Goal: Task Accomplishment & Management: Manage account settings

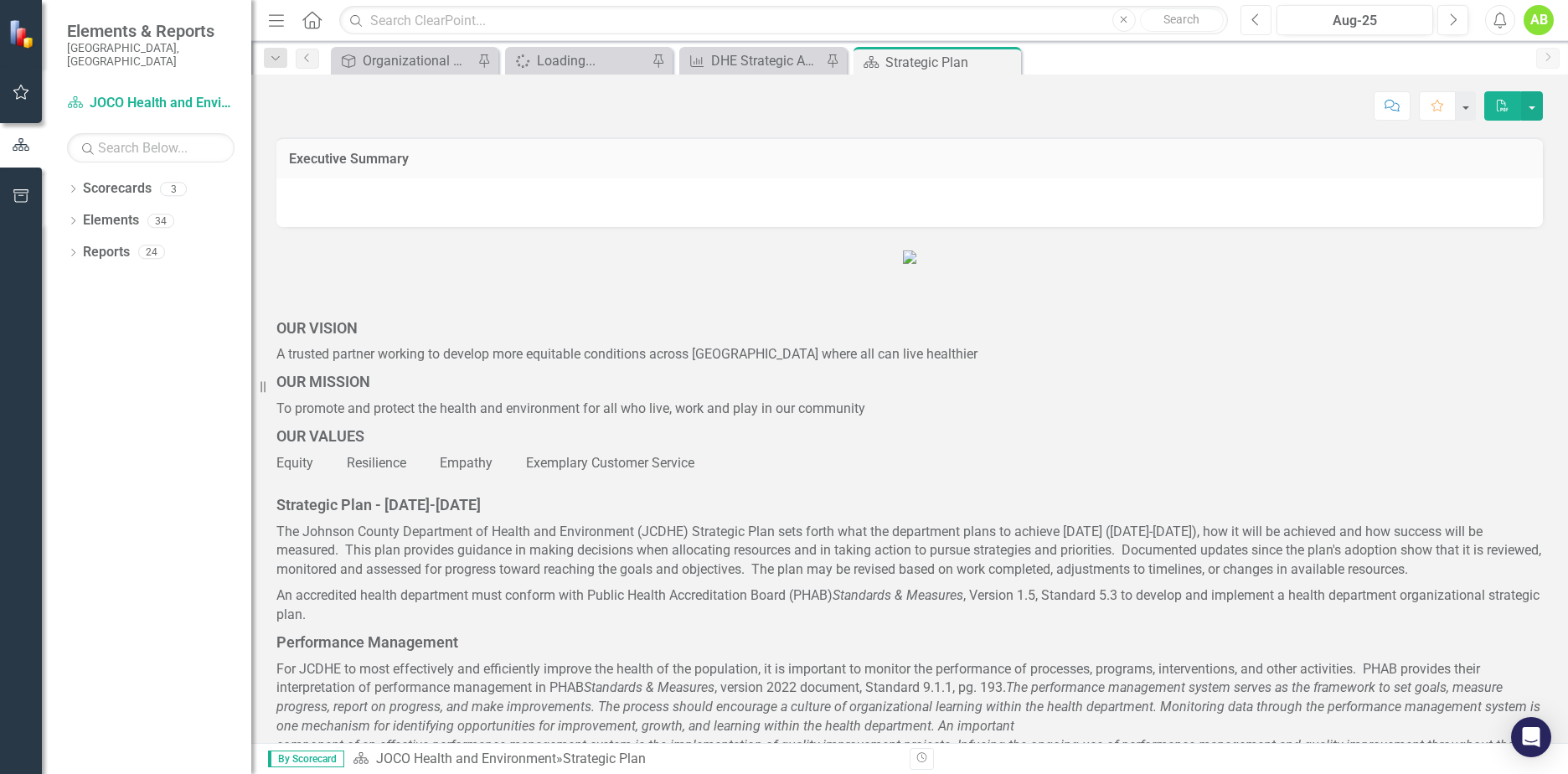
click at [1262, 26] on button "Previous" at bounding box center [1256, 20] width 31 height 30
click at [72, 186] on icon "Dropdown" at bounding box center [73, 190] width 12 height 9
click at [786, 63] on div "DHE Strategic Annual Plan-Granular Level Report" at bounding box center [767, 60] width 111 height 21
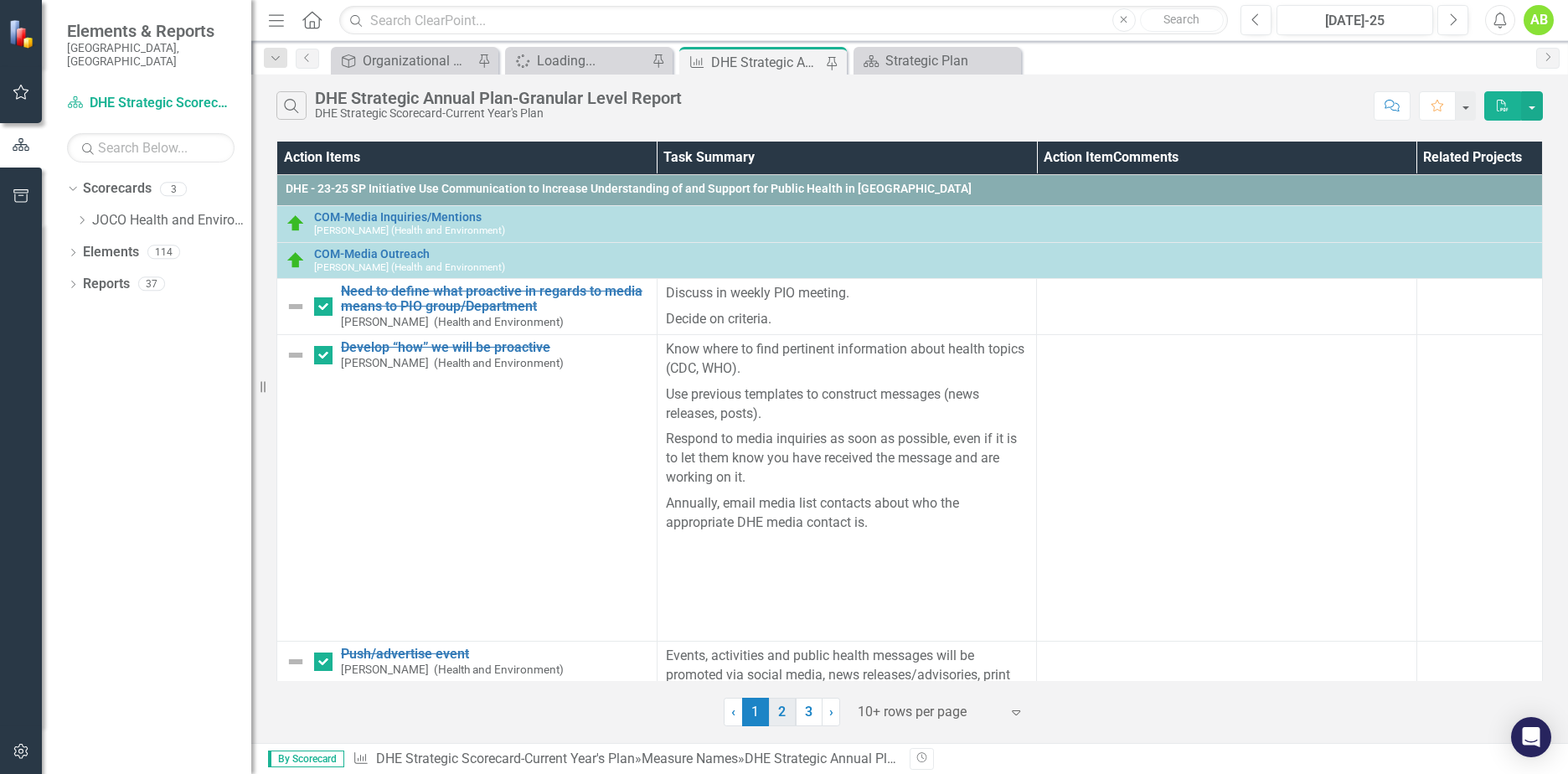
click at [781, 709] on link "2" at bounding box center [781, 712] width 26 height 28
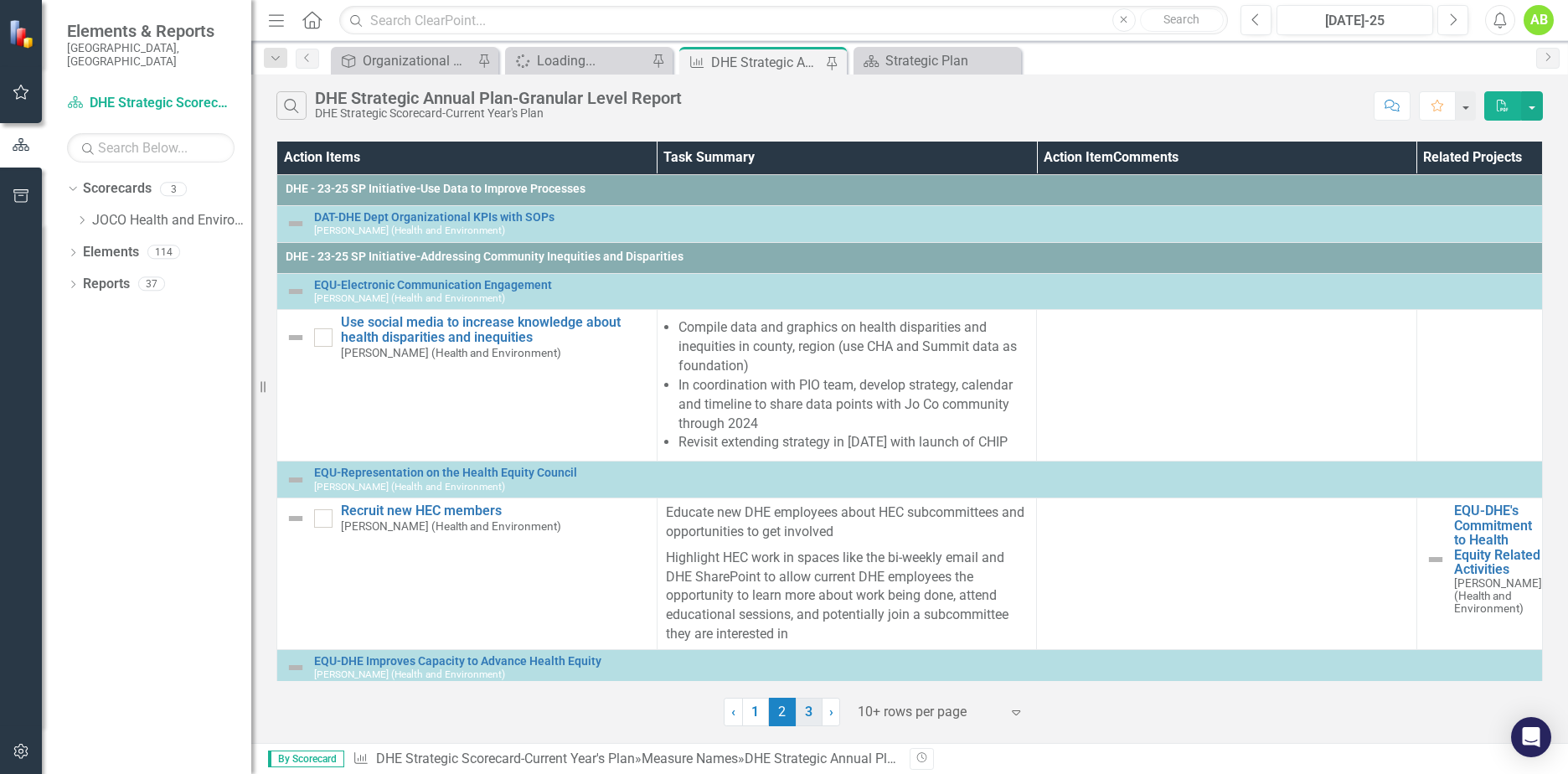
click at [810, 712] on link "3" at bounding box center [809, 712] width 26 height 28
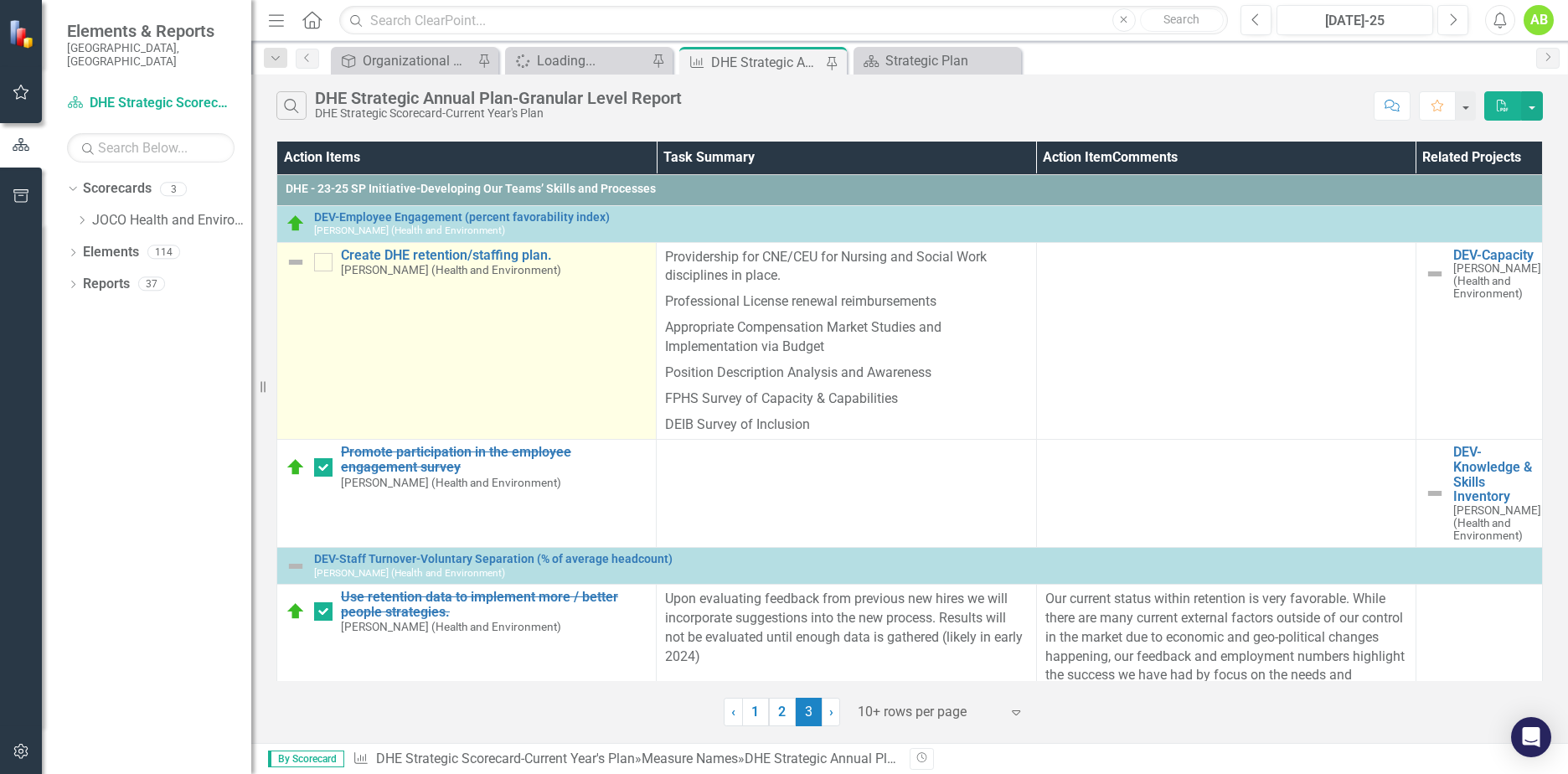
click at [290, 263] on img at bounding box center [296, 262] width 20 height 20
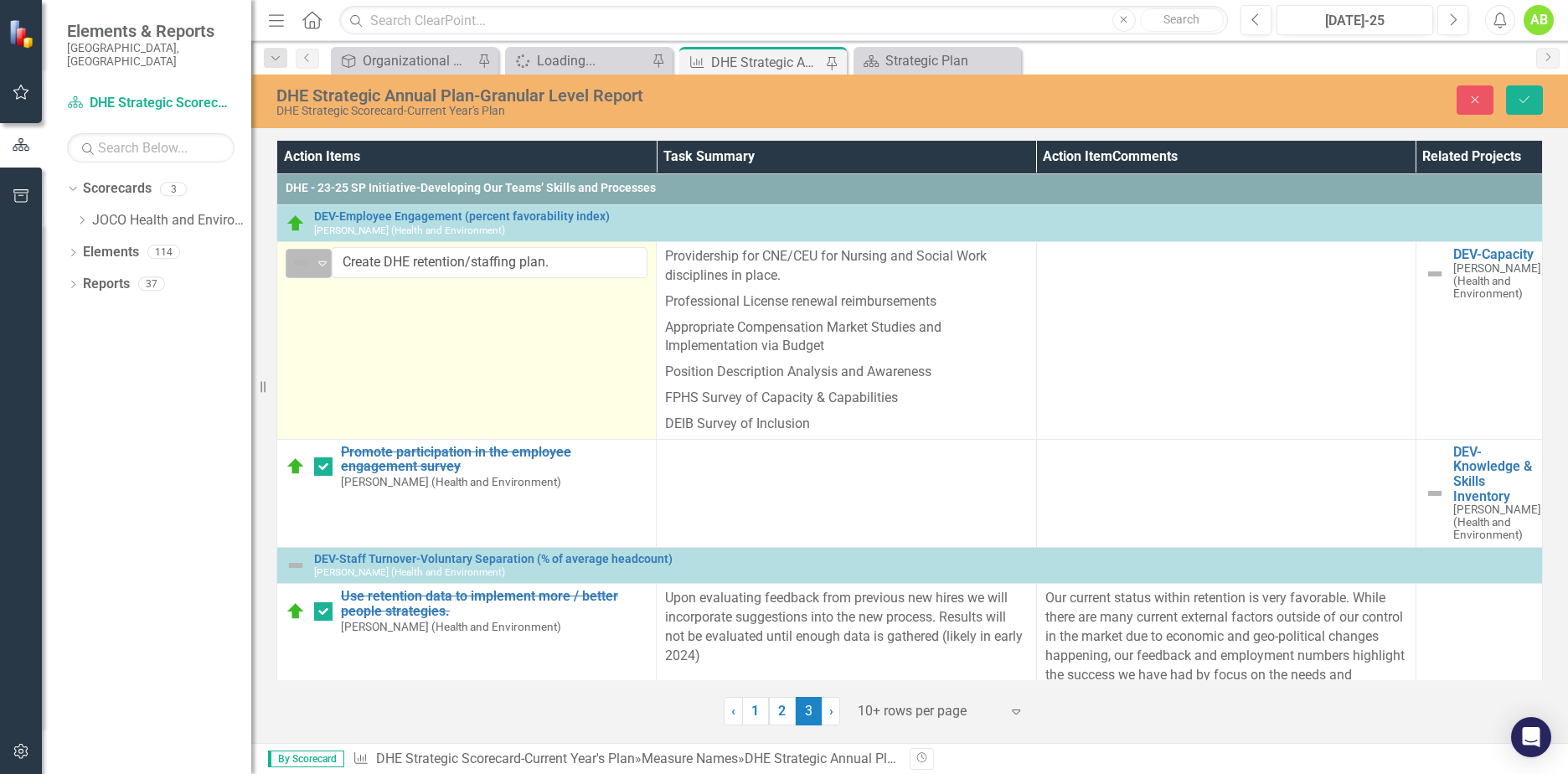
click at [329, 269] on icon "Expand" at bounding box center [323, 263] width 17 height 14
click at [326, 267] on icon "Expand" at bounding box center [323, 263] width 17 height 14
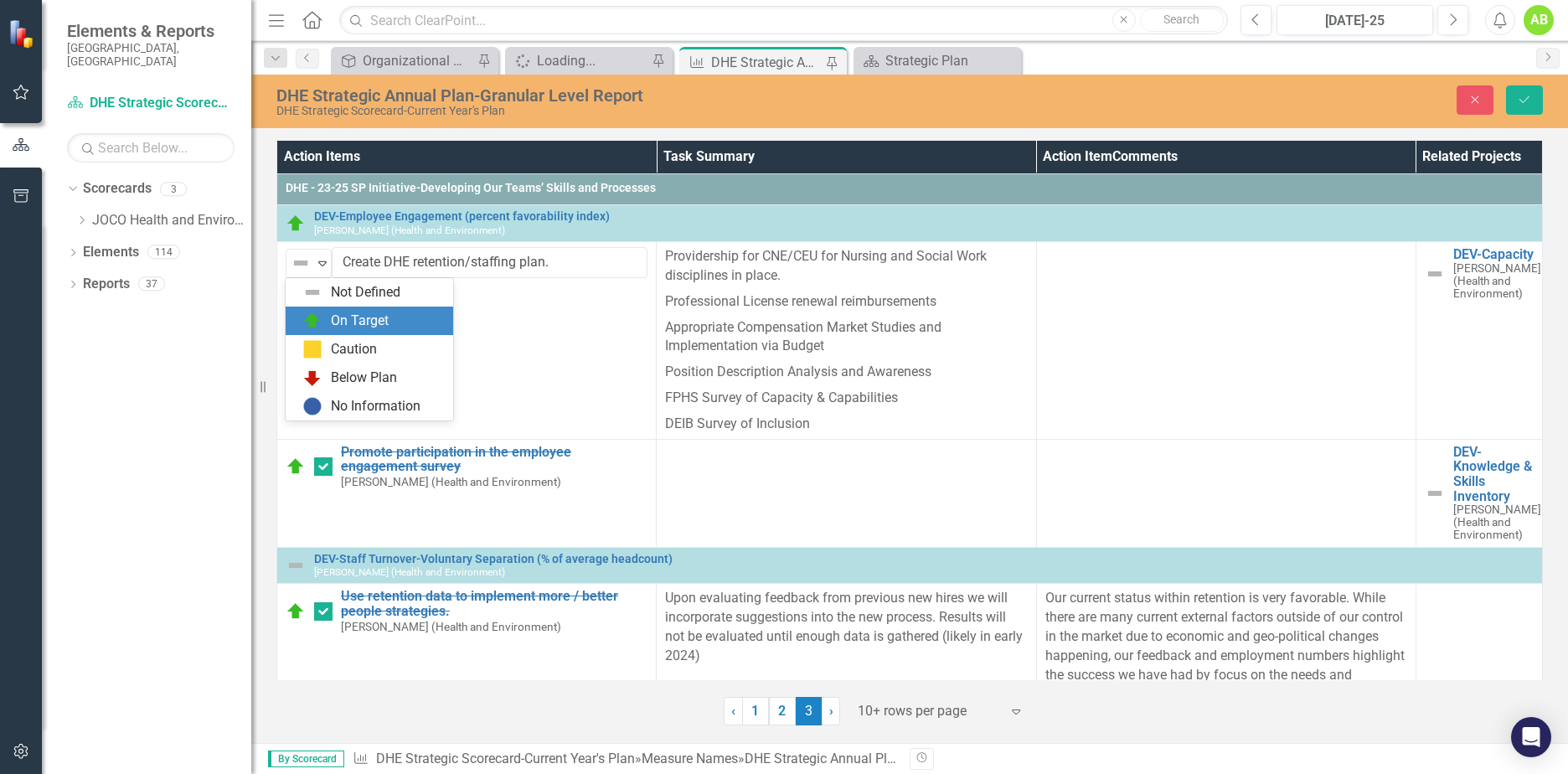
click at [391, 323] on div "On Target" at bounding box center [372, 321] width 140 height 20
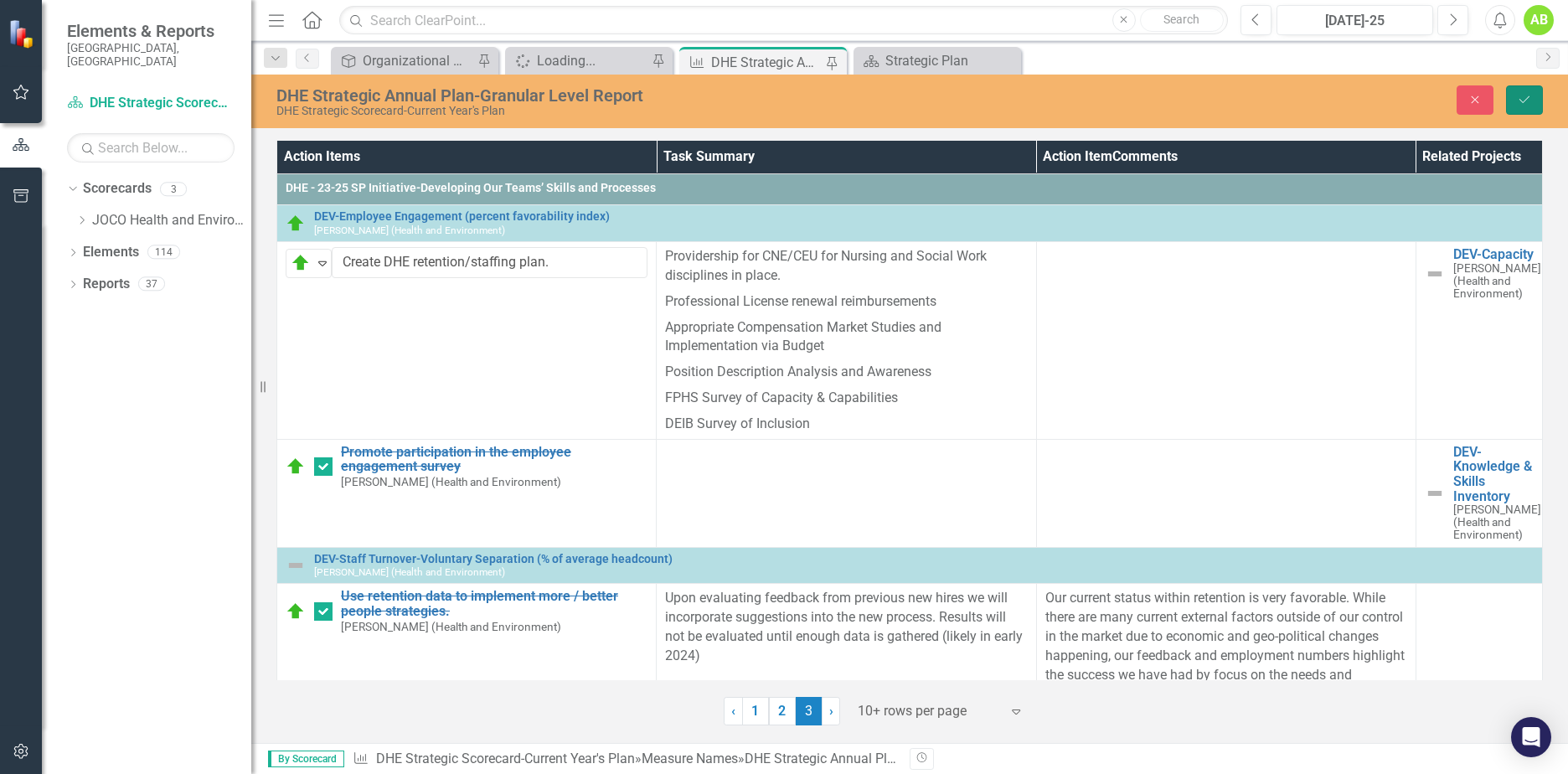
click at [1519, 99] on icon "Save" at bounding box center [1525, 100] width 15 height 12
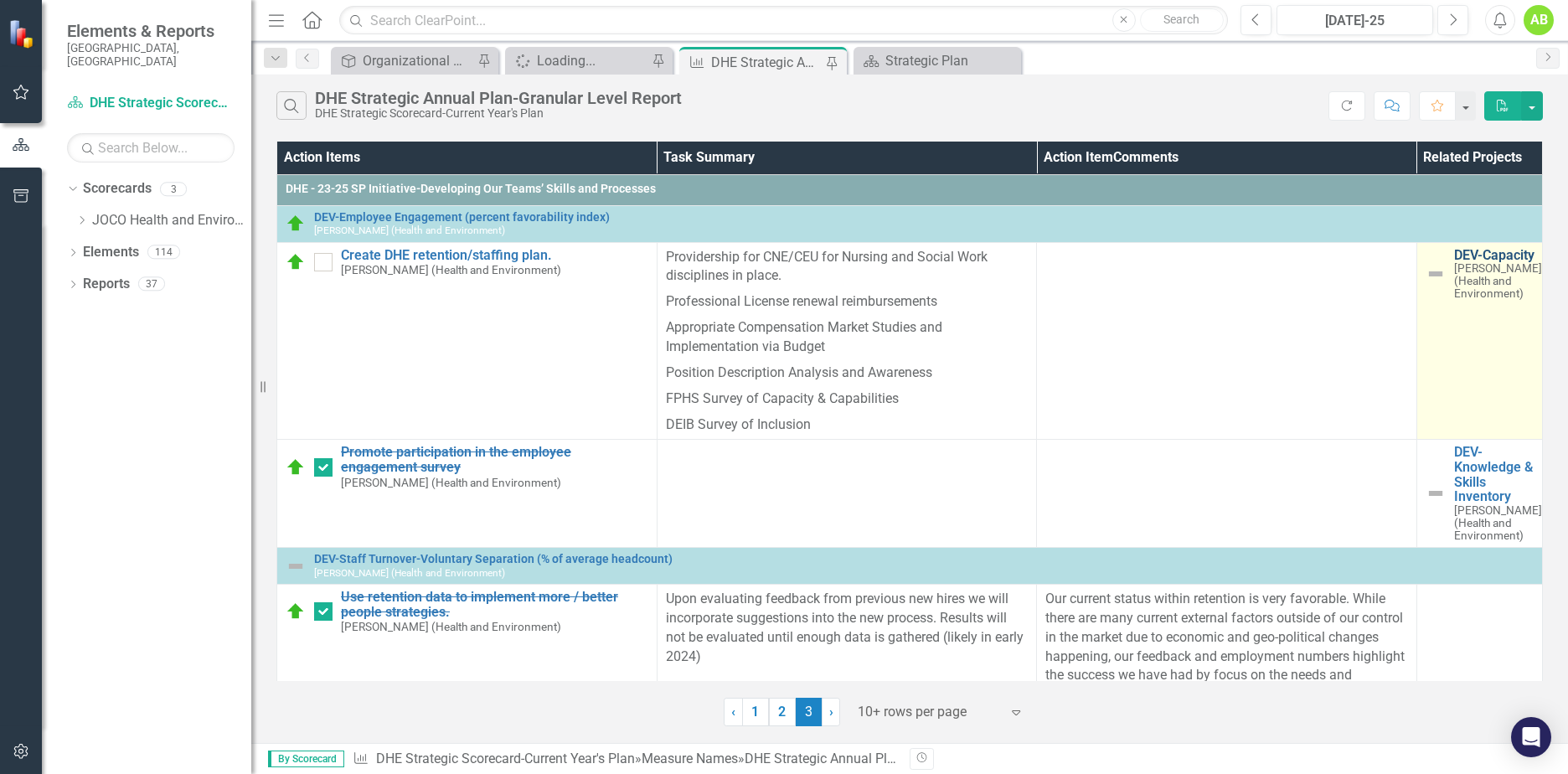
click at [1462, 263] on link "DEV-Capacity" at bounding box center [1497, 255] width 88 height 15
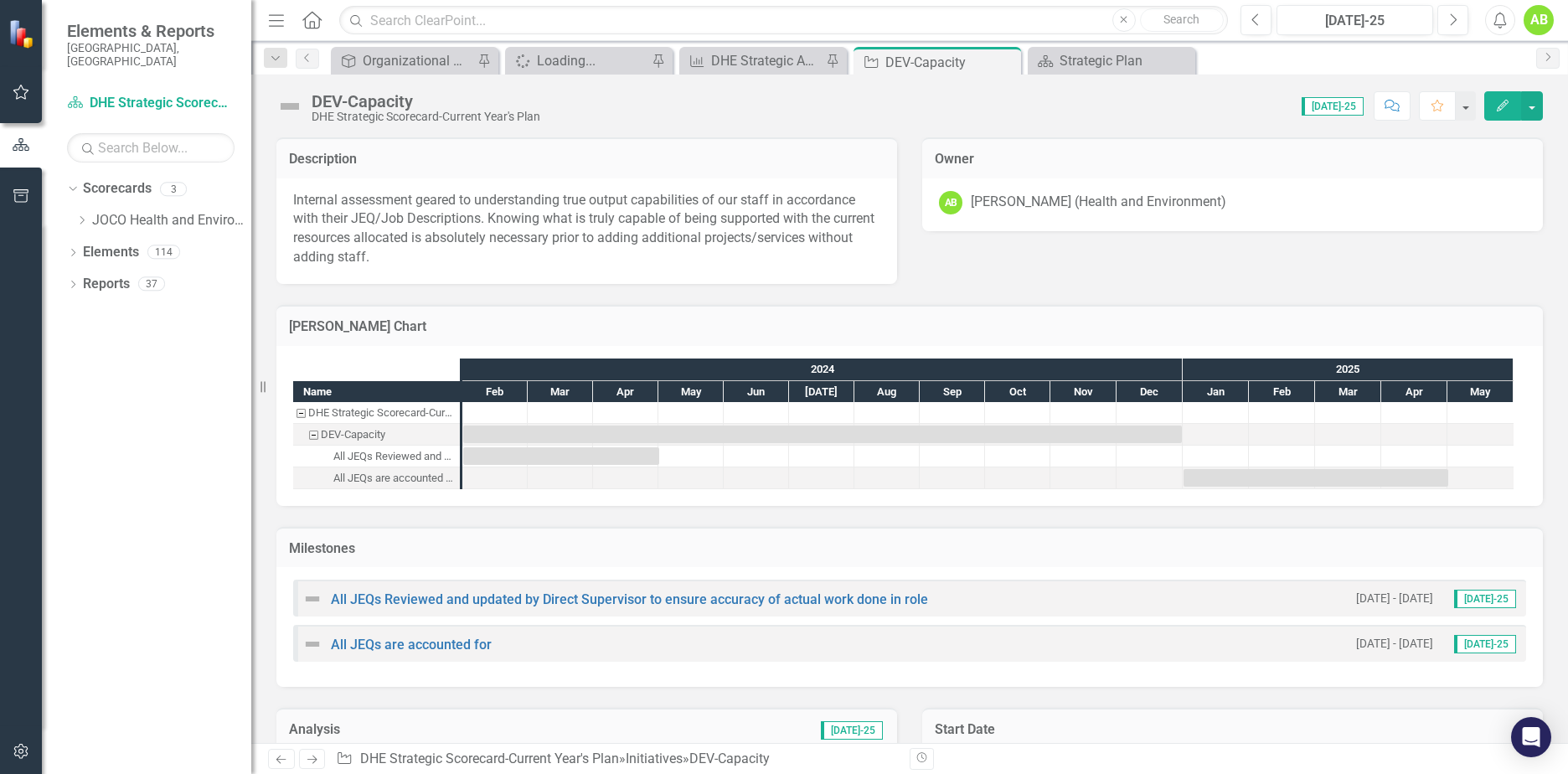
click at [317, 644] on img at bounding box center [312, 645] width 20 height 20
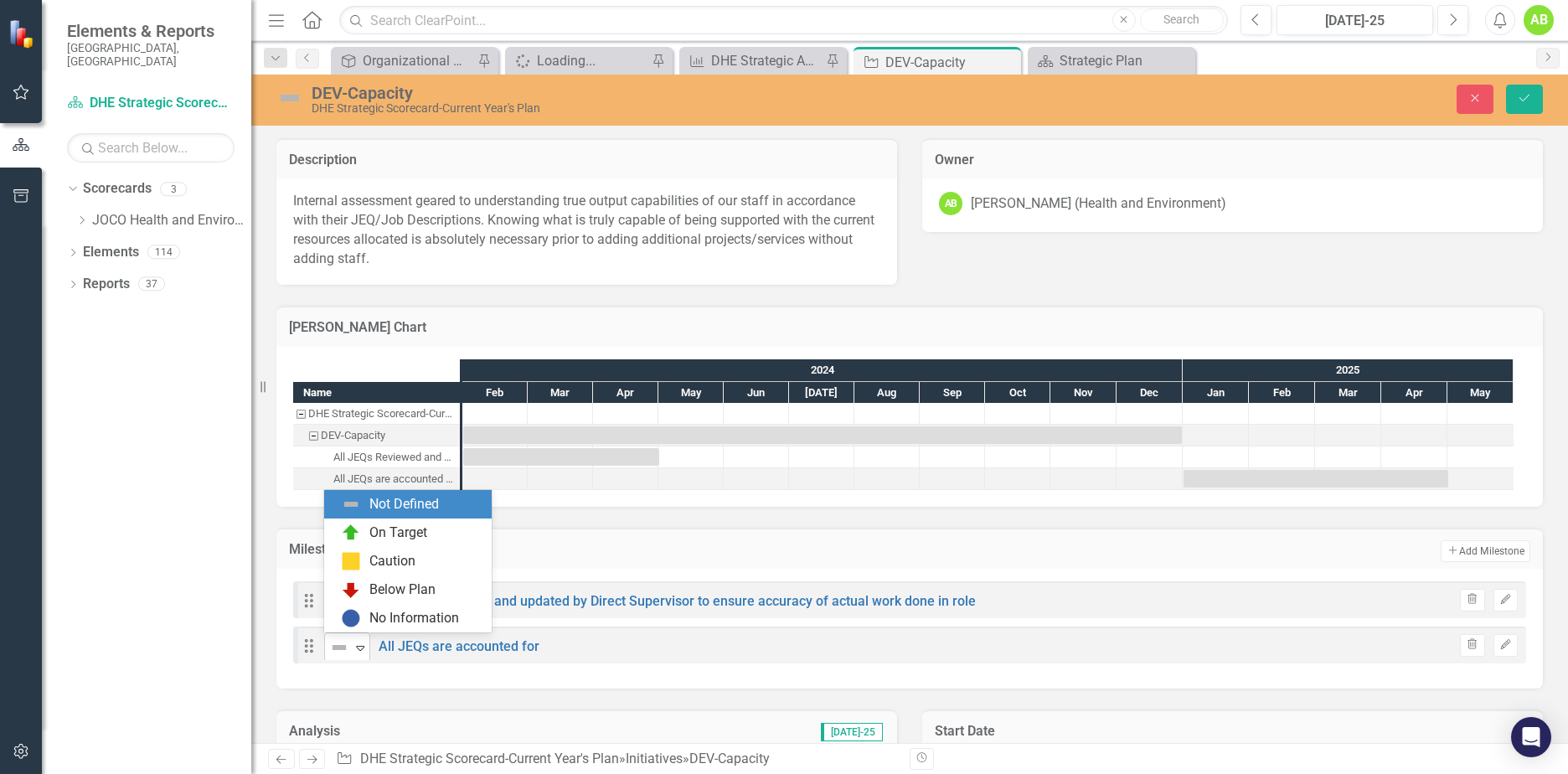
click at [363, 641] on icon "Expand" at bounding box center [360, 648] width 17 height 14
click at [404, 527] on div "On Target" at bounding box center [398, 533] width 58 height 20
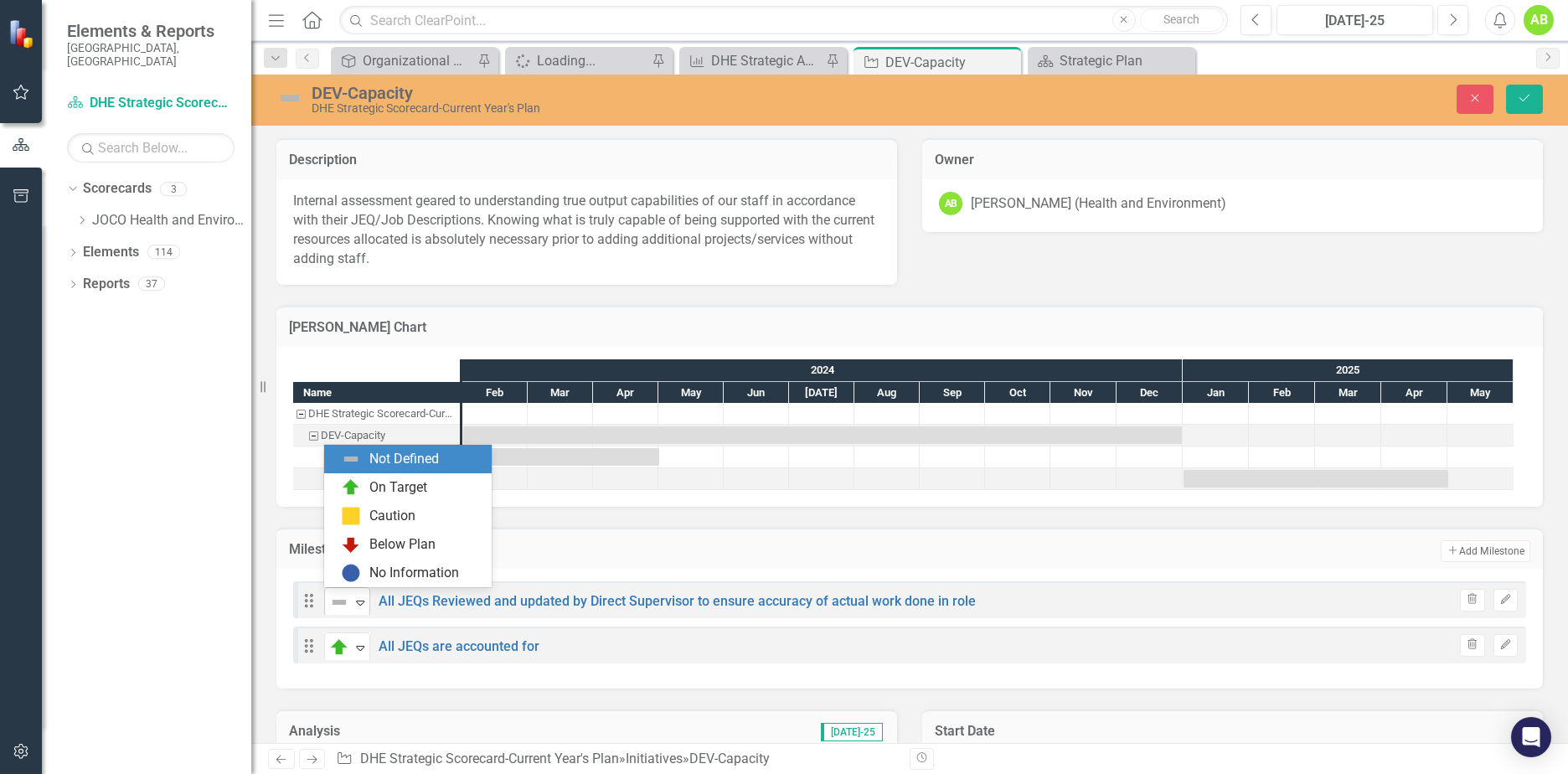
click at [367, 604] on icon "Expand" at bounding box center [360, 603] width 17 height 14
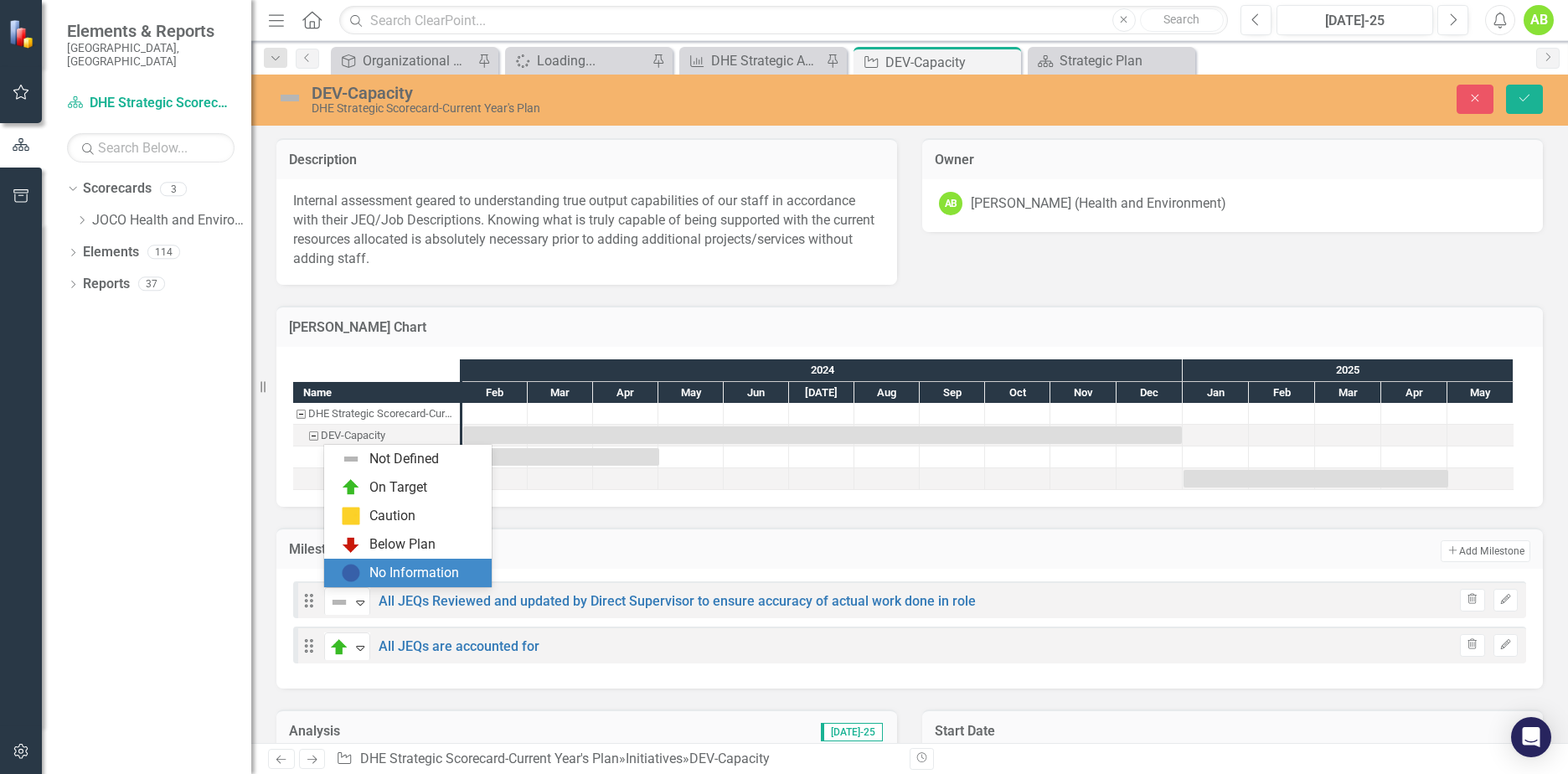
click at [393, 576] on div "No Information" at bounding box center [414, 573] width 89 height 20
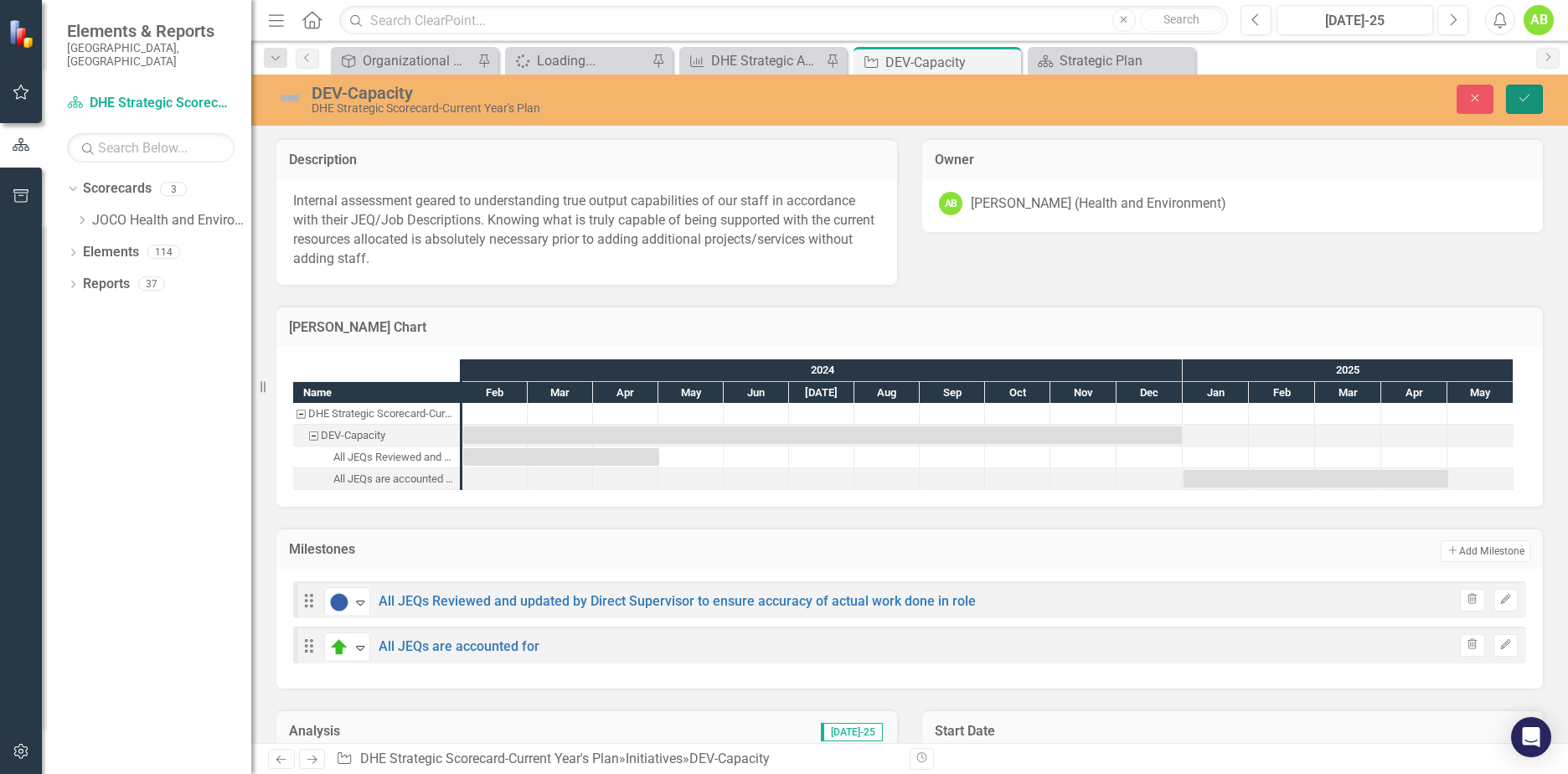
click at [1519, 93] on icon "Save" at bounding box center [1525, 98] width 15 height 12
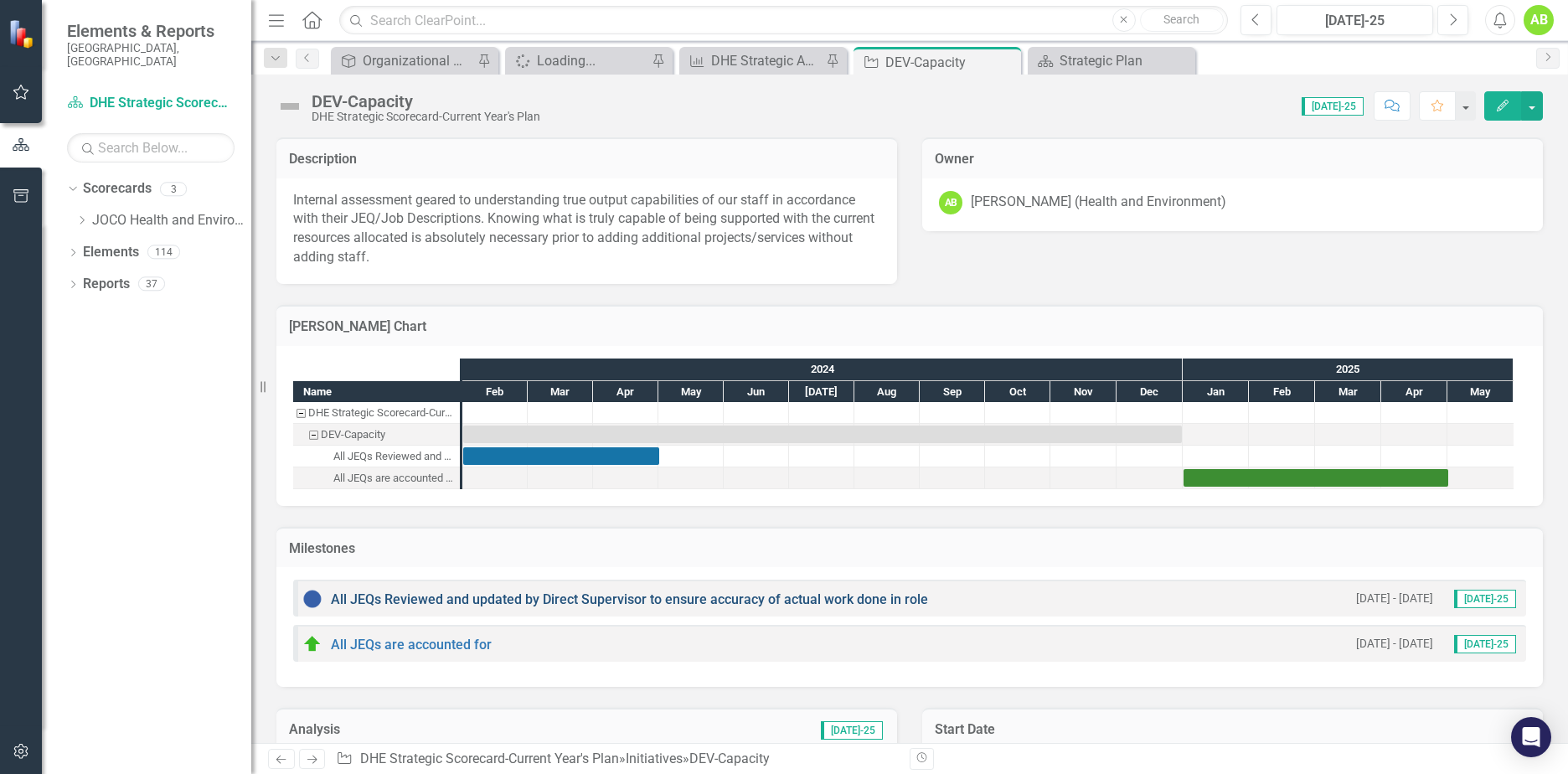
click at [692, 599] on link "All JEQs Reviewed and updated by Direct Supervisor to ensure accuracy of actual…" at bounding box center [630, 599] width 598 height 16
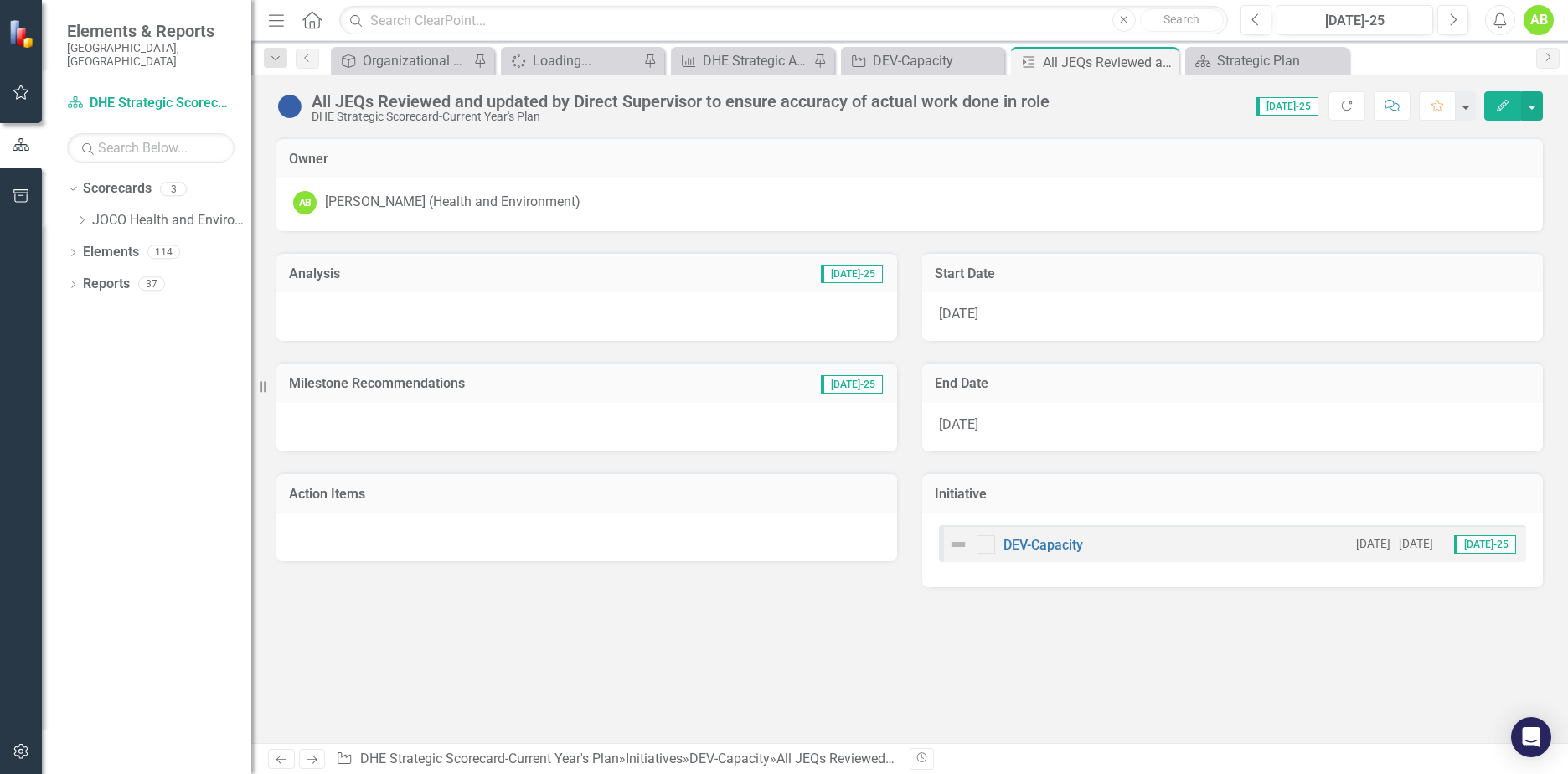
click at [371, 307] on div at bounding box center [587, 316] width 621 height 49
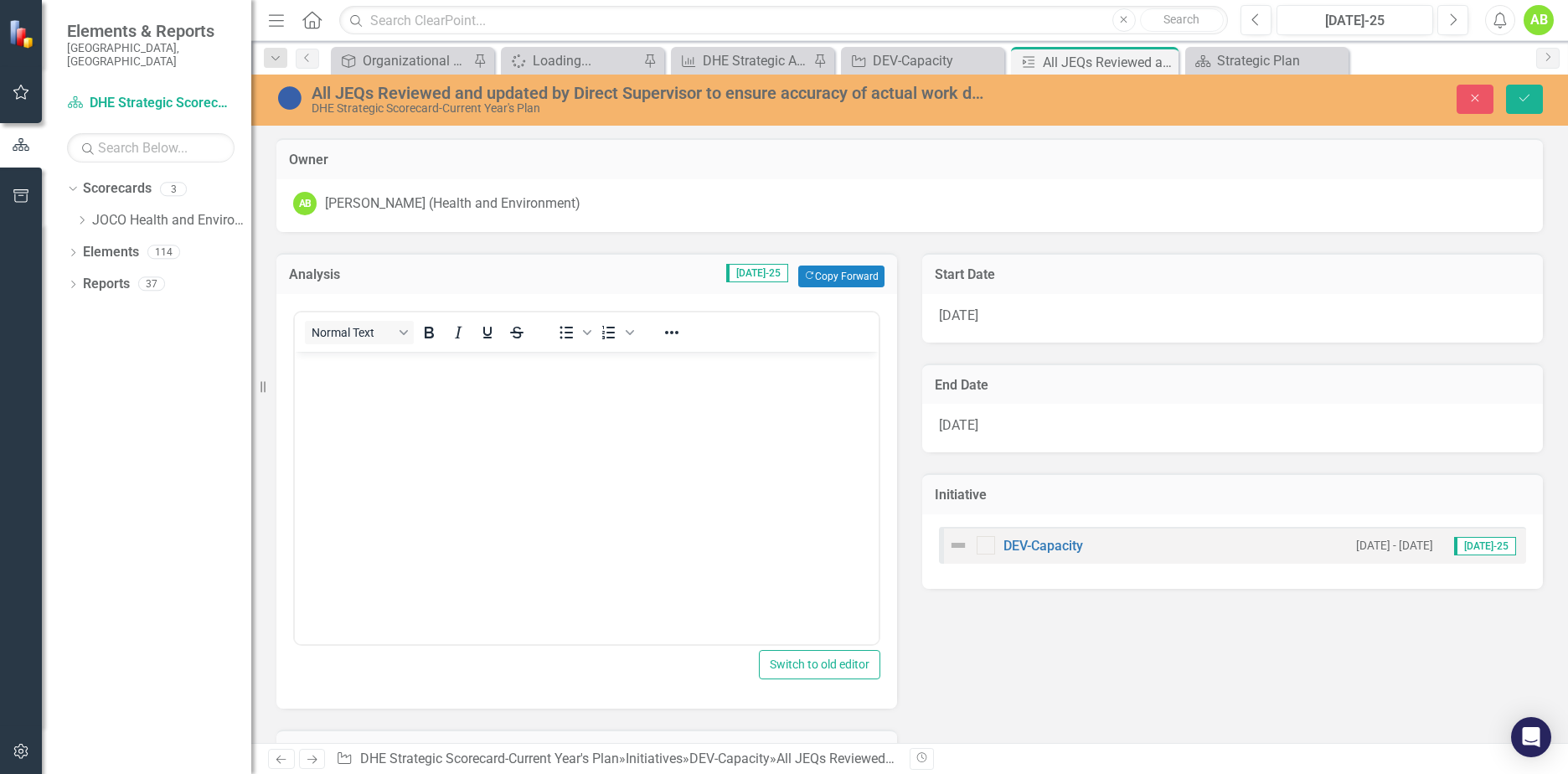
click at [369, 372] on p "Rich Text Area. Press ALT-0 for help." at bounding box center [587, 366] width 575 height 20
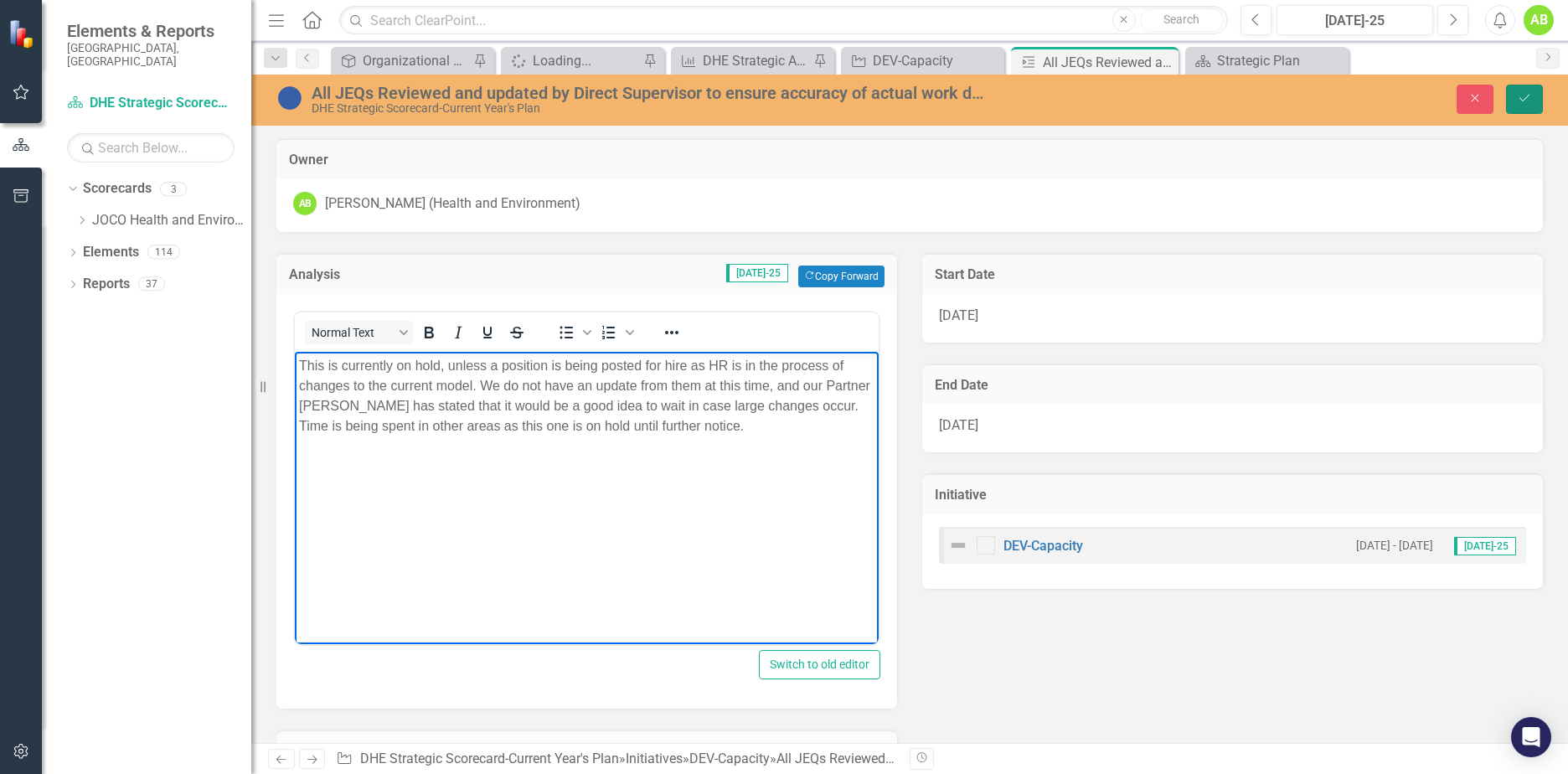
click at [1539, 100] on button "Save" at bounding box center [1524, 99] width 37 height 29
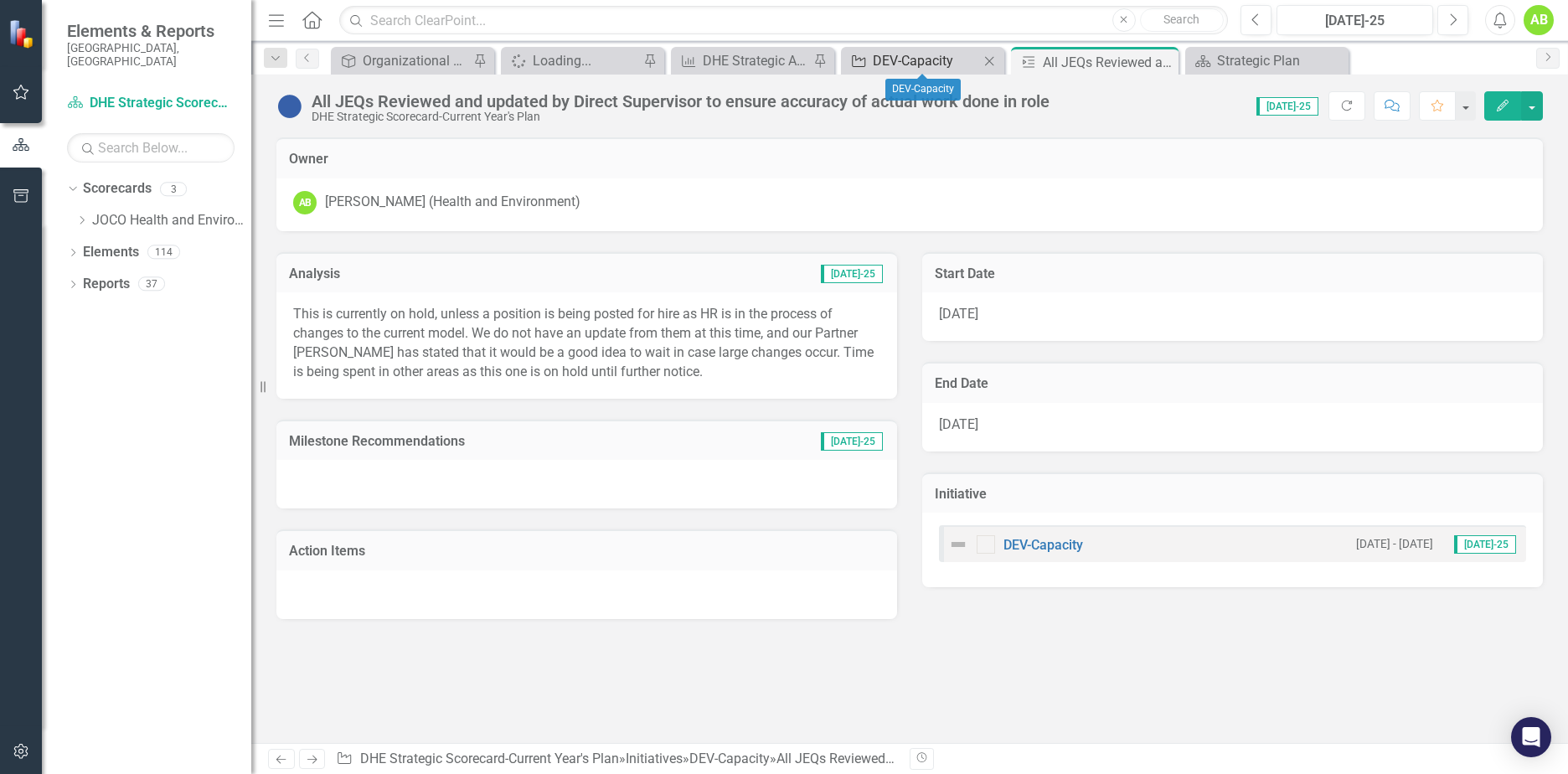
click at [955, 64] on div "DEV-Capacity" at bounding box center [925, 60] width 106 height 21
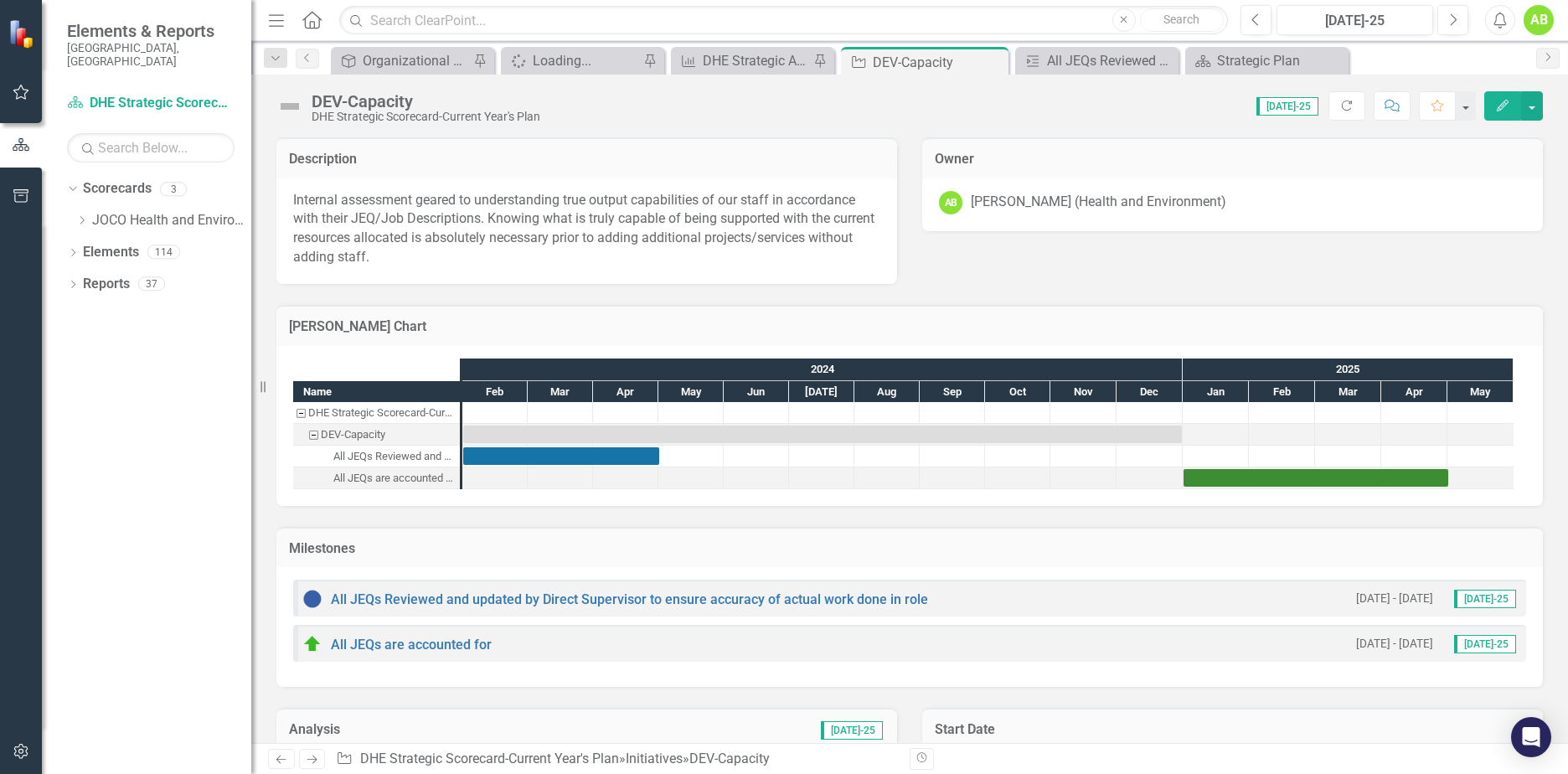
click at [296, 106] on img at bounding box center [289, 106] width 26 height 26
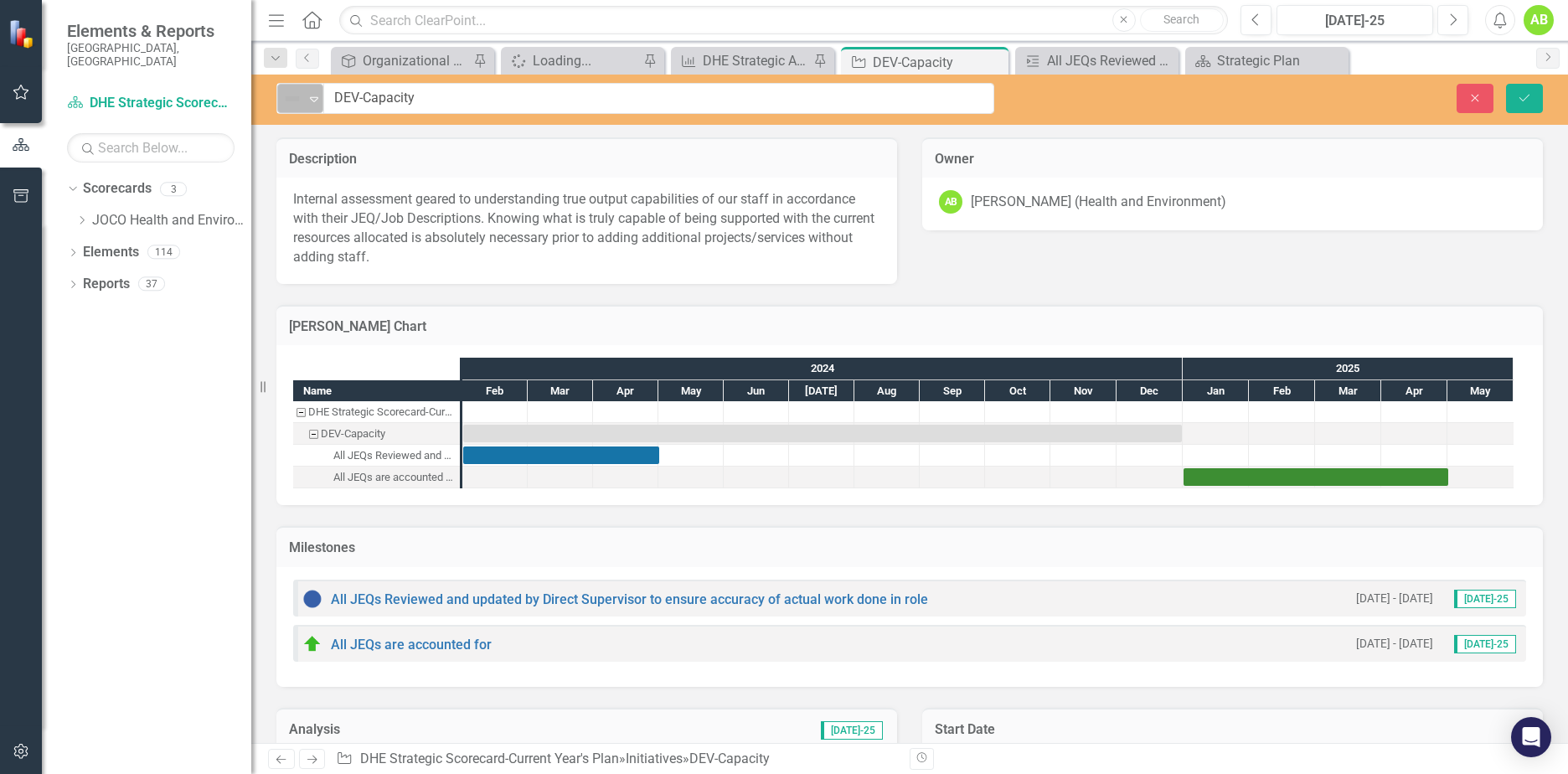
click at [322, 102] on icon "Expand" at bounding box center [314, 99] width 17 height 14
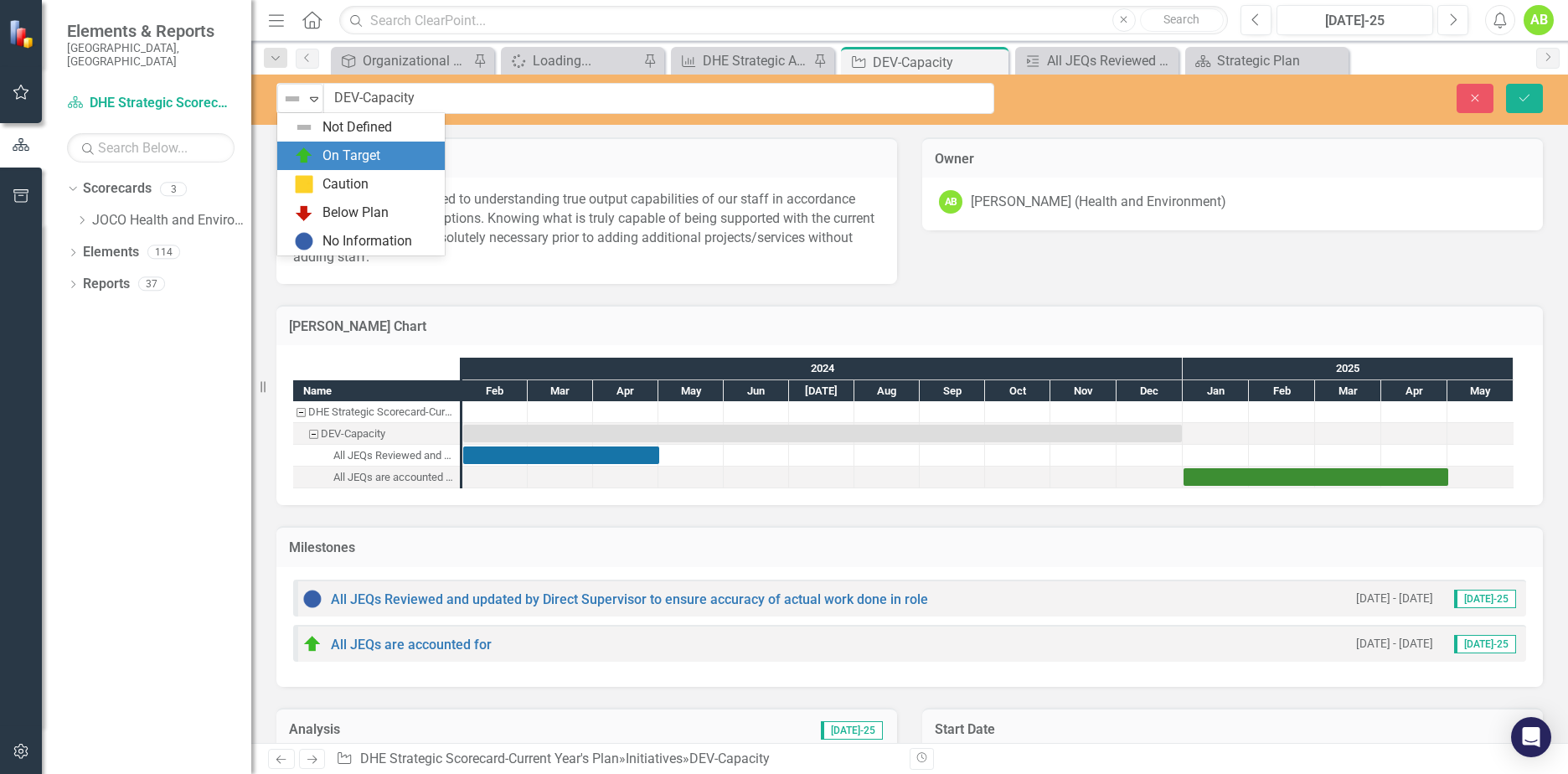
click at [325, 160] on div "On Target" at bounding box center [352, 156] width 58 height 20
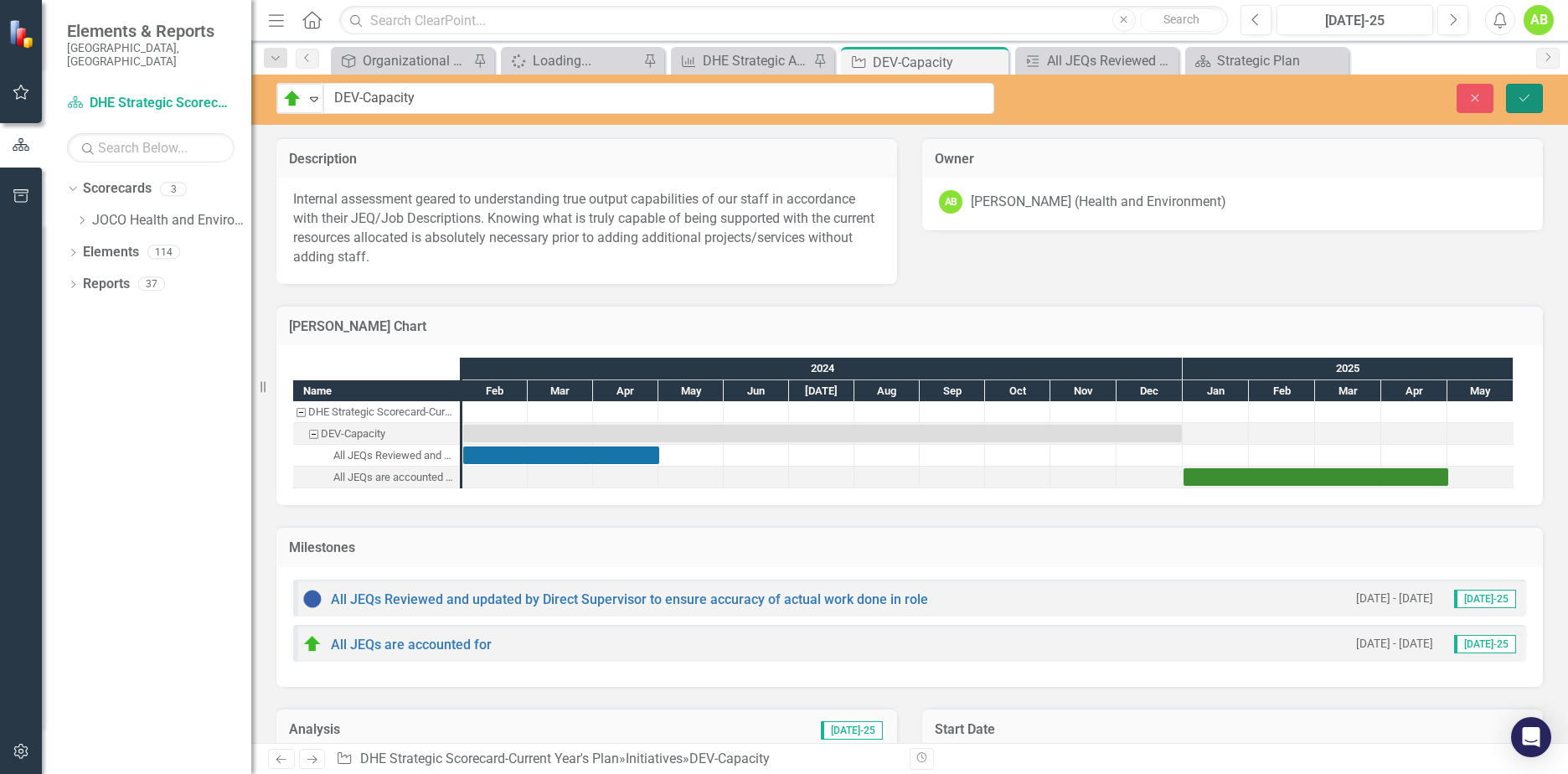
click at [1526, 103] on icon "Save" at bounding box center [1525, 98] width 15 height 12
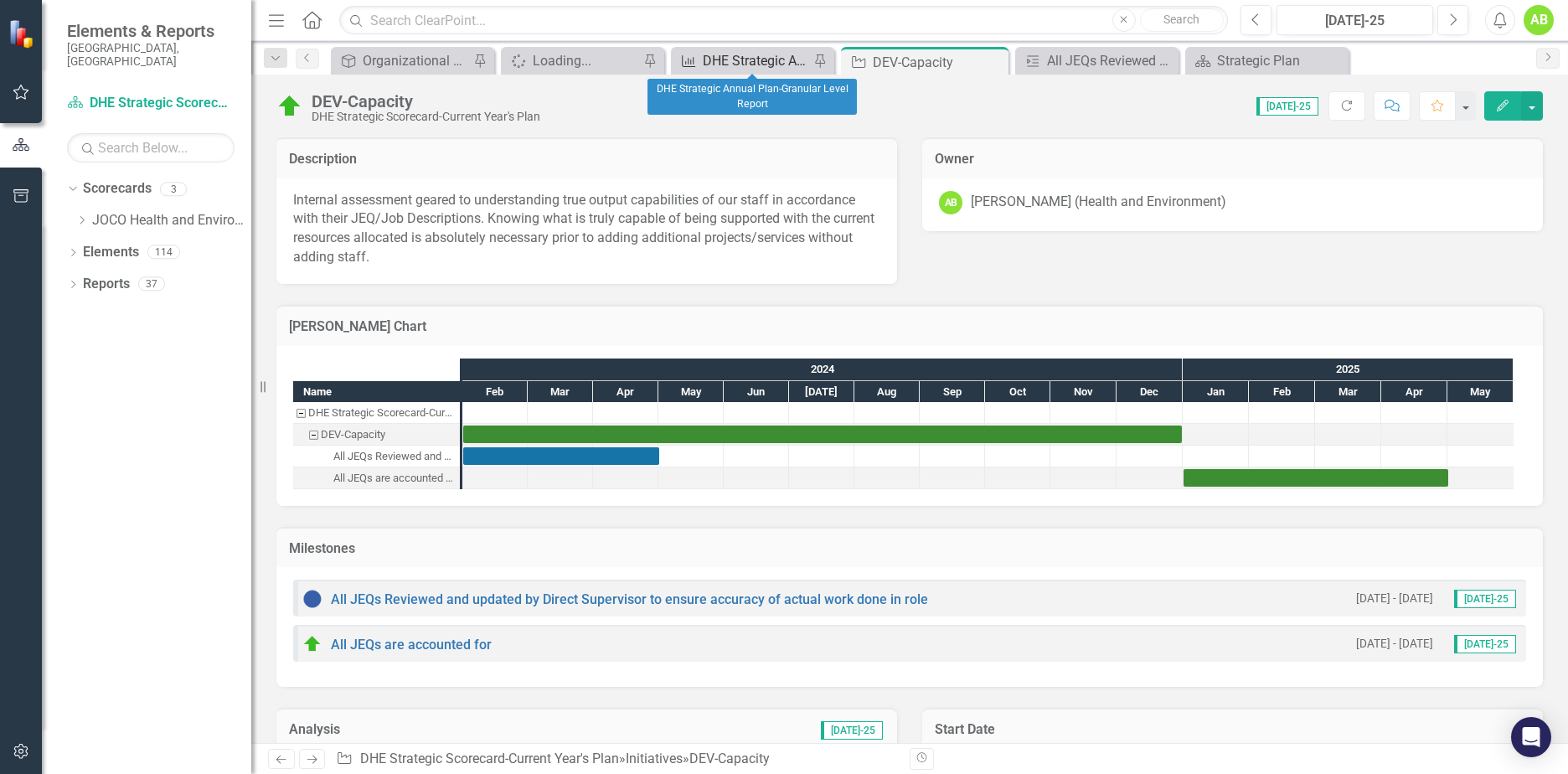
click at [796, 64] on div "DHE Strategic Annual Plan-Granular Level Report" at bounding box center [756, 60] width 106 height 21
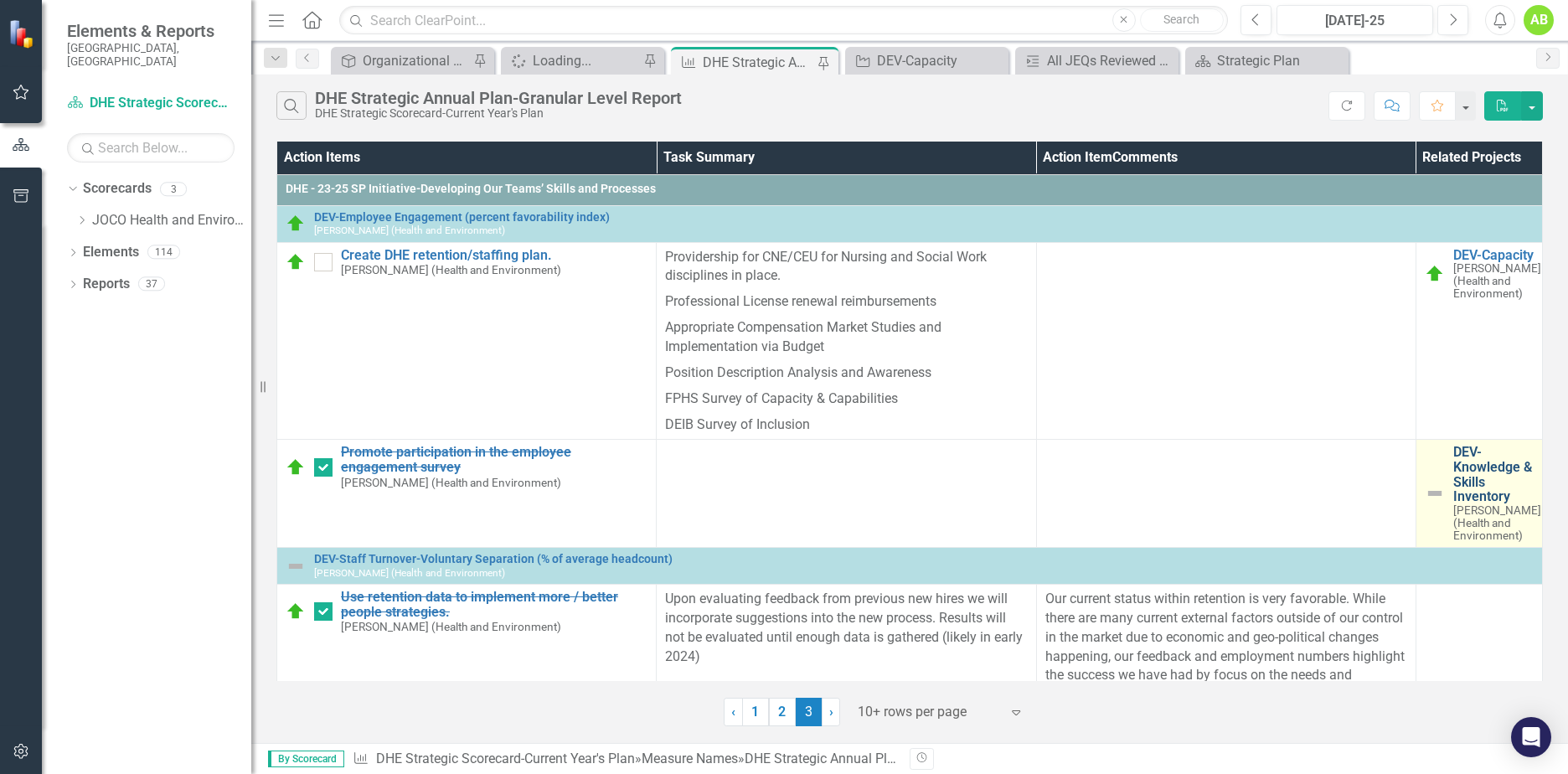
click at [1479, 479] on link "DEV-Knowledge & Skills Inventory" at bounding box center [1496, 474] width 88 height 59
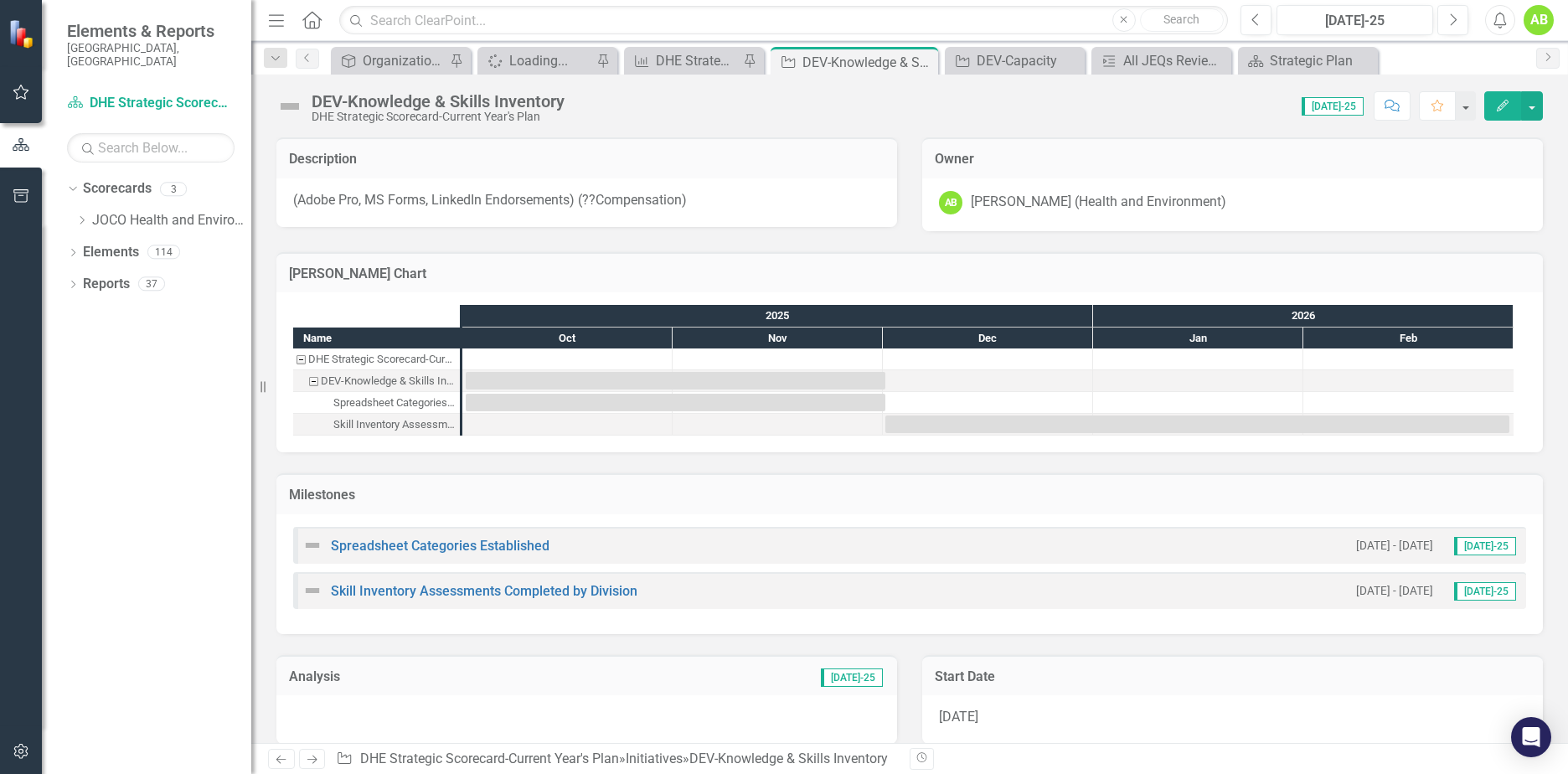
click at [289, 109] on img at bounding box center [289, 106] width 26 height 26
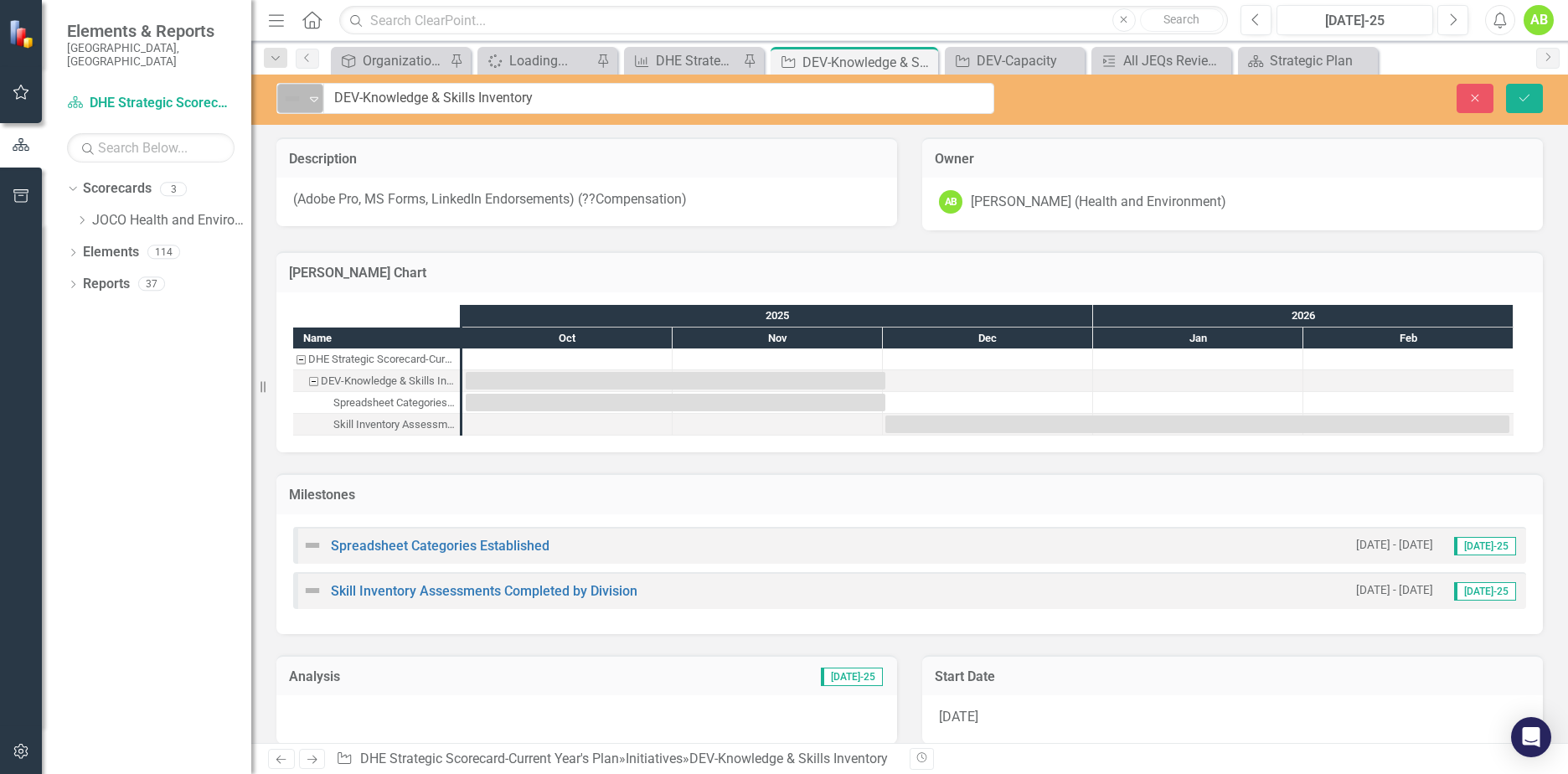
click at [313, 100] on icon "Expand" at bounding box center [314, 99] width 17 height 14
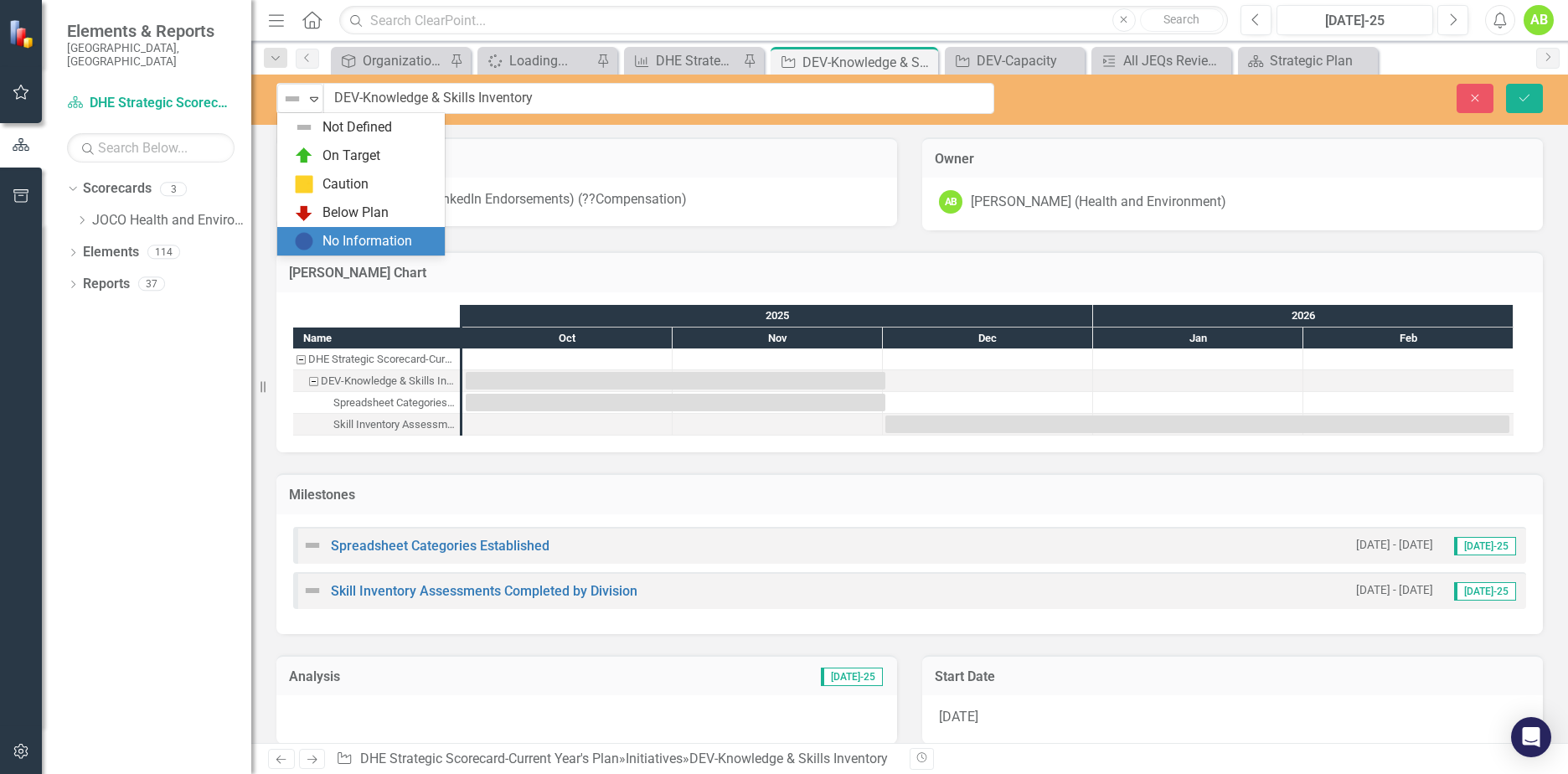
click at [345, 234] on div "No Information" at bounding box center [367, 242] width 89 height 20
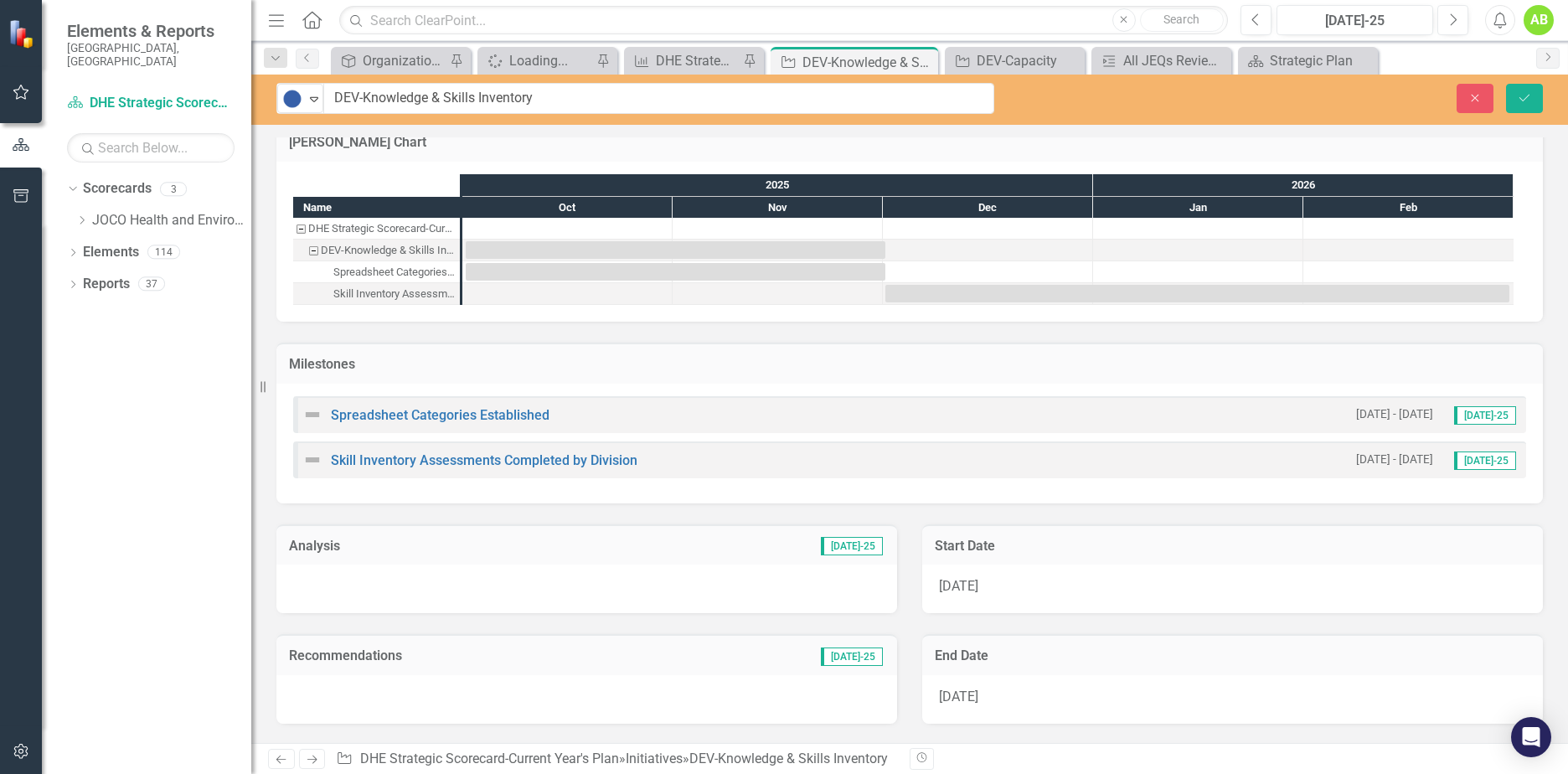
scroll to position [168, 0]
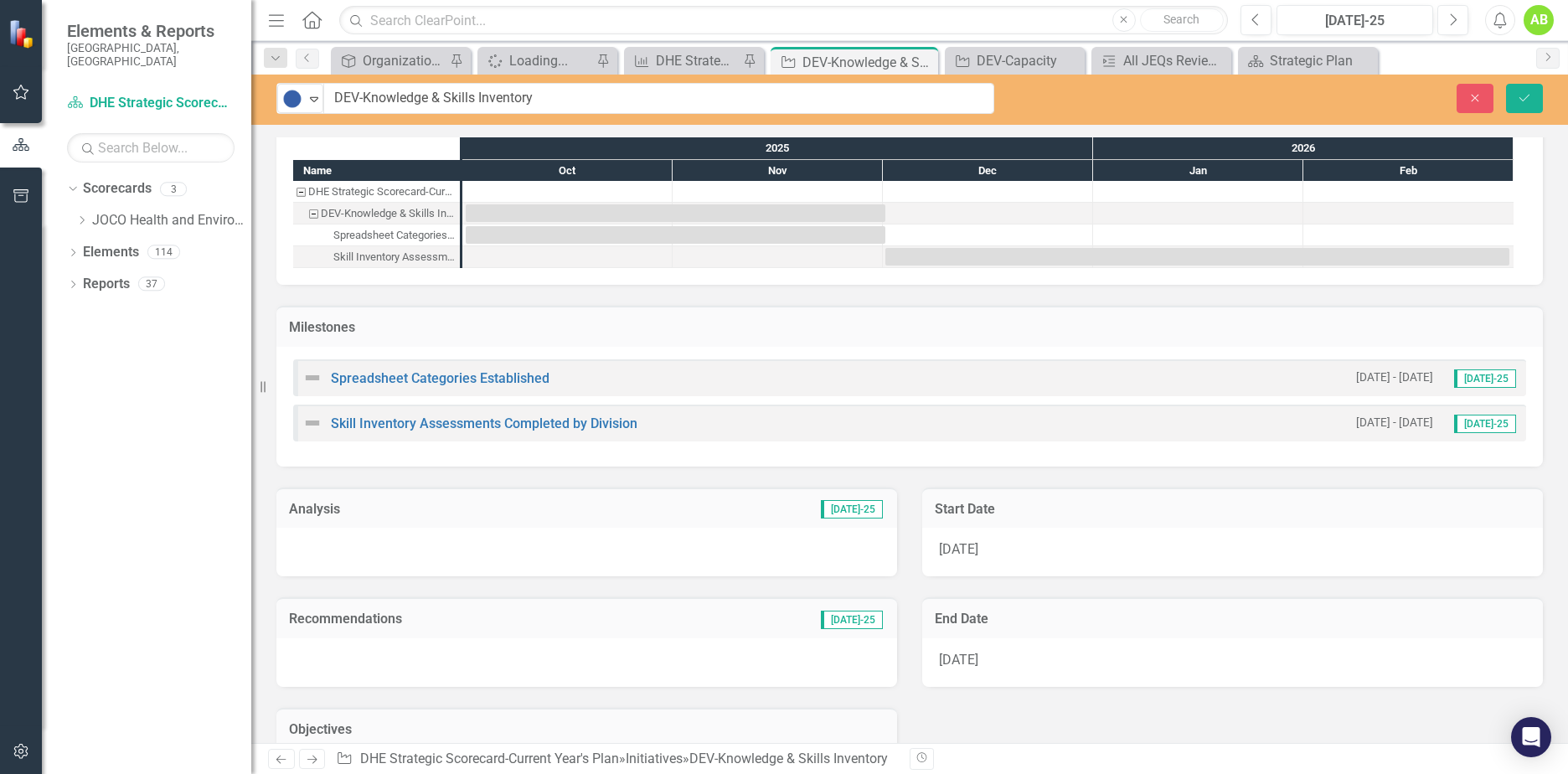
click at [306, 530] on div at bounding box center [587, 552] width 621 height 49
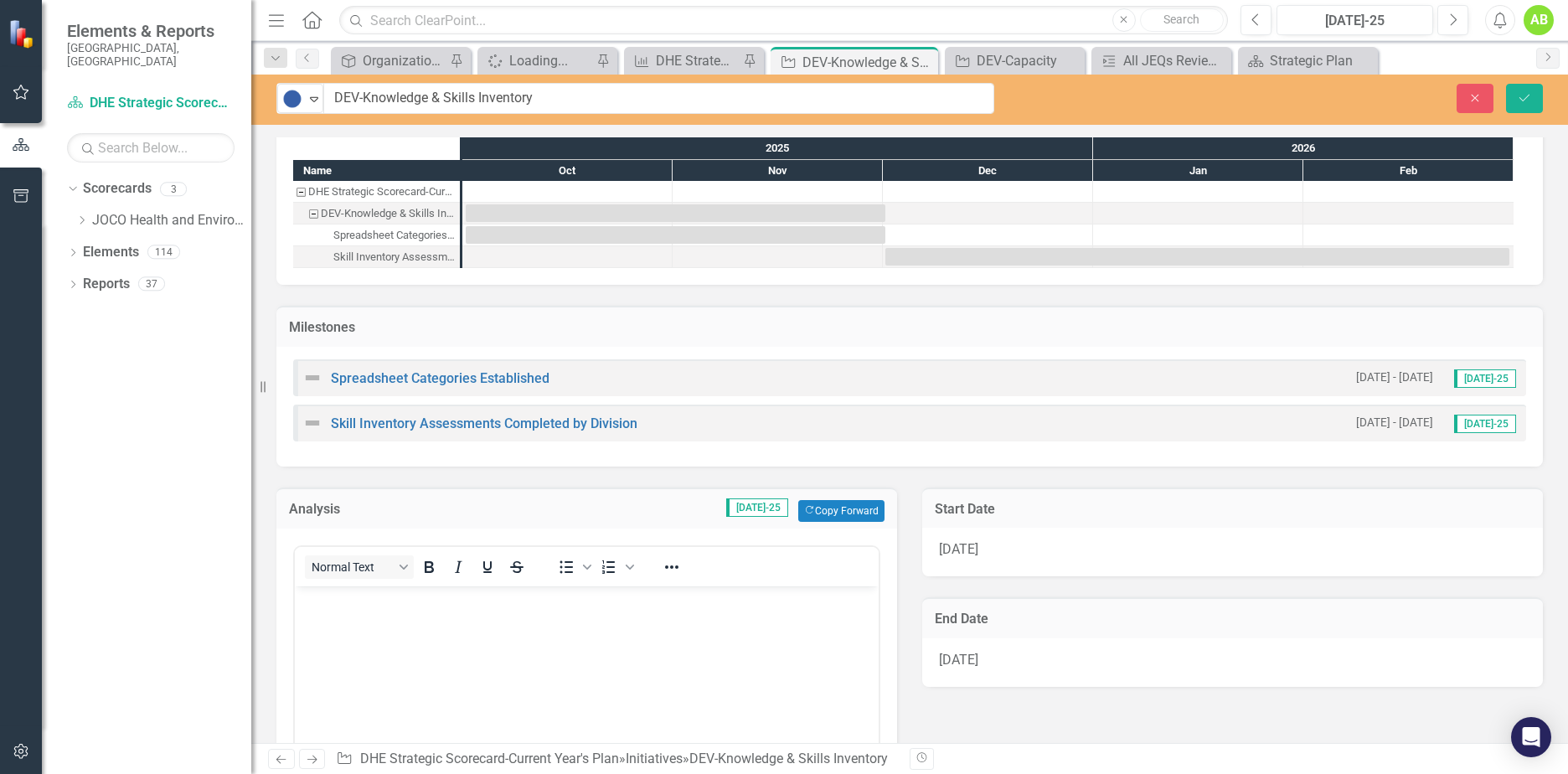
scroll to position [0, 0]
click at [359, 597] on p "Rich Text Area. Press ALT-0 for help." at bounding box center [587, 600] width 575 height 20
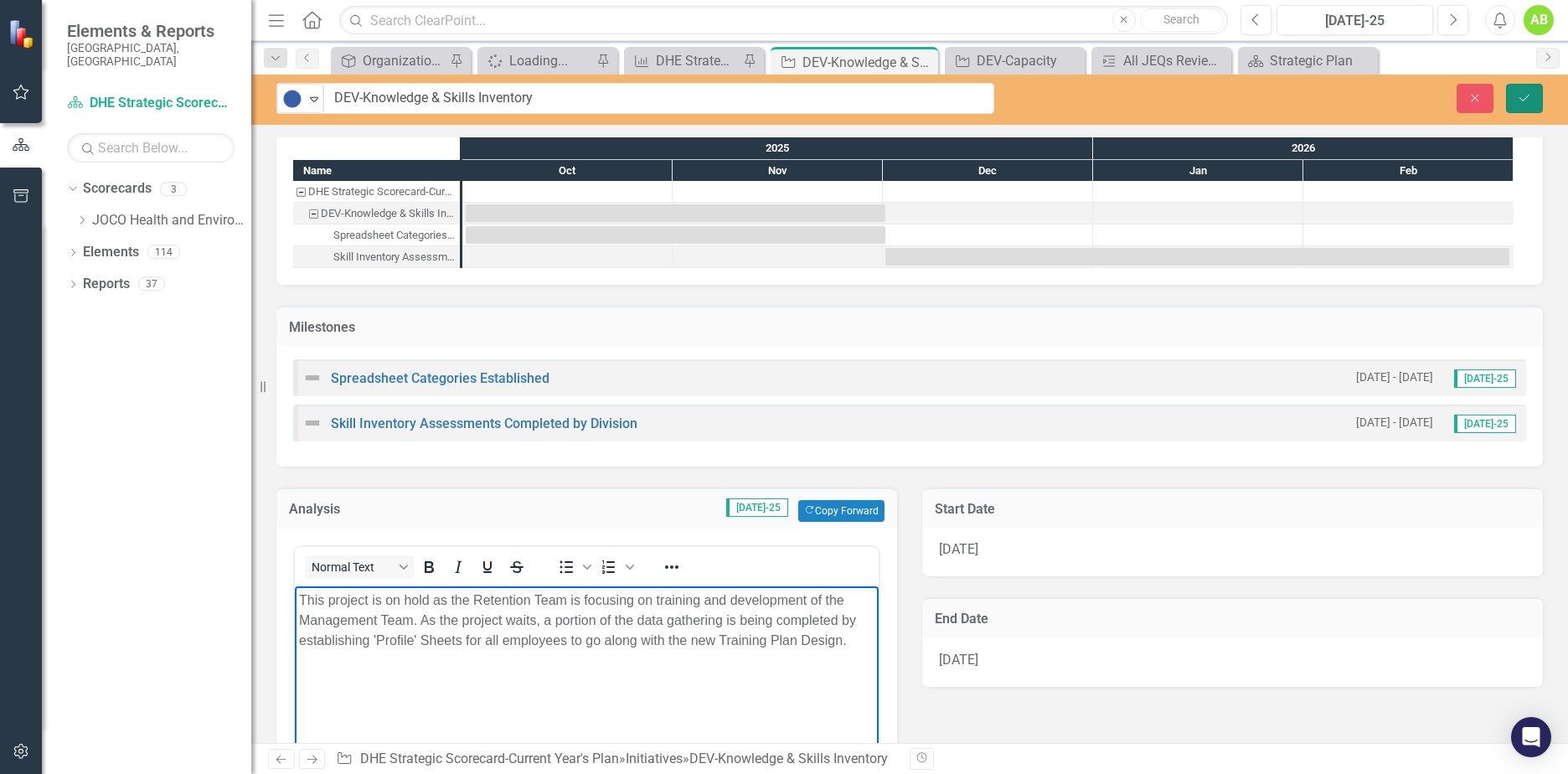
click at [1531, 94] on icon "Save" at bounding box center [1525, 98] width 15 height 12
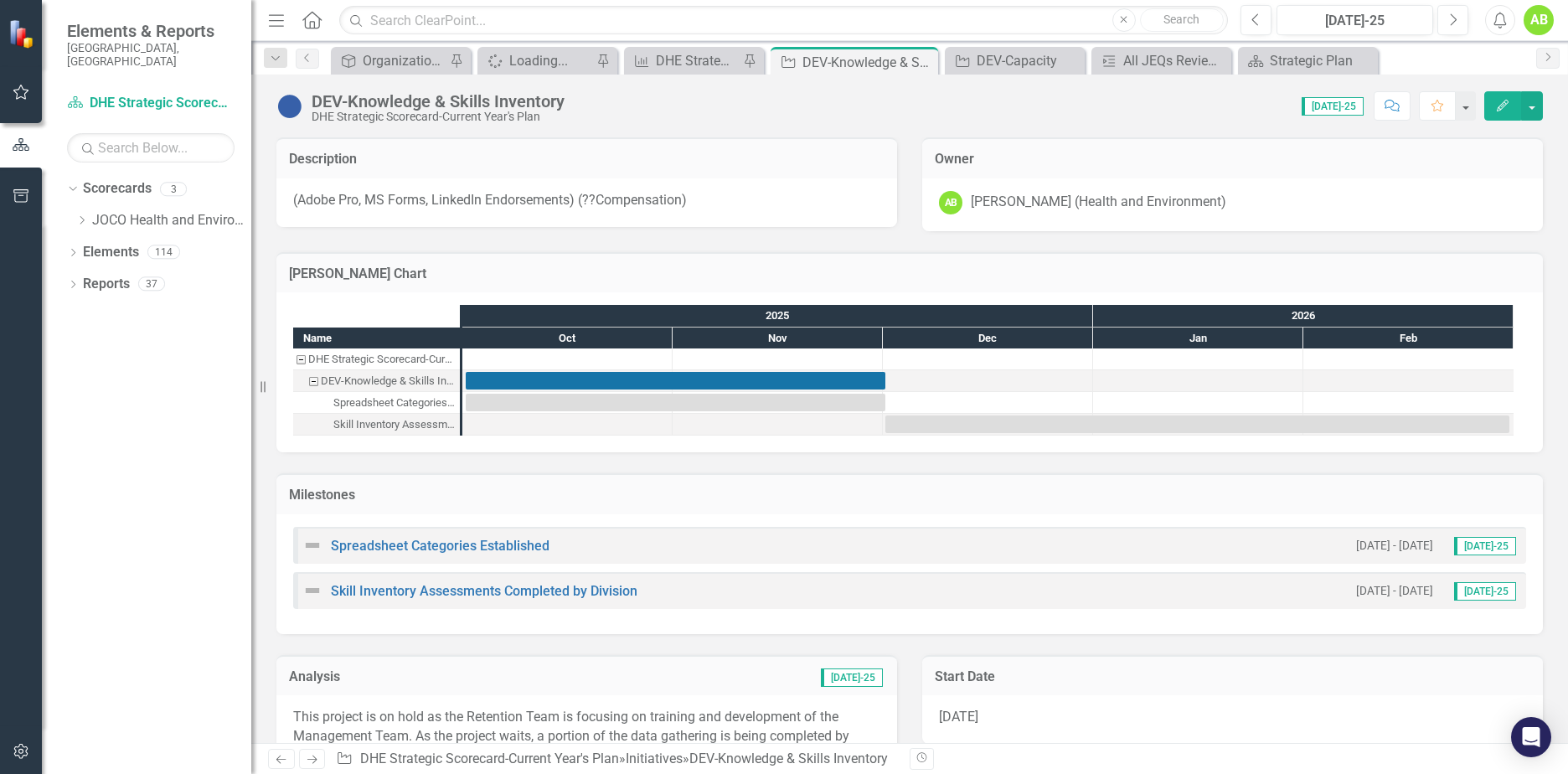
click at [321, 547] on img at bounding box center [312, 546] width 20 height 20
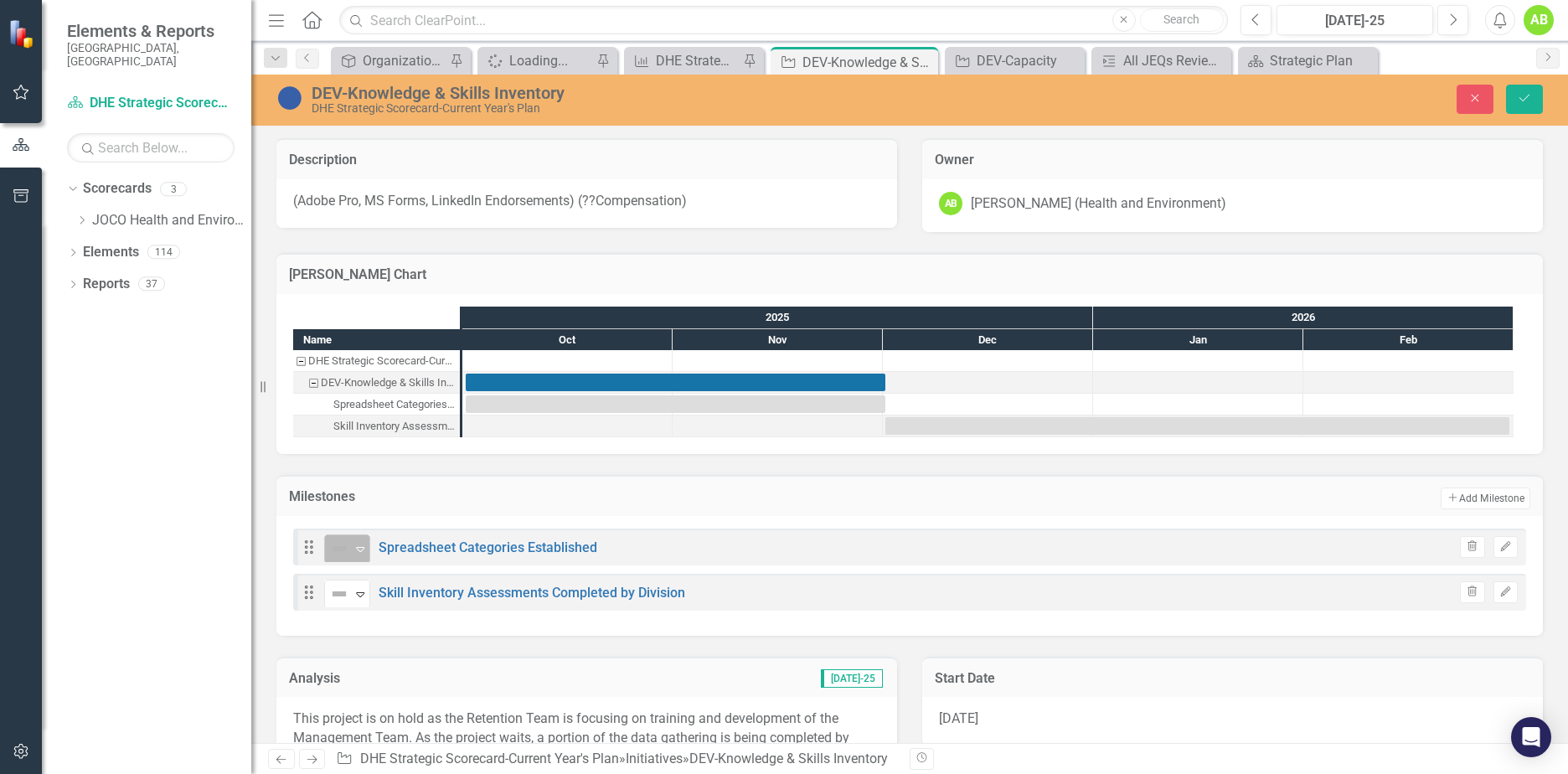
click at [359, 546] on icon "Expand" at bounding box center [360, 549] width 17 height 14
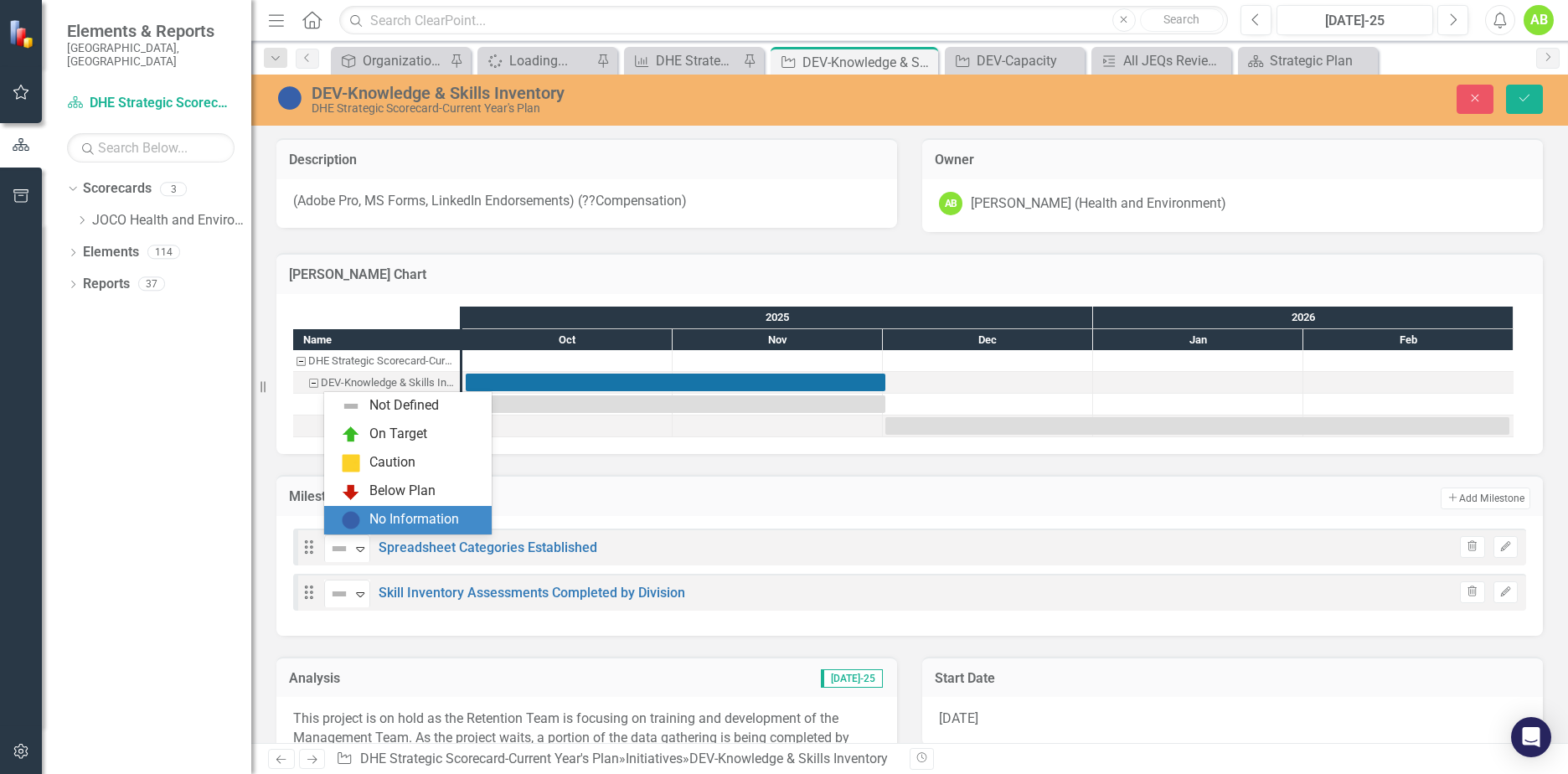
click at [367, 528] on div "No Information" at bounding box center [411, 520] width 140 height 20
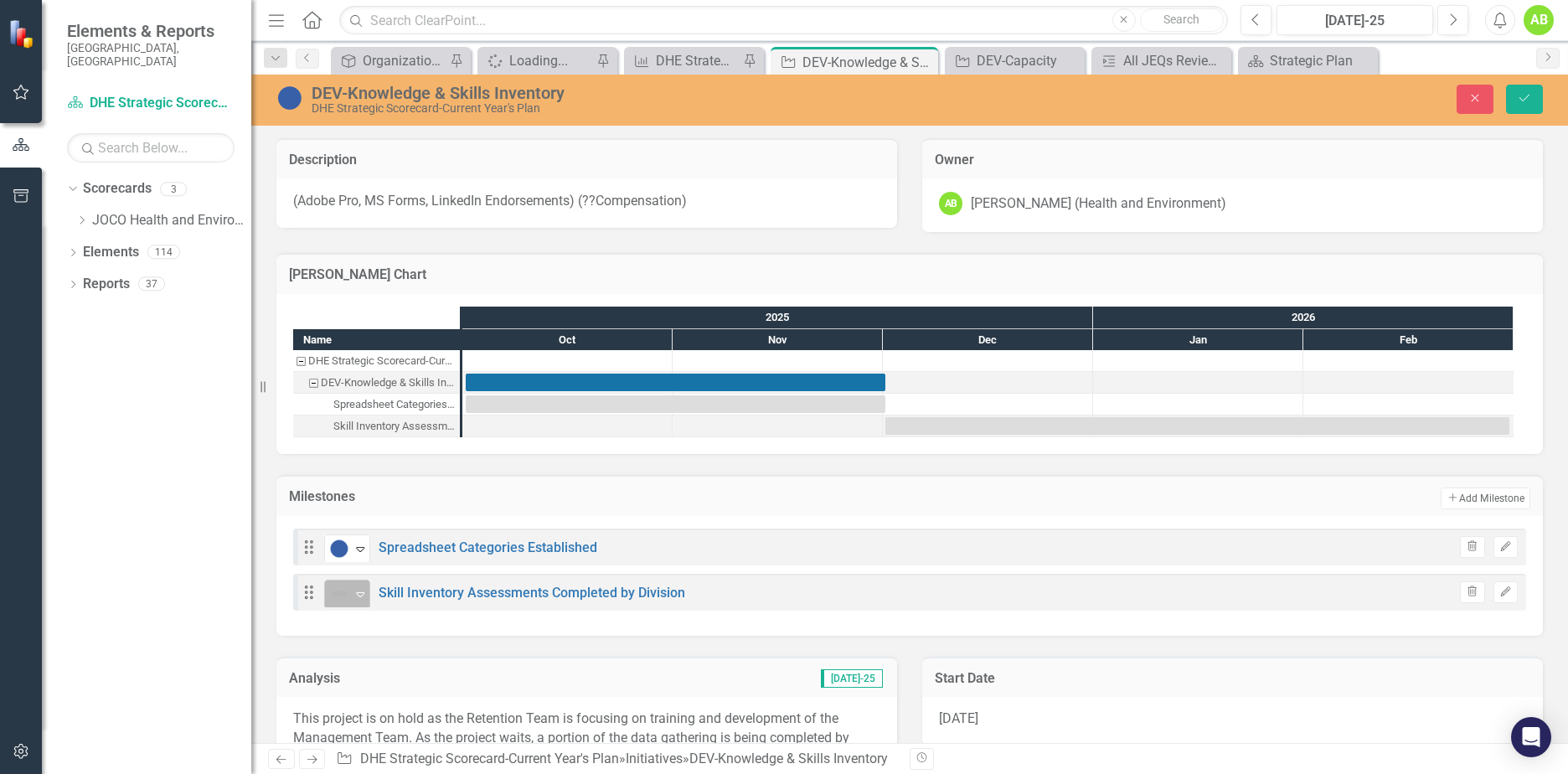
click at [364, 593] on icon at bounding box center [360, 595] width 9 height 5
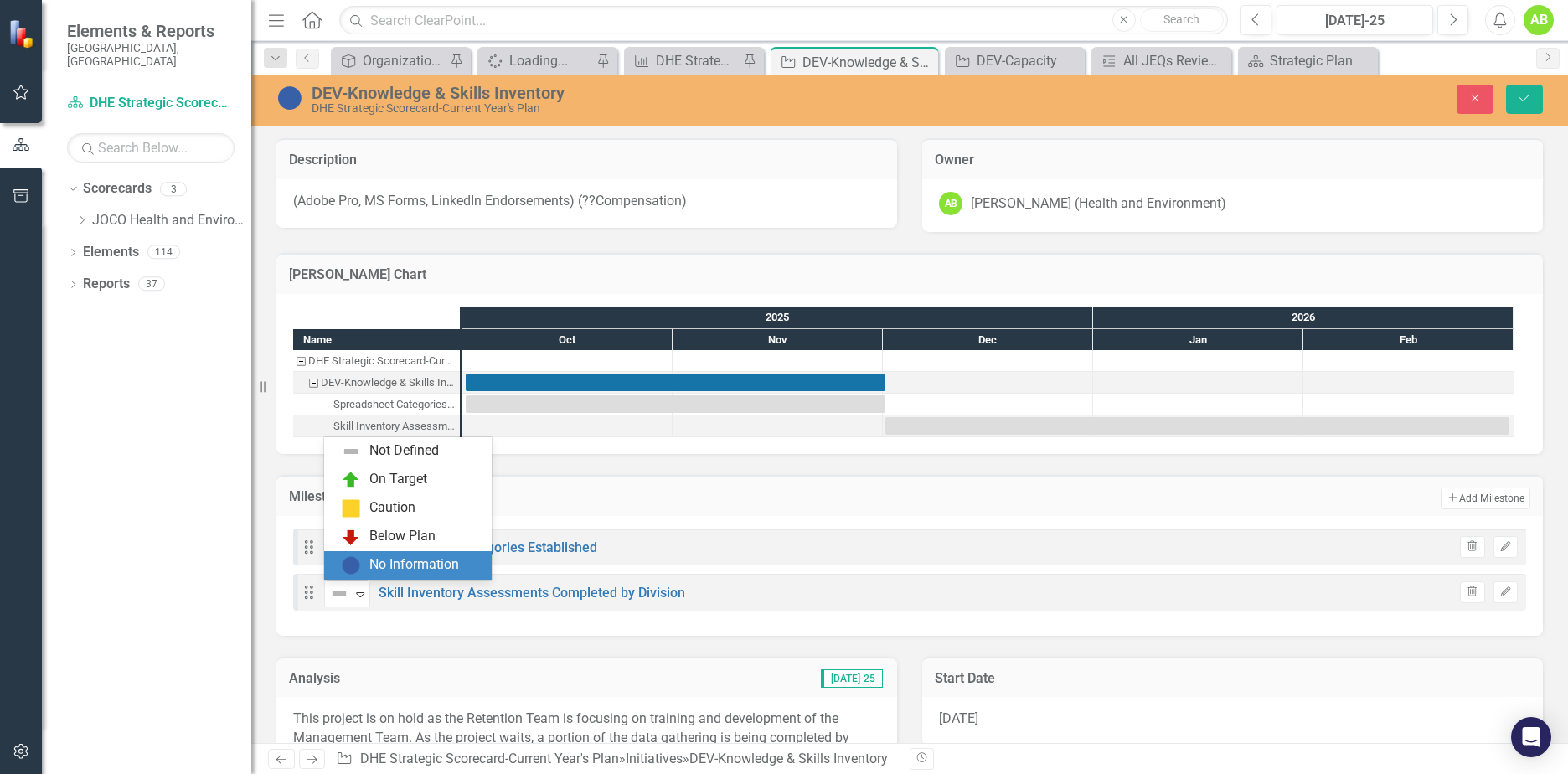
click at [382, 560] on div "No Information" at bounding box center [414, 565] width 89 height 20
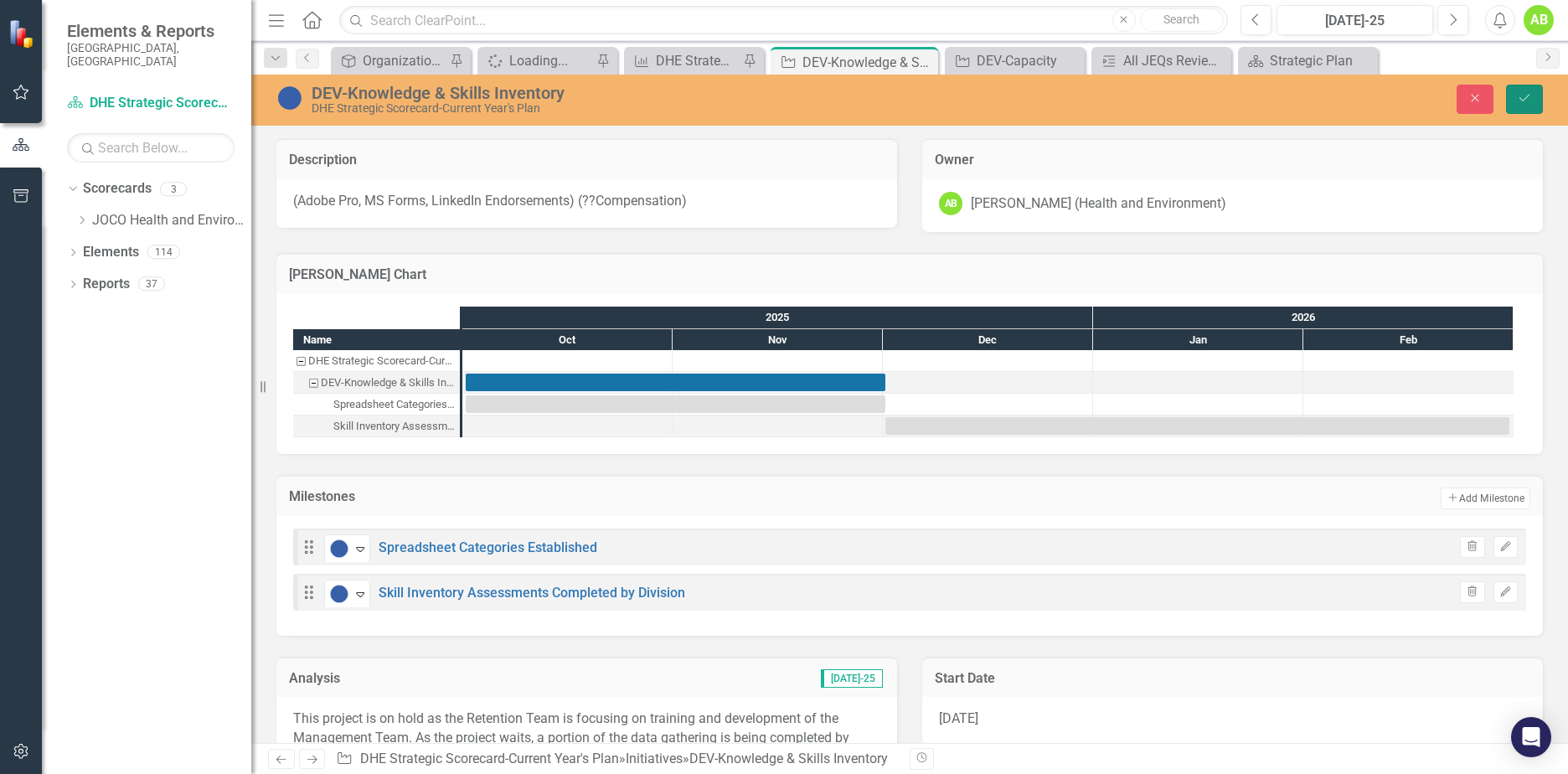
click at [1527, 103] on icon "Save" at bounding box center [1525, 98] width 15 height 12
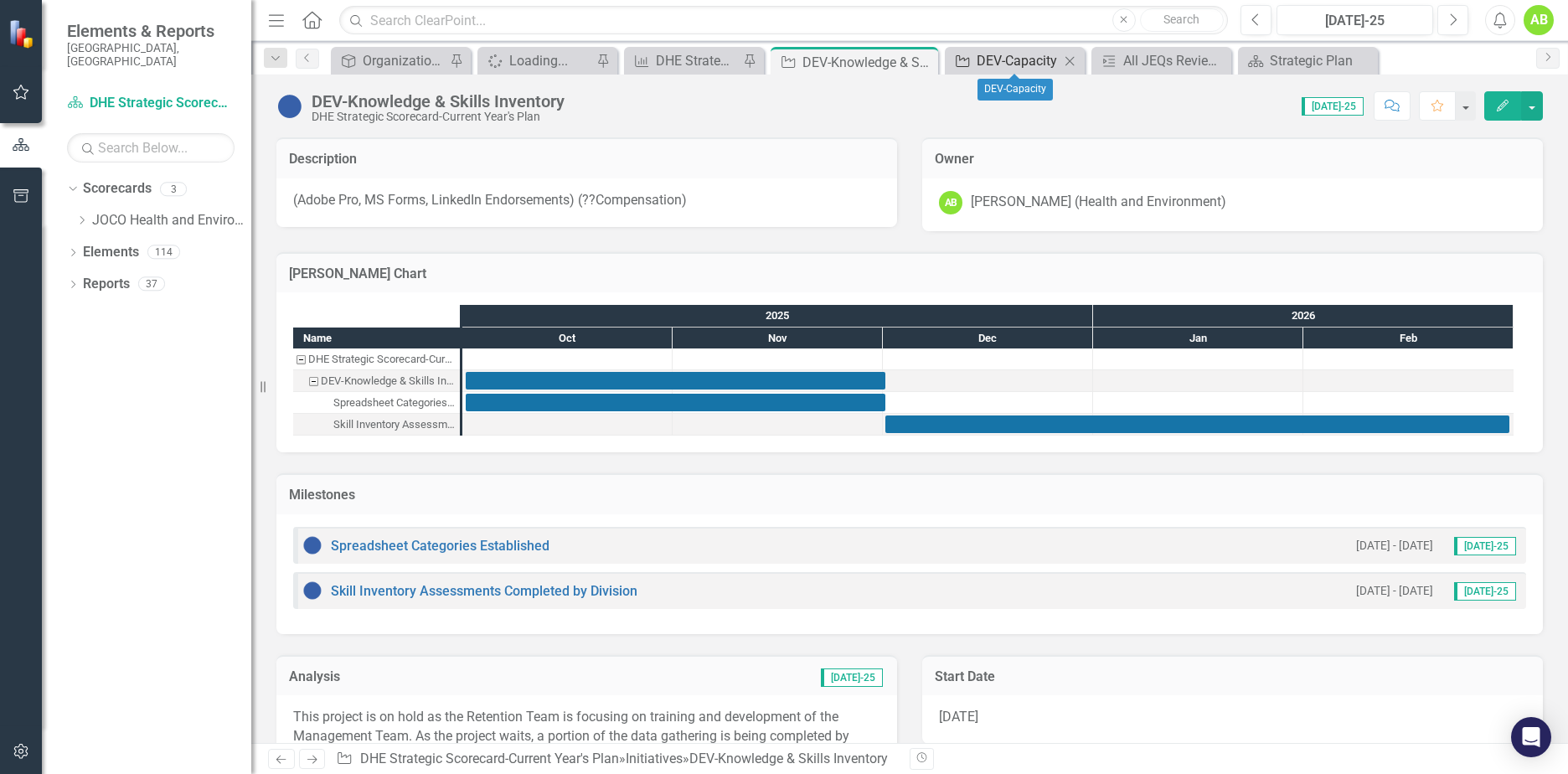
click at [1029, 60] on div "DEV-Capacity" at bounding box center [1017, 60] width 83 height 21
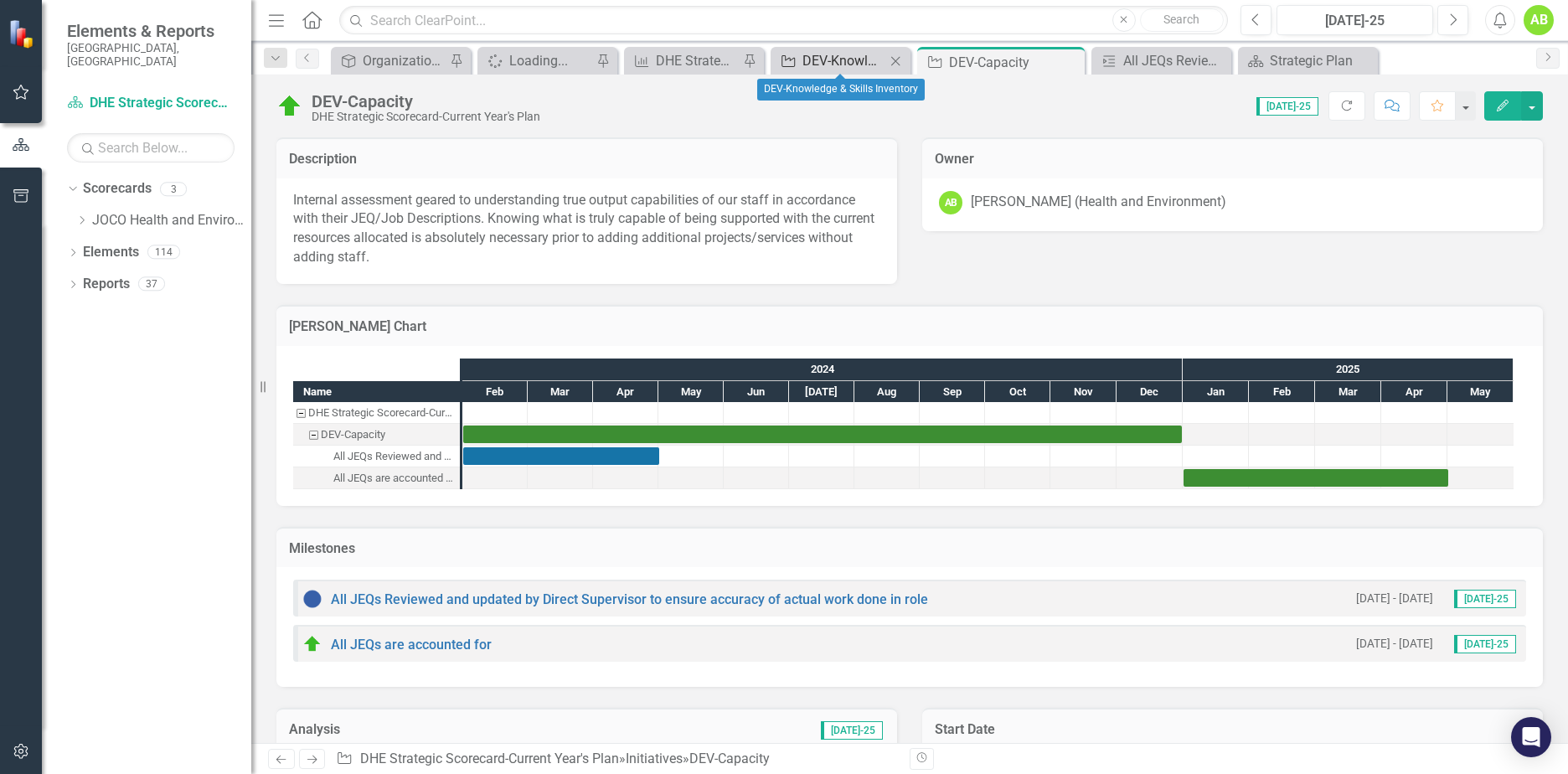
click at [861, 54] on div "DEV-Knowledge & Skills Inventory" at bounding box center [844, 60] width 83 height 21
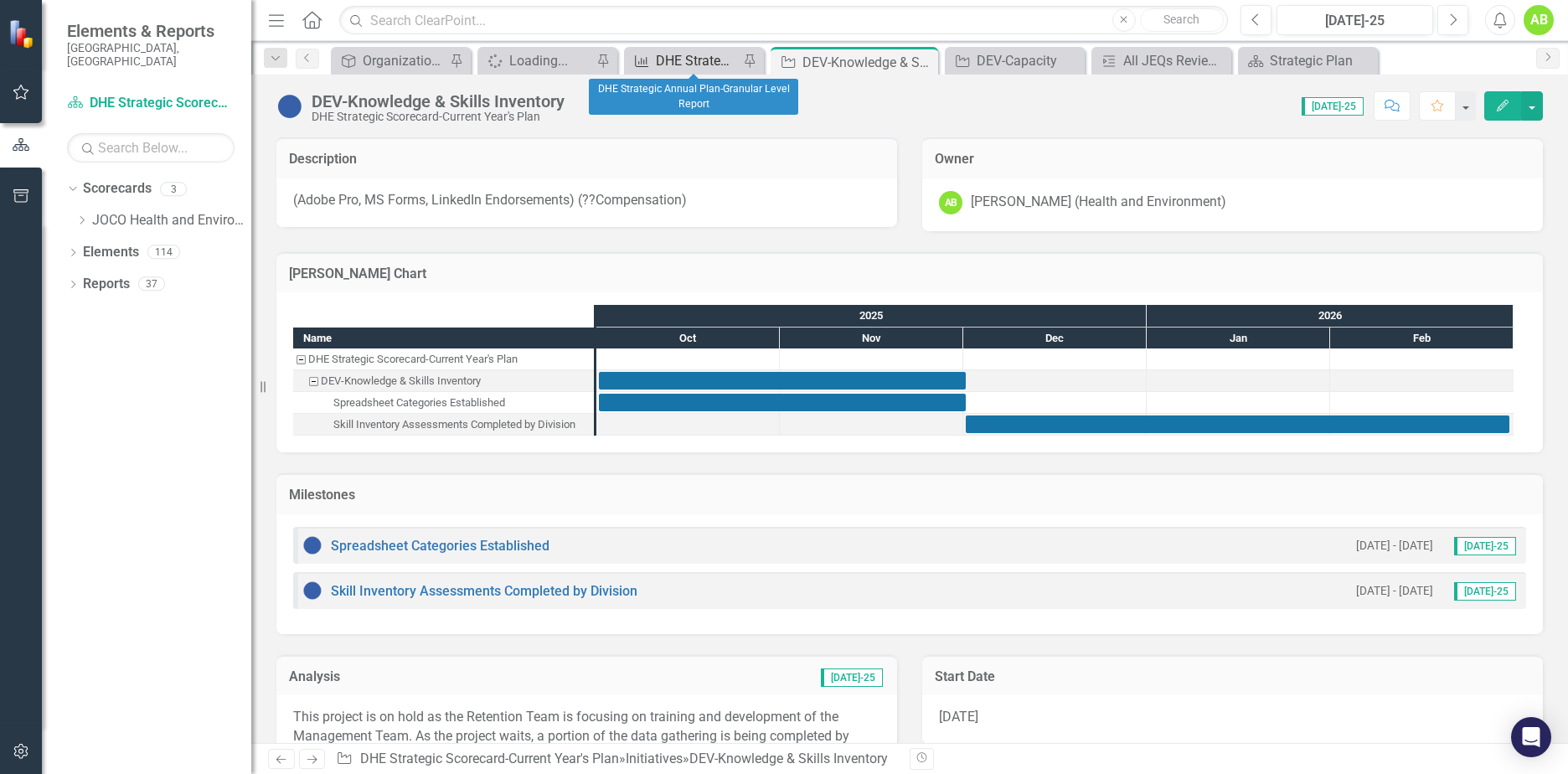
click at [724, 66] on div "DHE Strategic Annual Plan-Granular Level Report" at bounding box center [697, 60] width 83 height 21
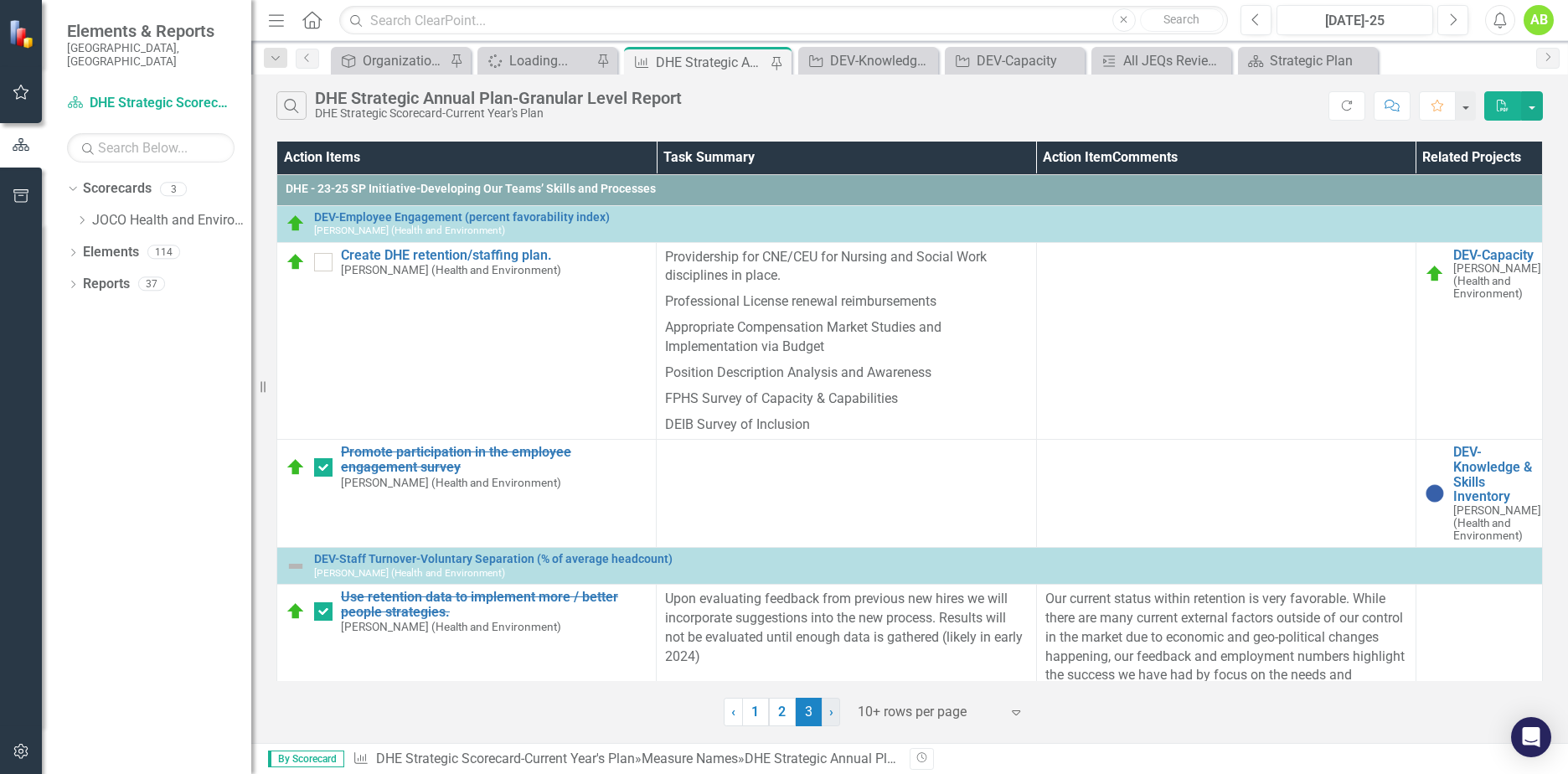
click at [834, 720] on link "› Next" at bounding box center [831, 712] width 19 height 28
click at [763, 716] on link "1" at bounding box center [755, 712] width 26 height 28
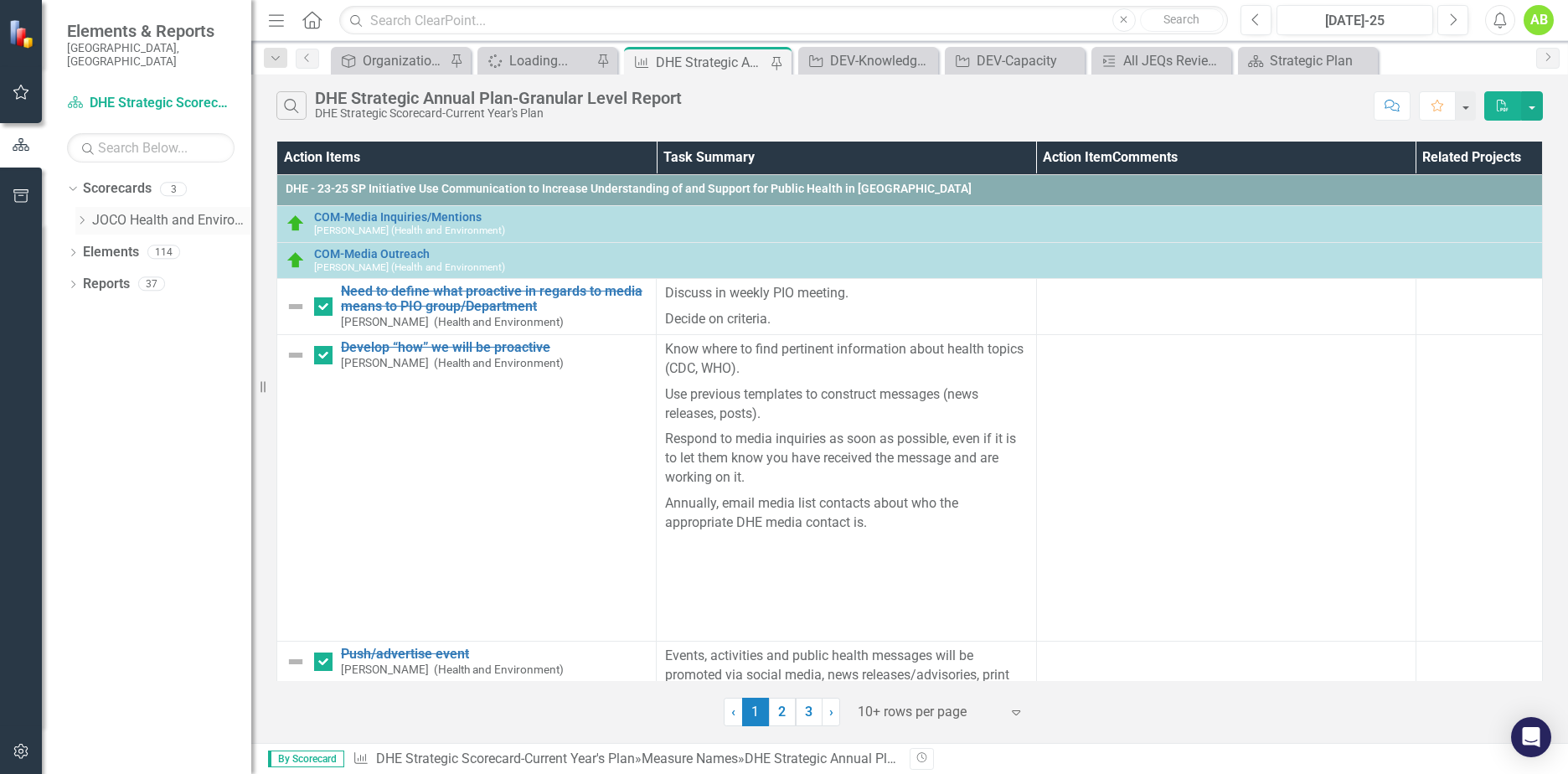
click at [83, 215] on icon "Dropdown" at bounding box center [82, 221] width 13 height 10
click at [128, 275] on link "DHE Dept Operations PM Scorecard" at bounding box center [180, 284] width 142 height 20
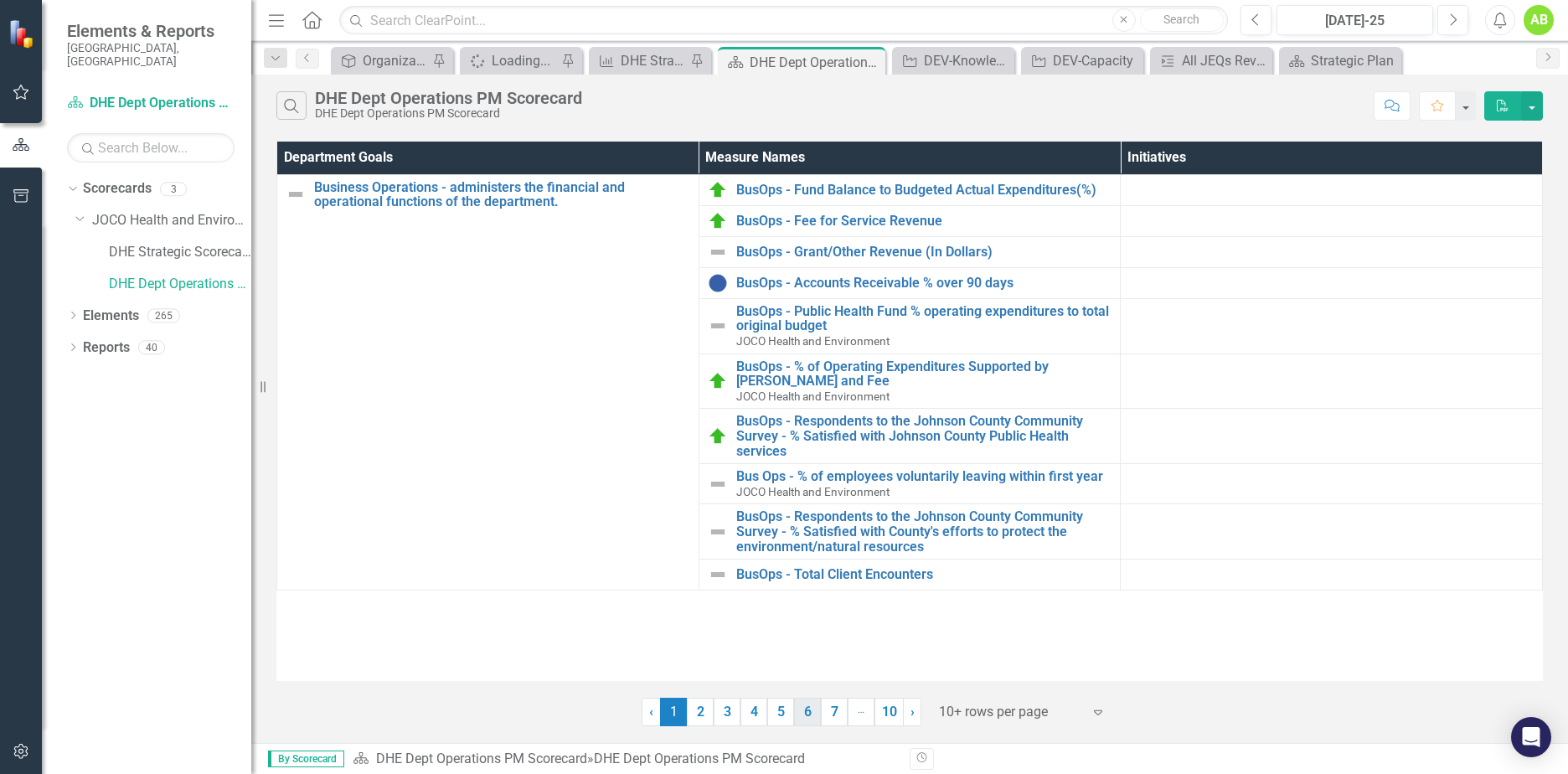
click at [813, 712] on link "6" at bounding box center [807, 712] width 26 height 28
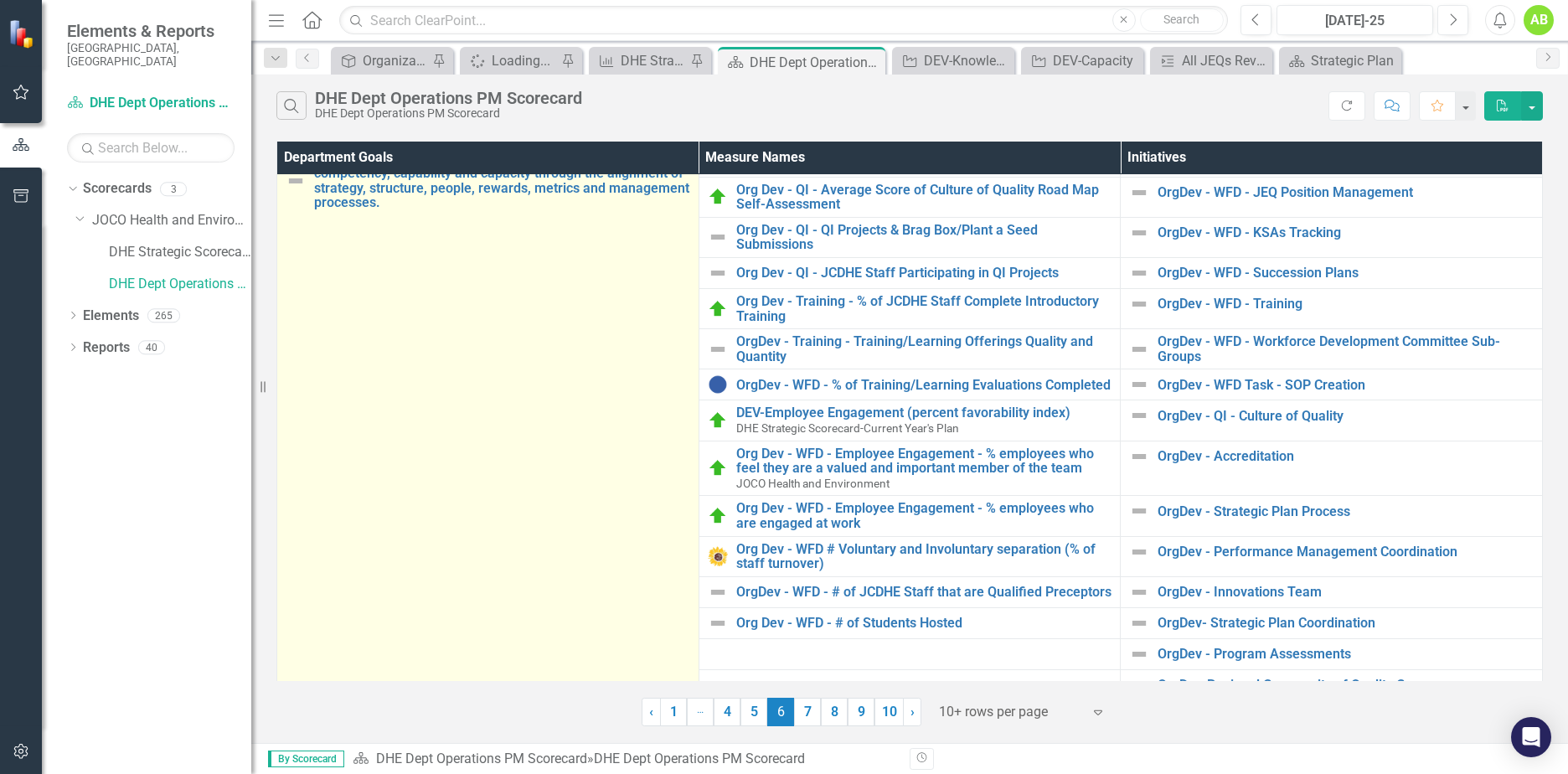
scroll to position [104, 0]
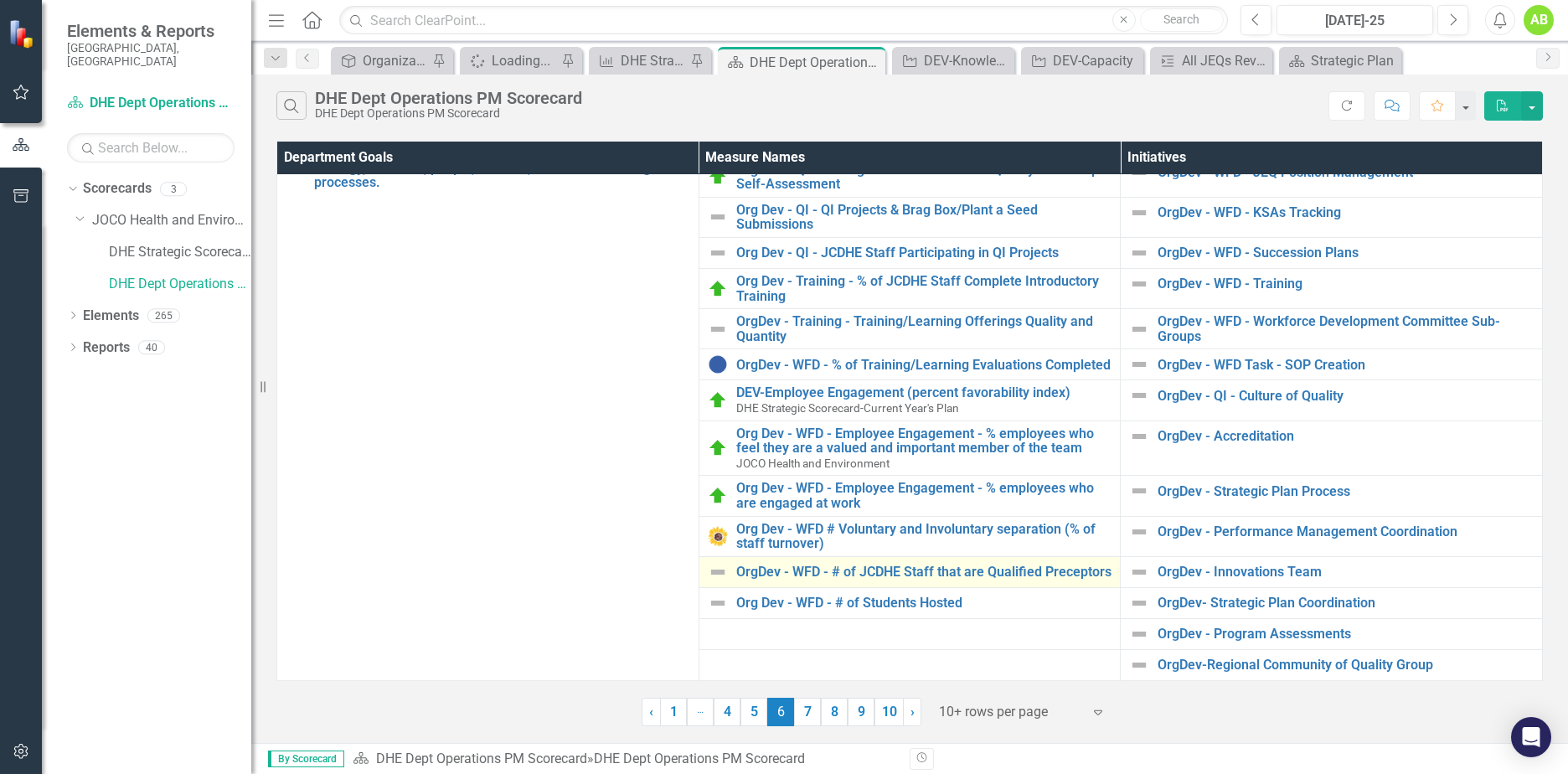
click at [724, 571] on img at bounding box center [718, 572] width 20 height 20
click at [724, 568] on img at bounding box center [718, 572] width 20 height 20
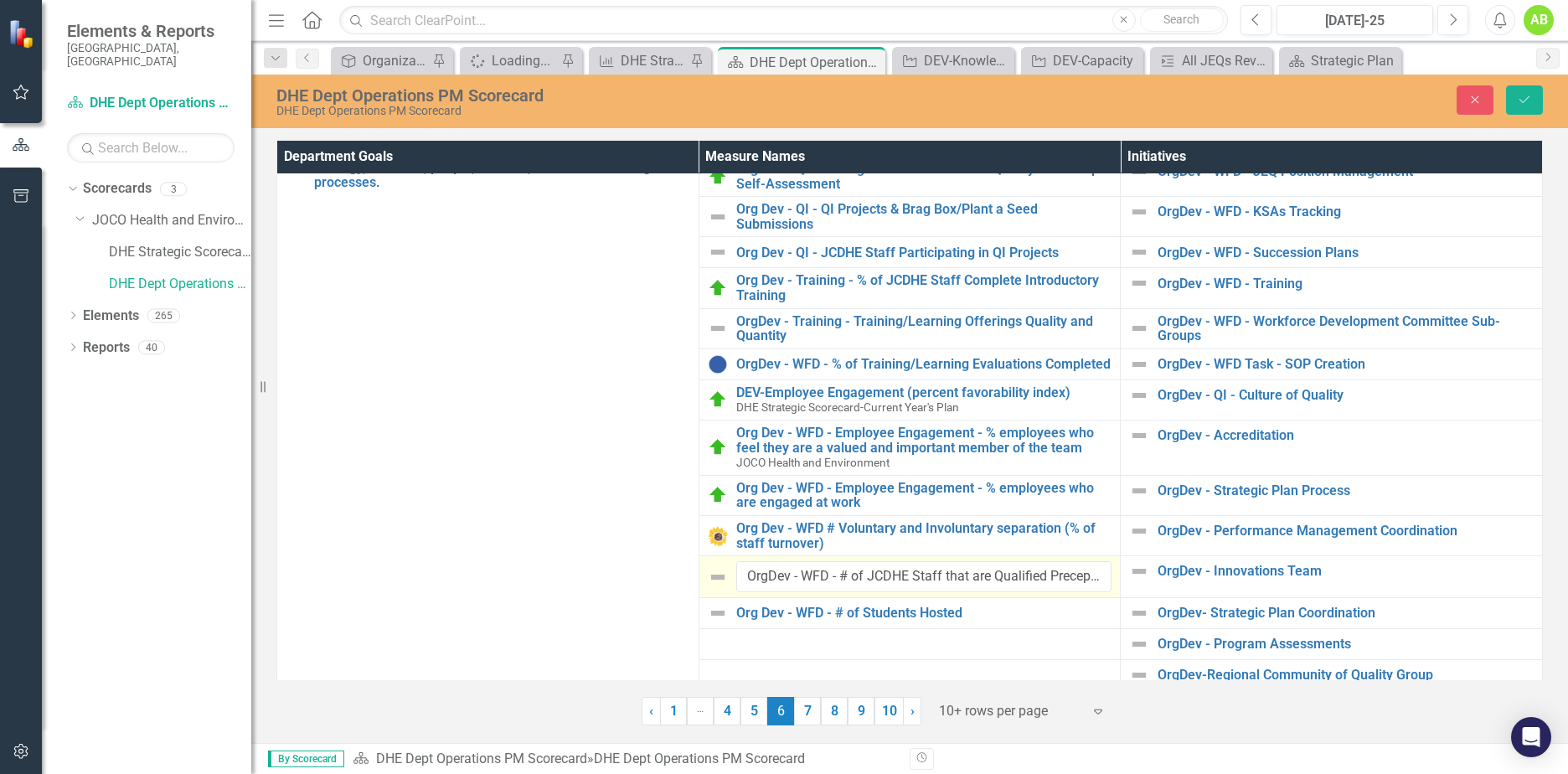
click at [723, 580] on img at bounding box center [718, 577] width 20 height 20
click at [726, 609] on img at bounding box center [718, 614] width 20 height 20
click at [726, 608] on img at bounding box center [718, 614] width 20 height 20
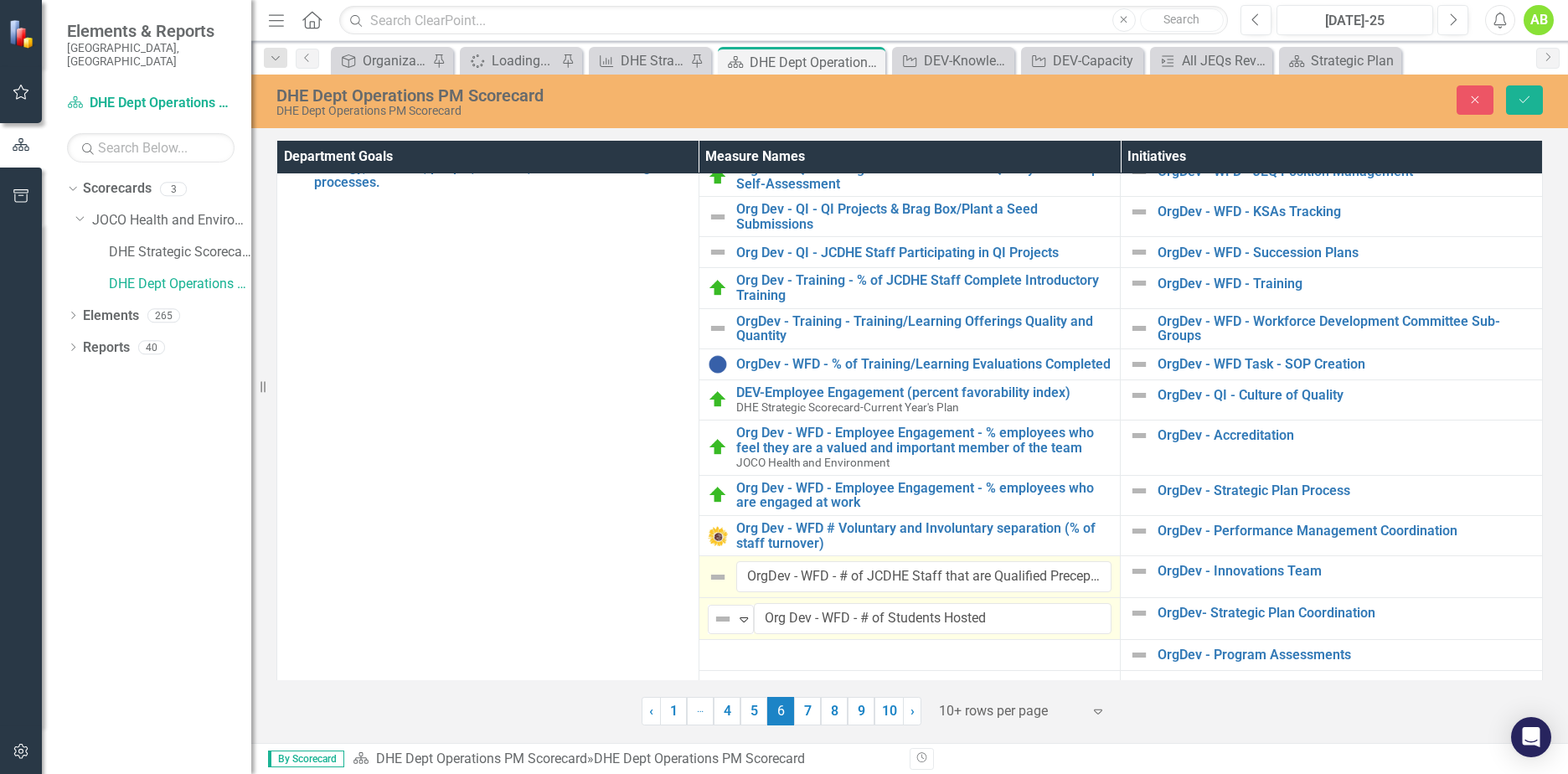
click at [729, 584] on div "OrgDev - WFD - # of JCDHE Staff that are Qualified Preceptors" at bounding box center [910, 576] width 404 height 31
click at [728, 583] on div "OrgDev - WFD - # of JCDHE Staff that are Qualified Preceptors" at bounding box center [910, 576] width 404 height 31
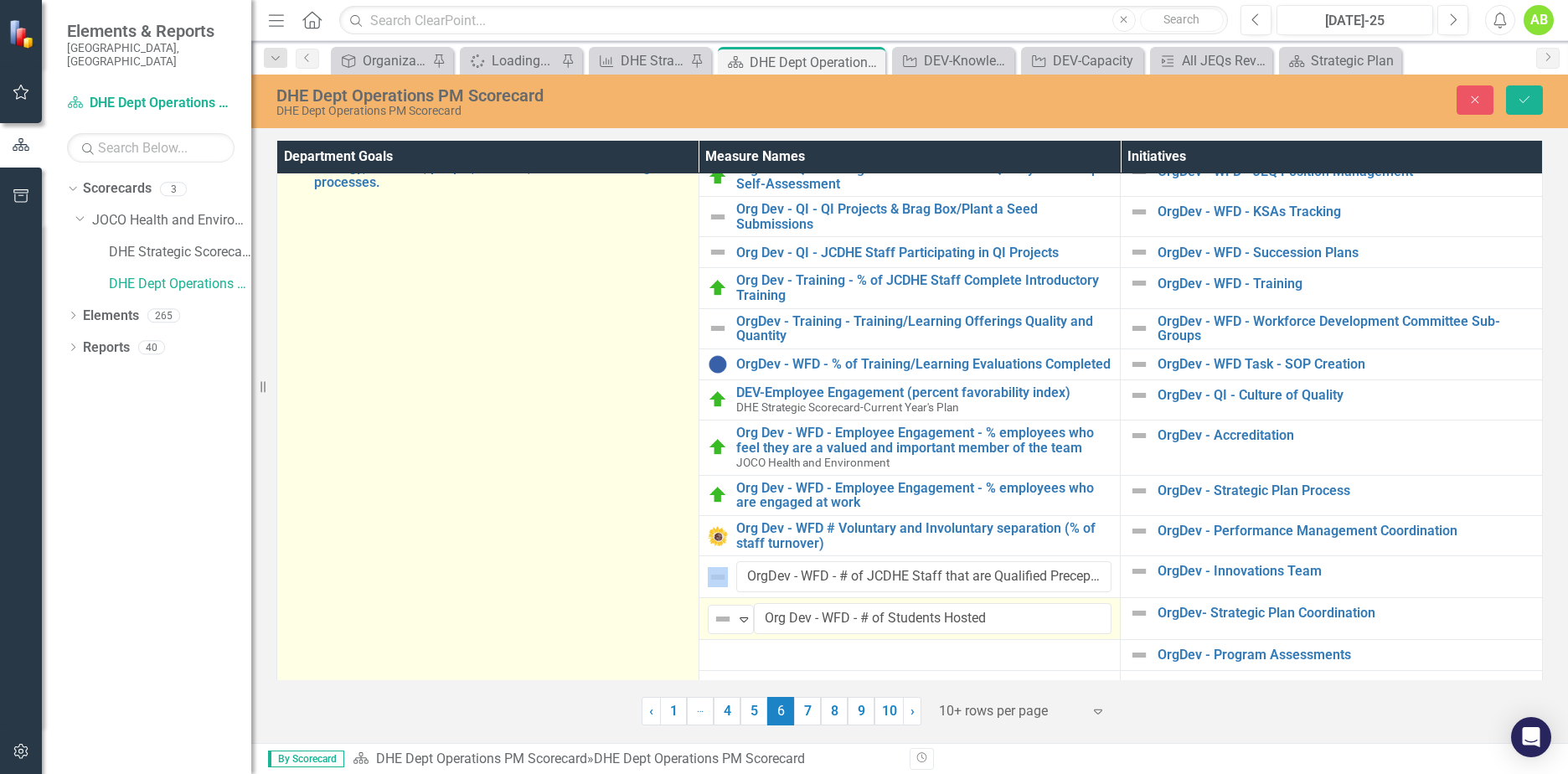
drag, startPoint x: 728, startPoint y: 583, endPoint x: 669, endPoint y: 599, distance: 61.1
click at [667, 598] on td "Organizational Development - focus on improving JCDHE’s competency, capability …" at bounding box center [489, 414] width 422 height 576
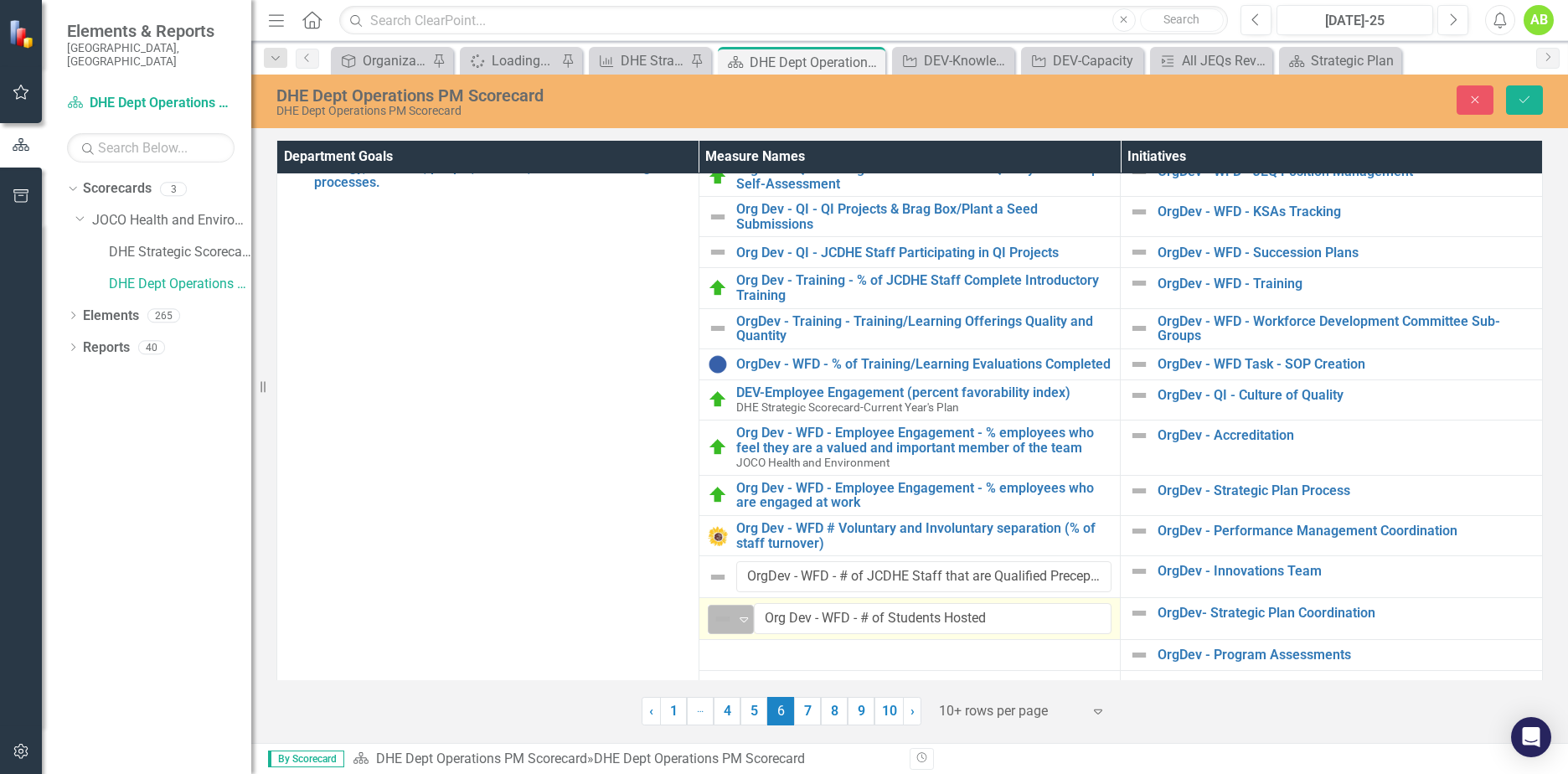
click at [748, 622] on icon "Expand" at bounding box center [744, 619] width 17 height 14
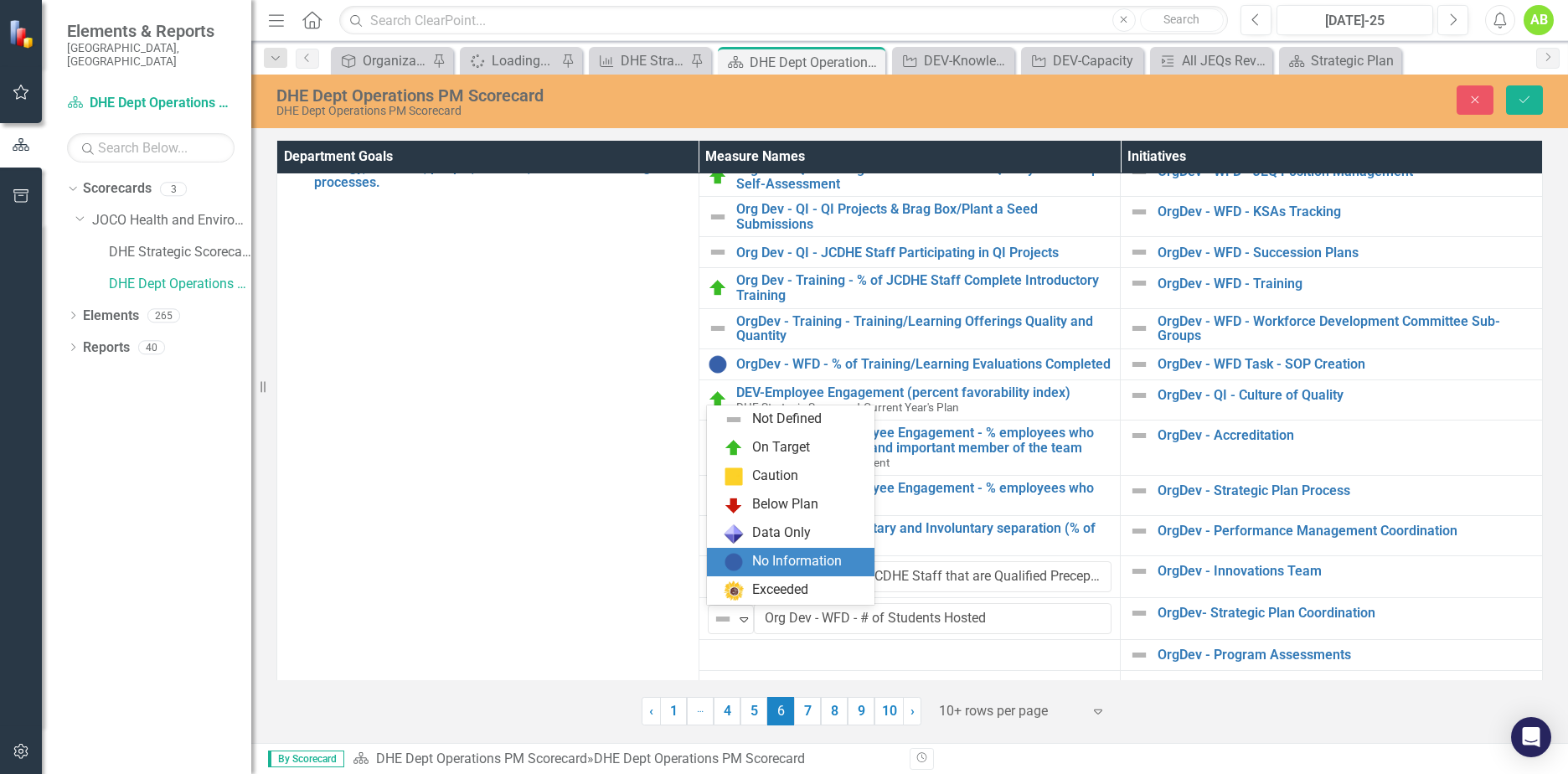
click at [787, 564] on div "No Information" at bounding box center [797, 562] width 89 height 20
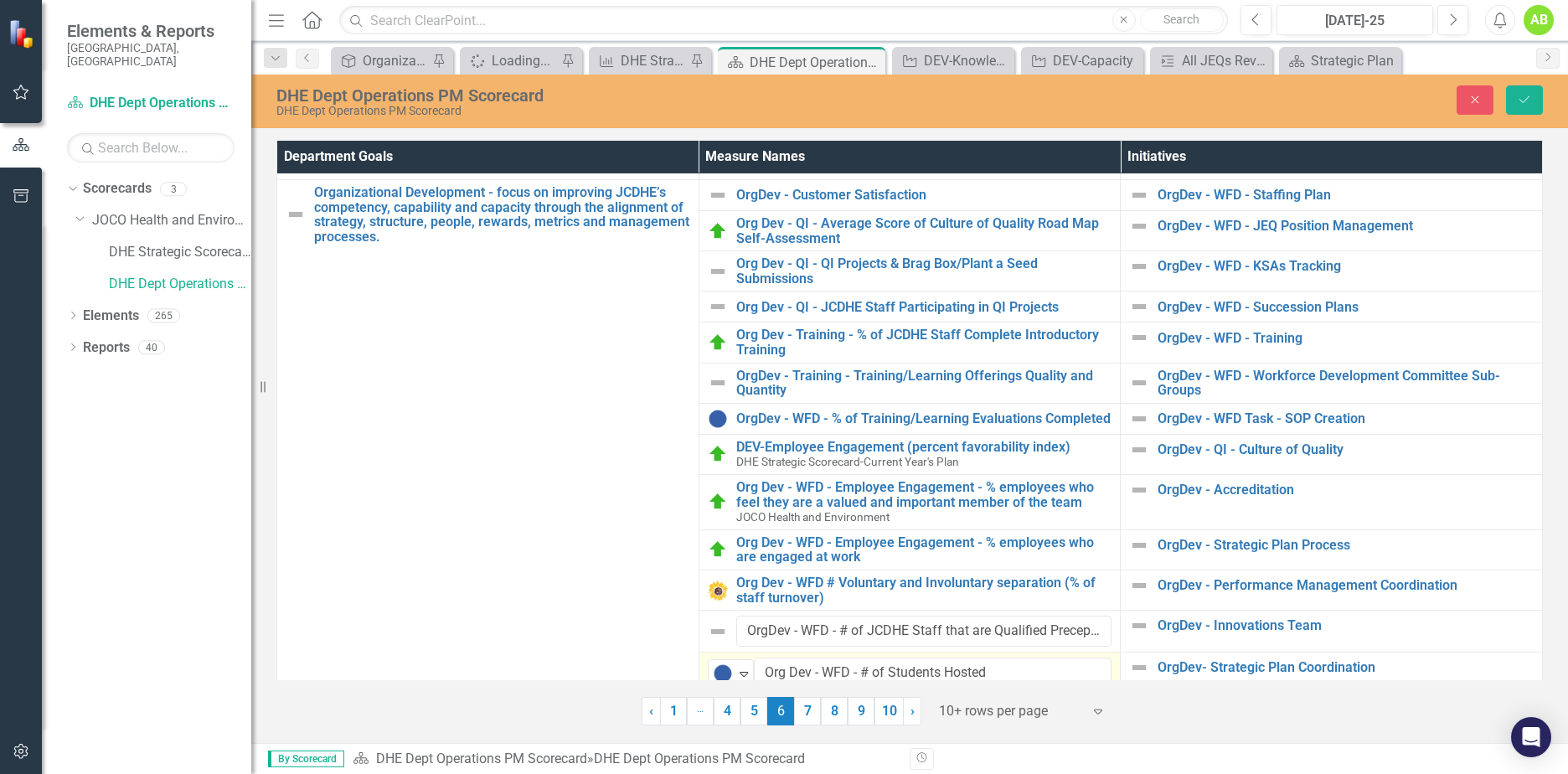
scroll to position [20, 0]
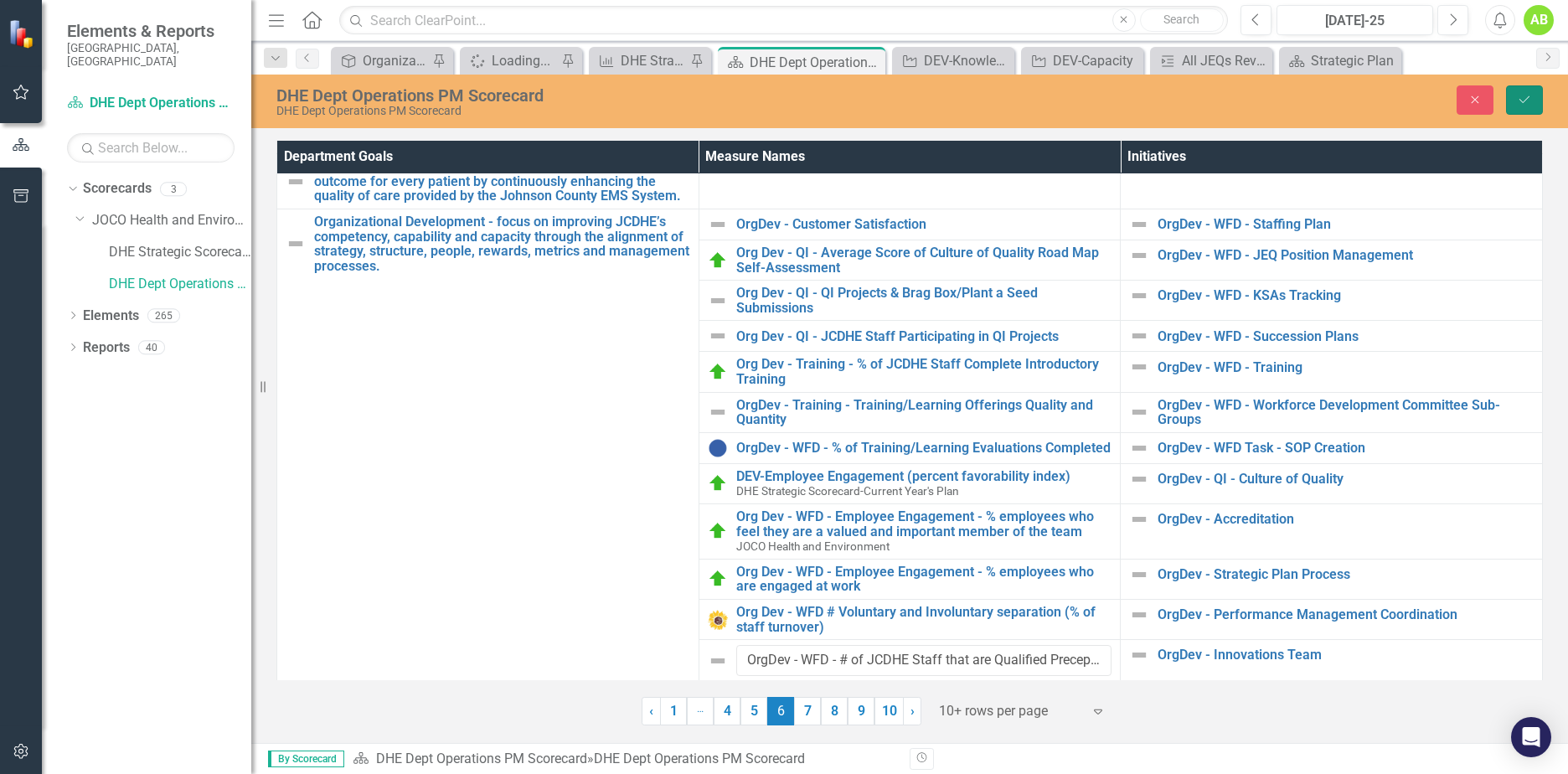
click at [1525, 105] on icon "Save" at bounding box center [1525, 100] width 15 height 12
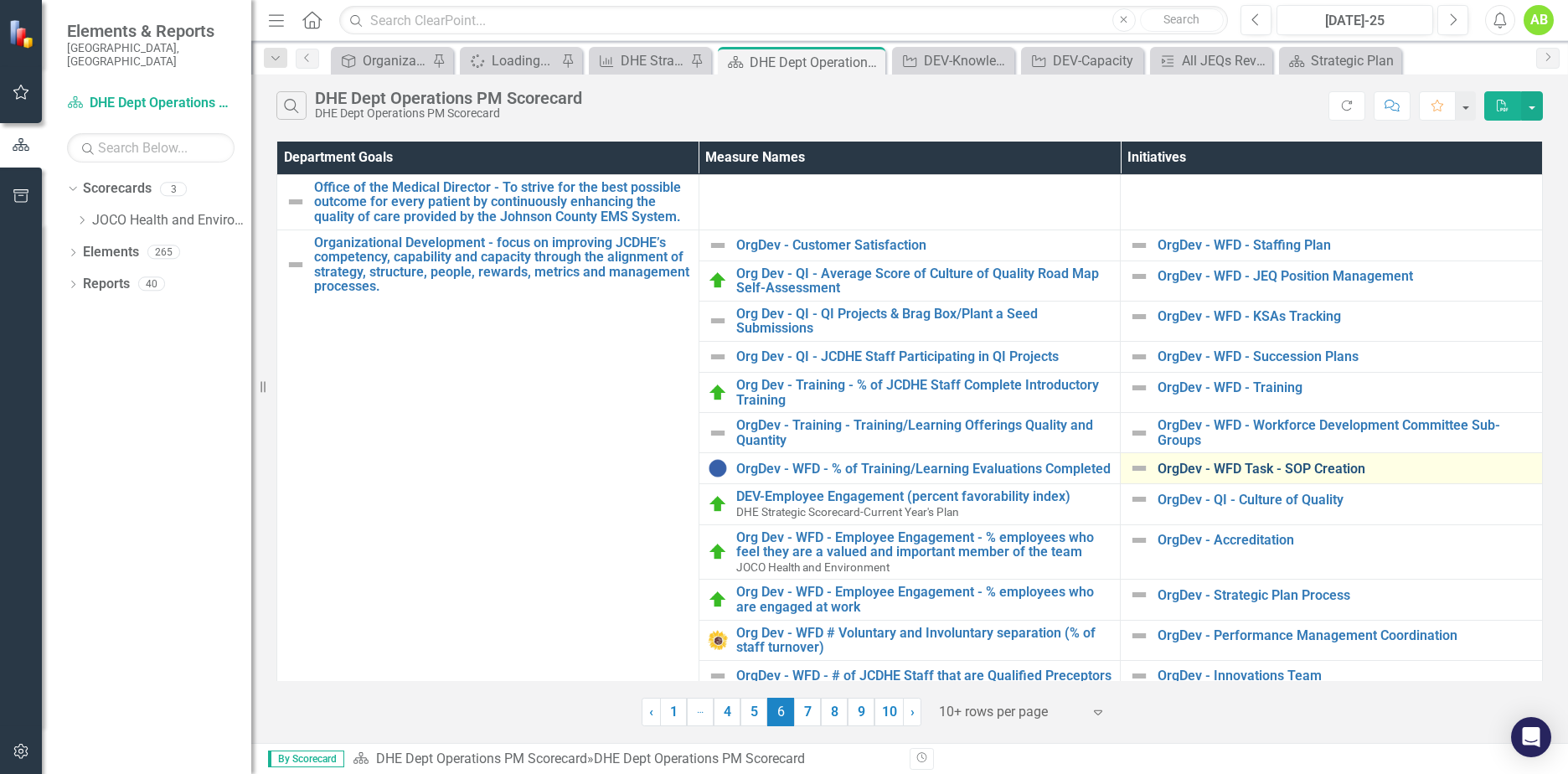
click at [1227, 471] on link "OrgDev - WFD Task - SOP Creation" at bounding box center [1346, 469] width 376 height 15
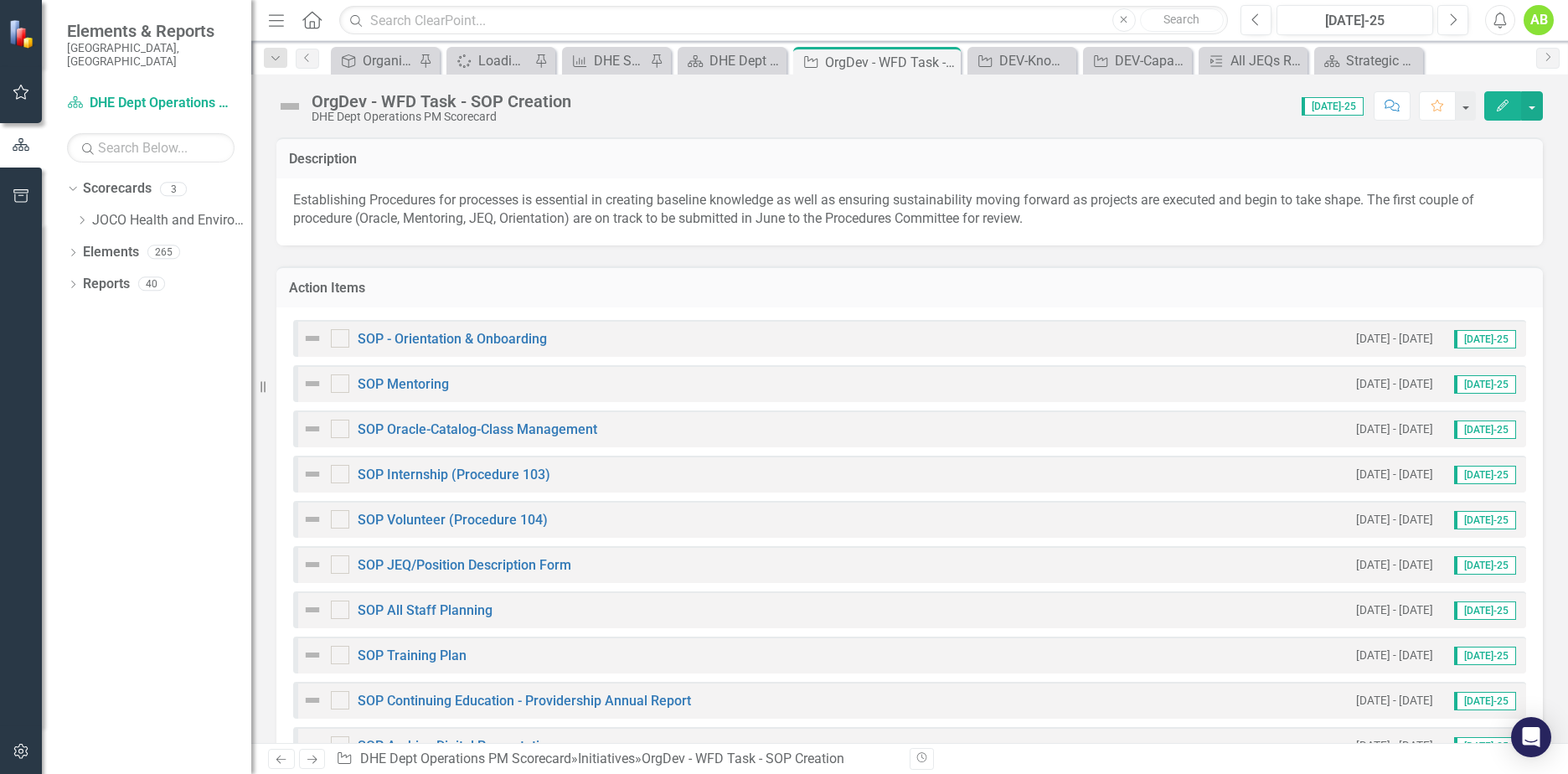
click at [295, 107] on img at bounding box center [289, 106] width 26 height 26
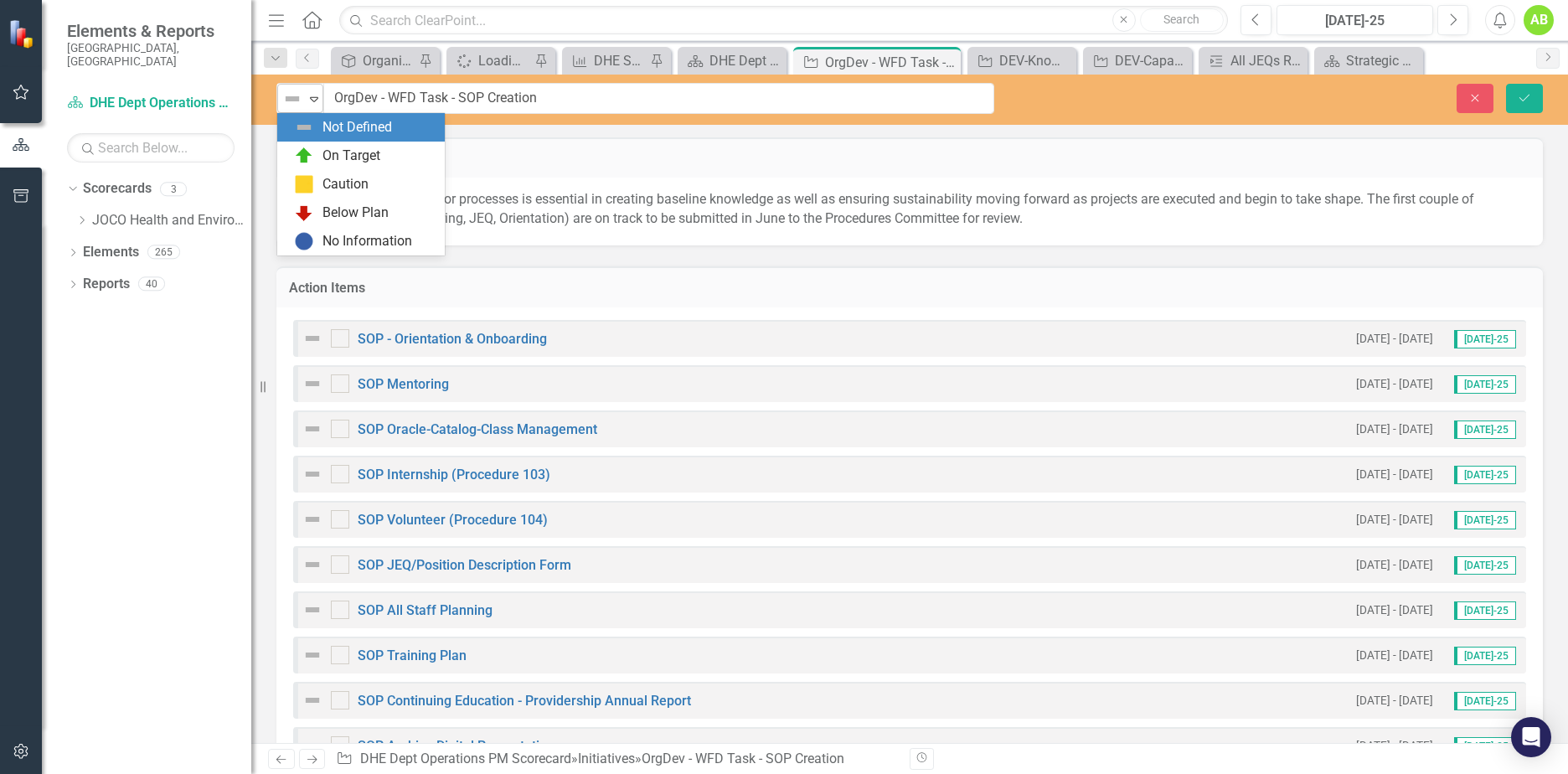
click at [316, 108] on div "Expand" at bounding box center [314, 98] width 17 height 27
click at [328, 154] on div "On Target" at bounding box center [352, 156] width 58 height 20
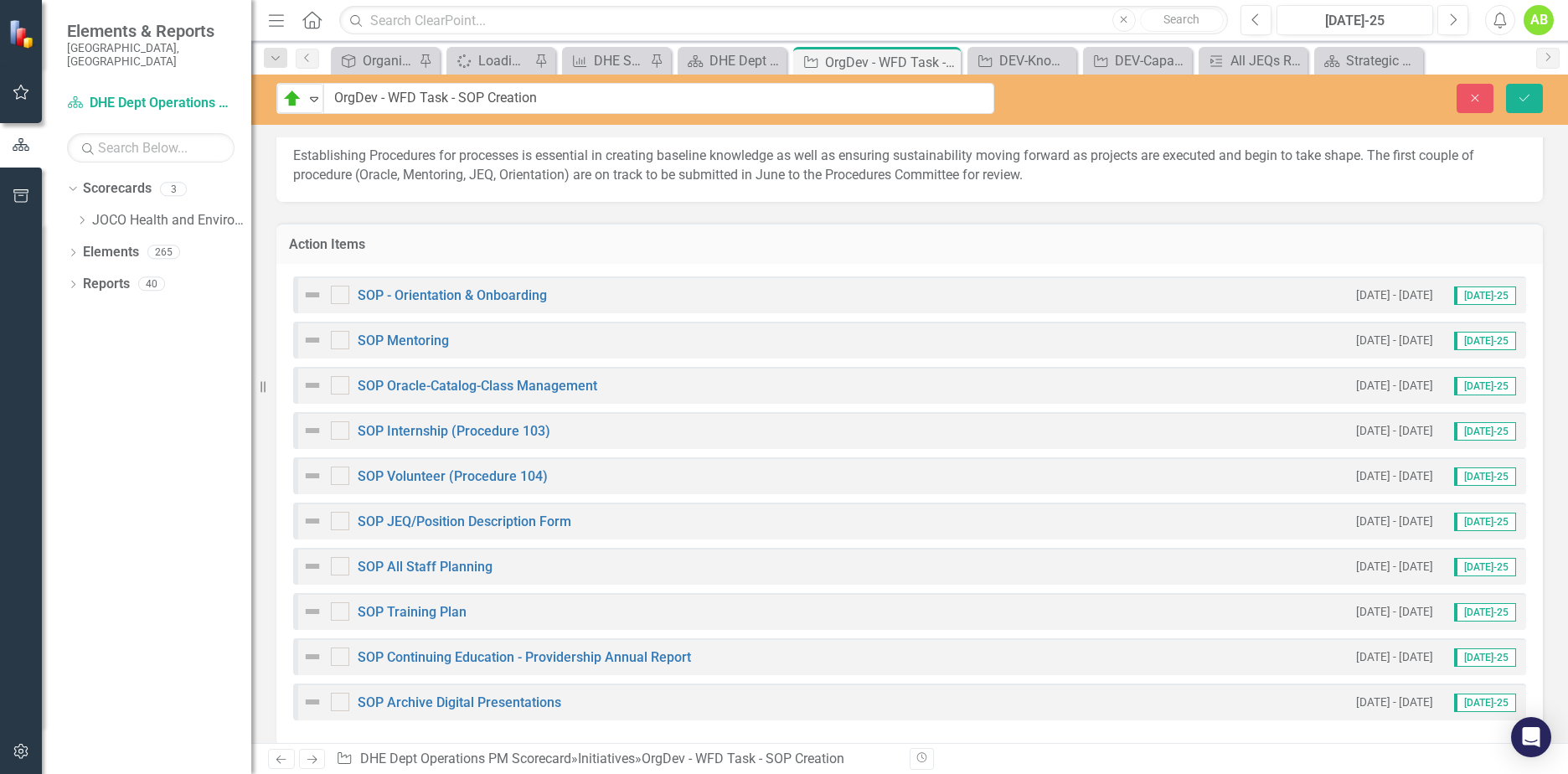
scroll to position [83, 0]
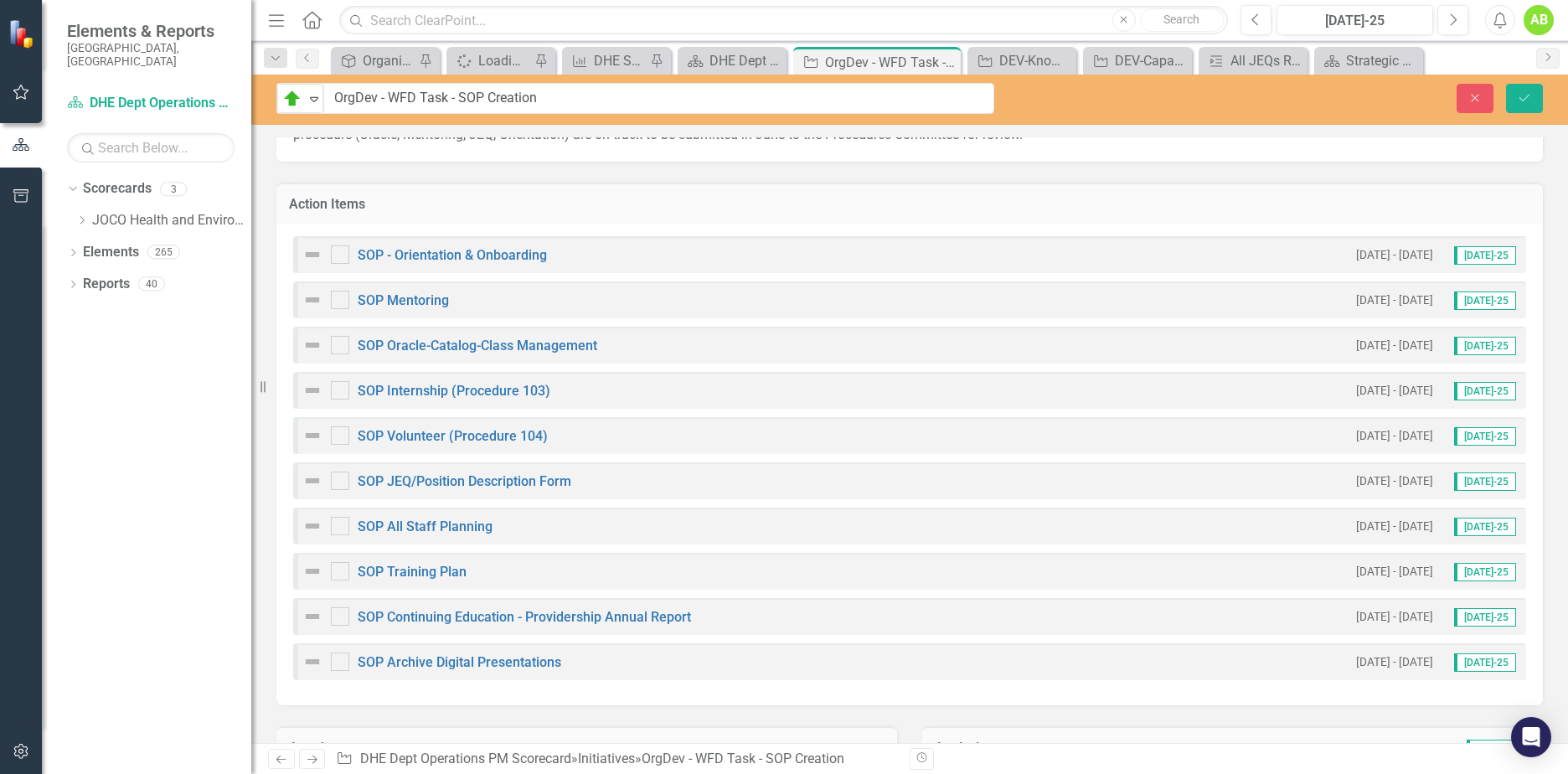
click at [317, 344] on img at bounding box center [312, 346] width 20 height 20
click at [317, 343] on img at bounding box center [312, 346] width 20 height 20
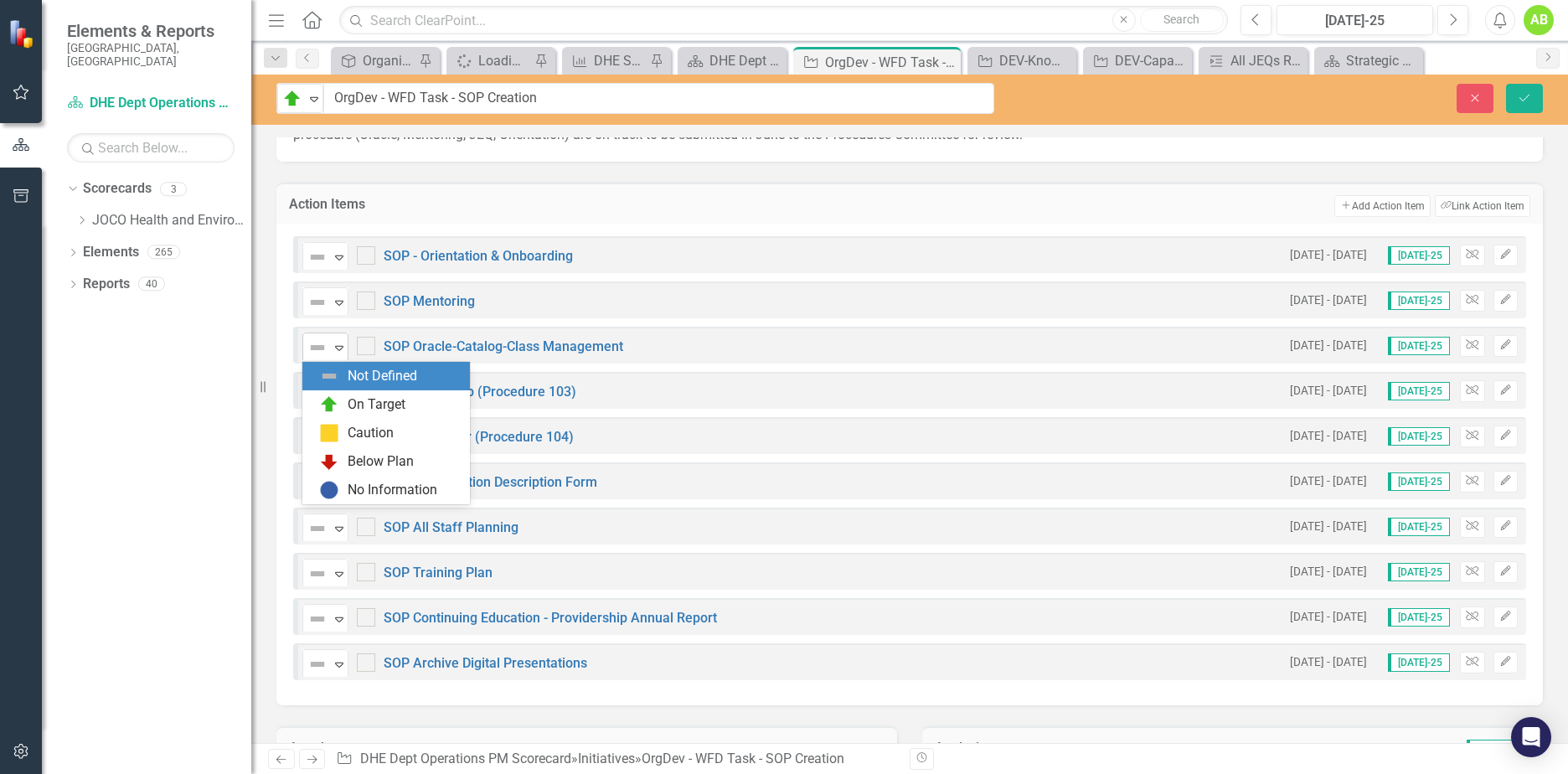
click at [342, 347] on icon at bounding box center [340, 348] width 9 height 5
click at [355, 398] on div "On Target" at bounding box center [376, 404] width 58 height 20
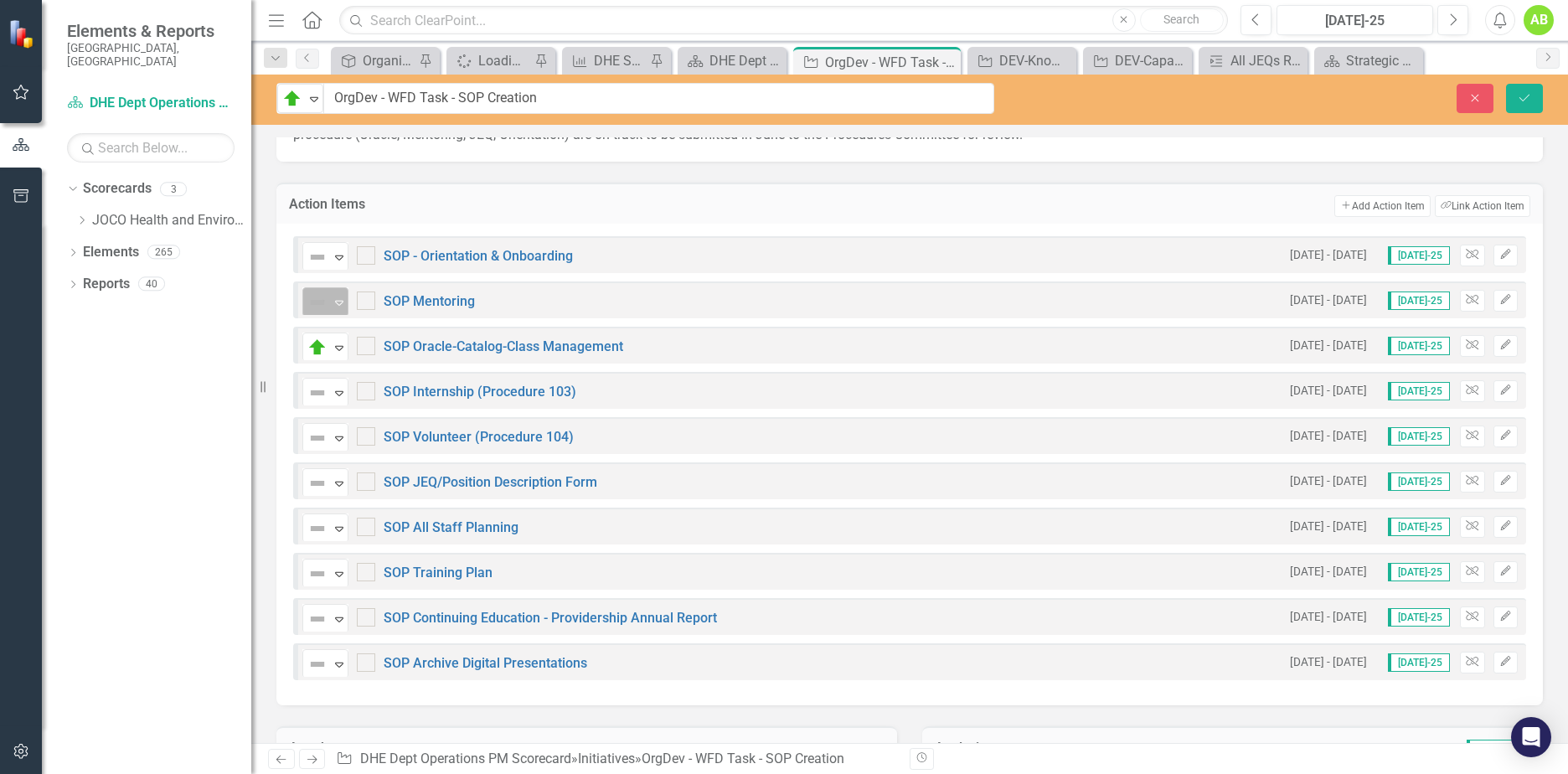
click at [335, 307] on icon "Expand" at bounding box center [340, 302] width 17 height 14
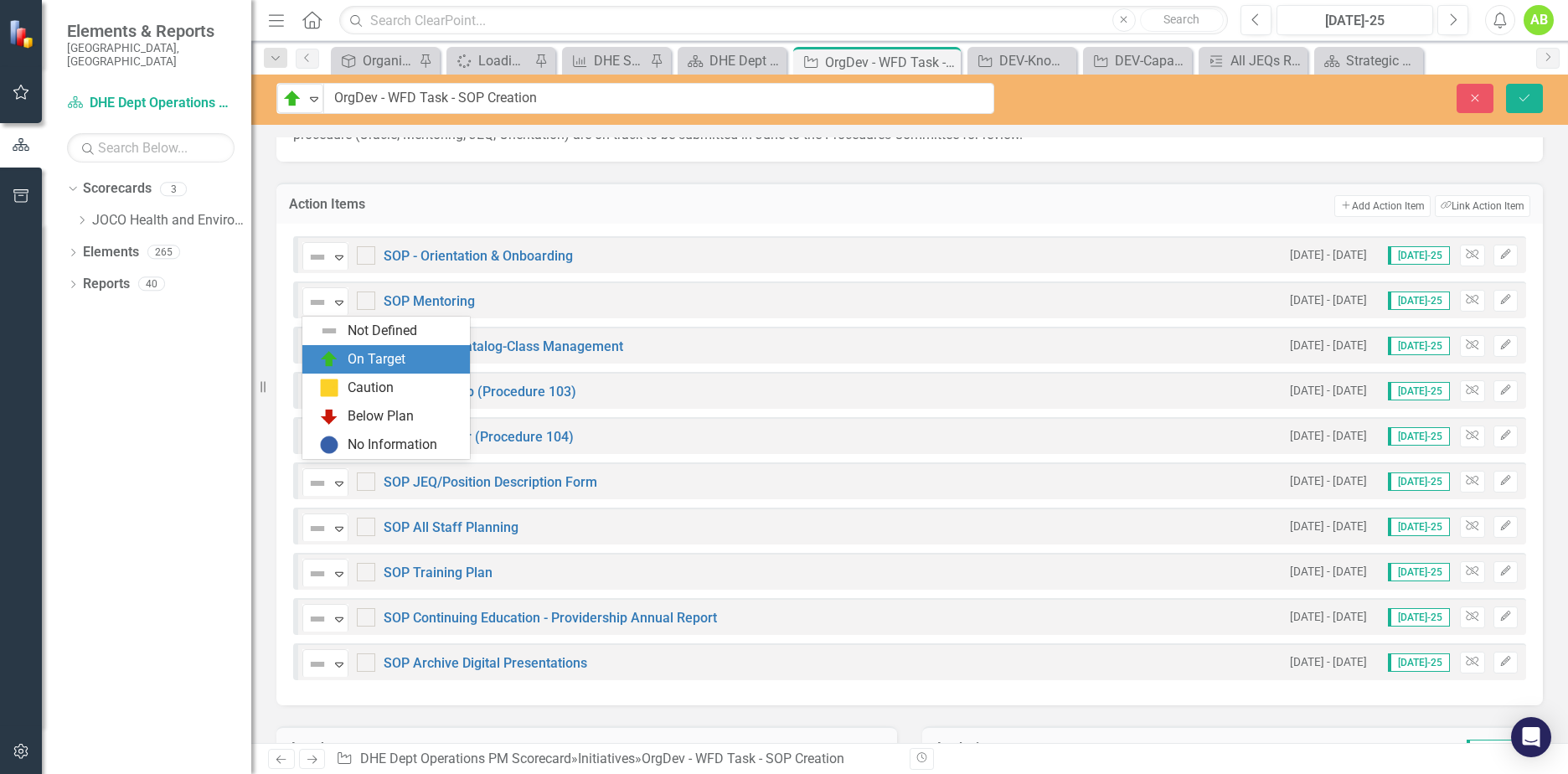
click at [337, 354] on img at bounding box center [329, 359] width 20 height 20
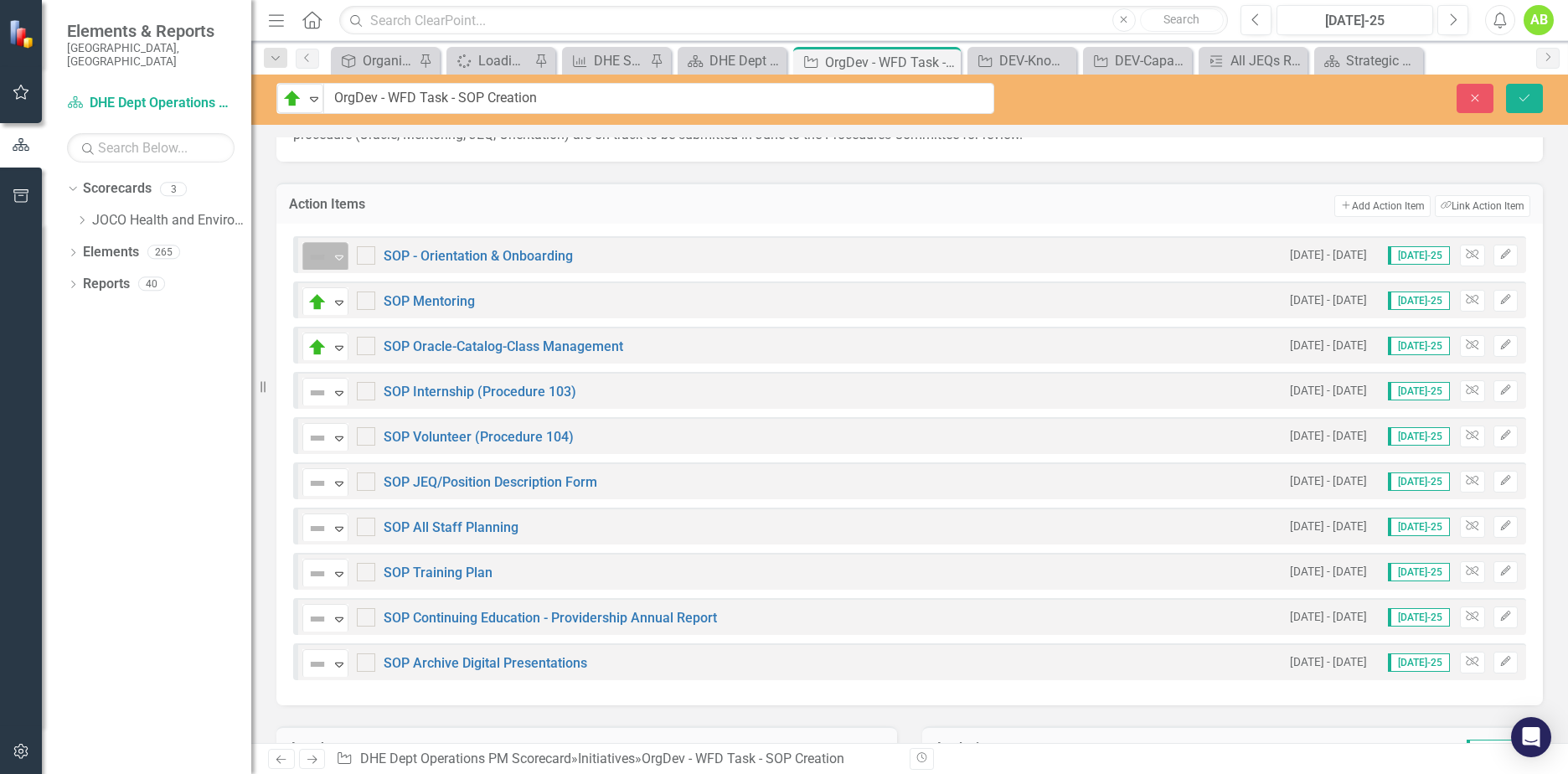
click at [341, 258] on icon at bounding box center [340, 258] width 9 height 5
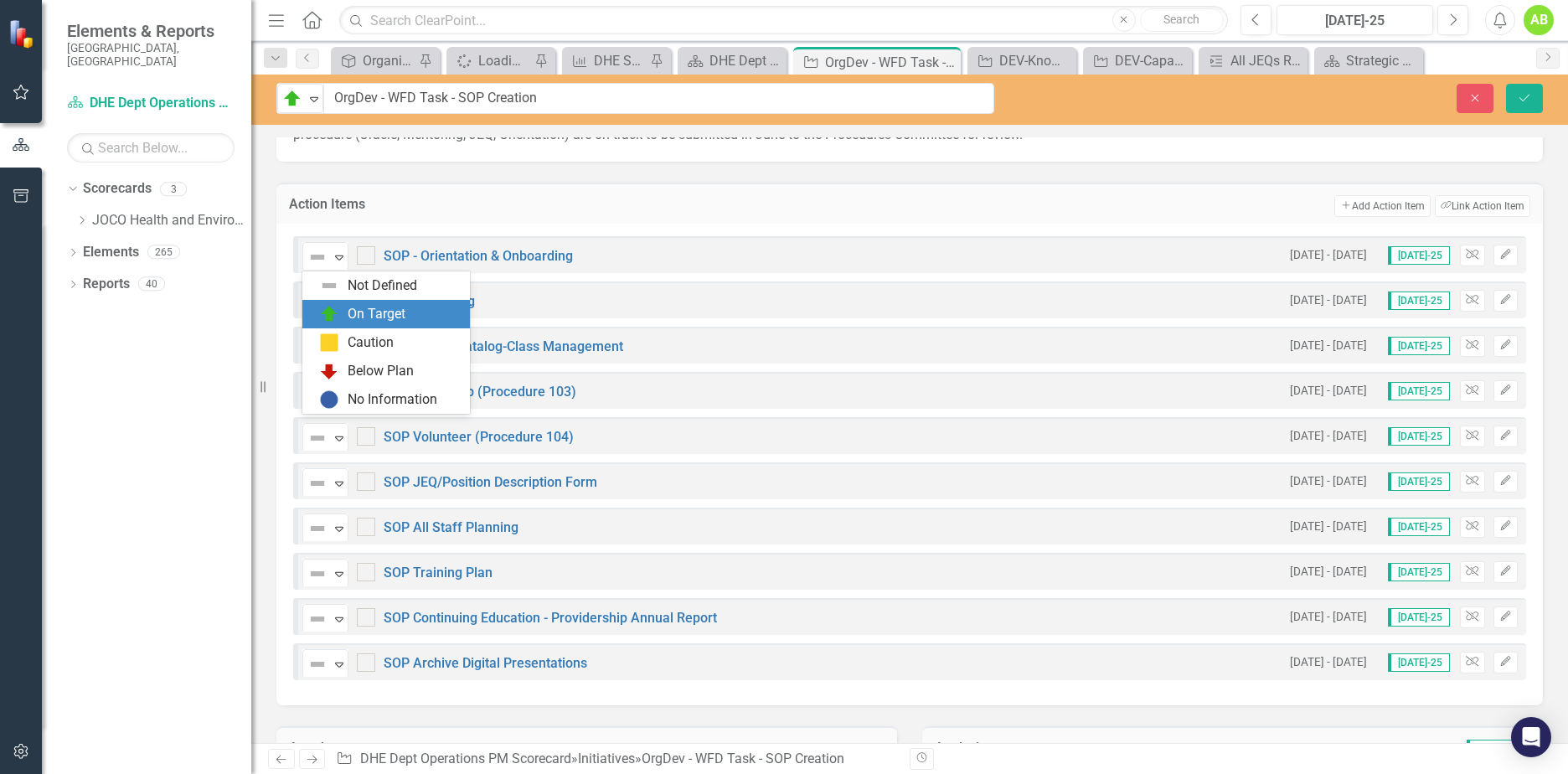
click at [351, 302] on div "On Target" at bounding box center [386, 313] width 168 height 28
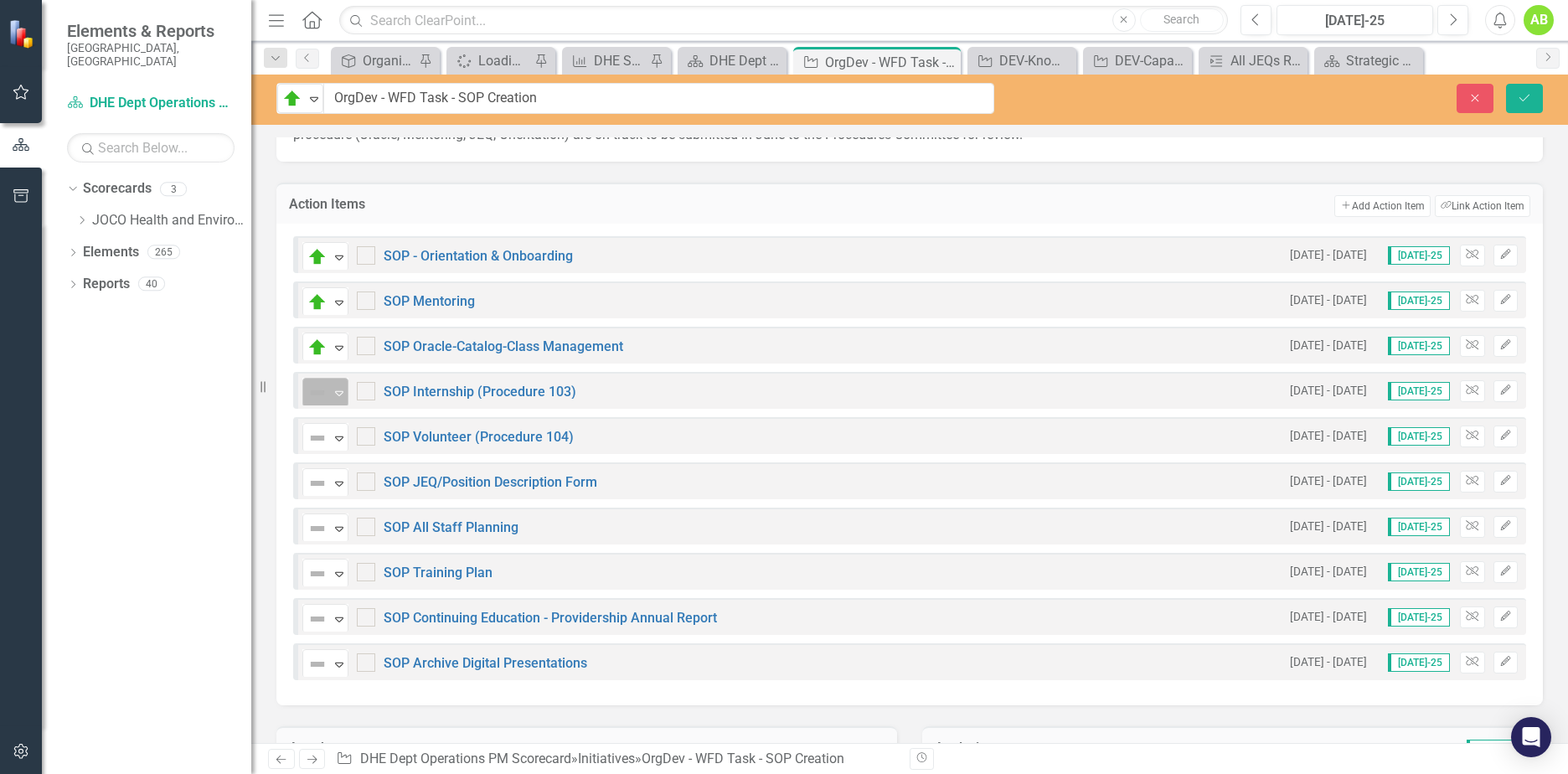
click at [338, 396] on icon "Expand" at bounding box center [340, 393] width 17 height 14
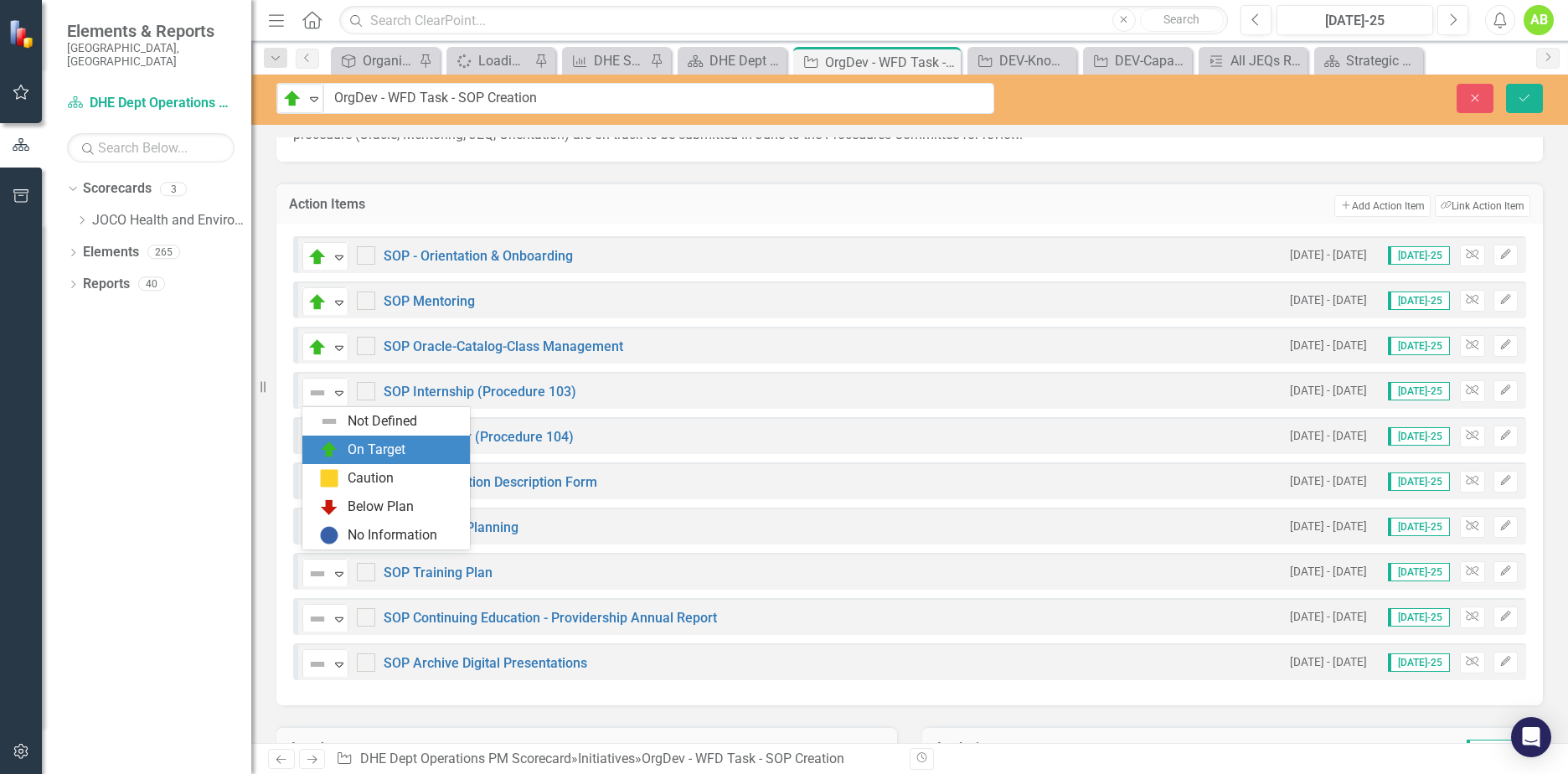
click at [345, 445] on div "On Target" at bounding box center [389, 450] width 140 height 20
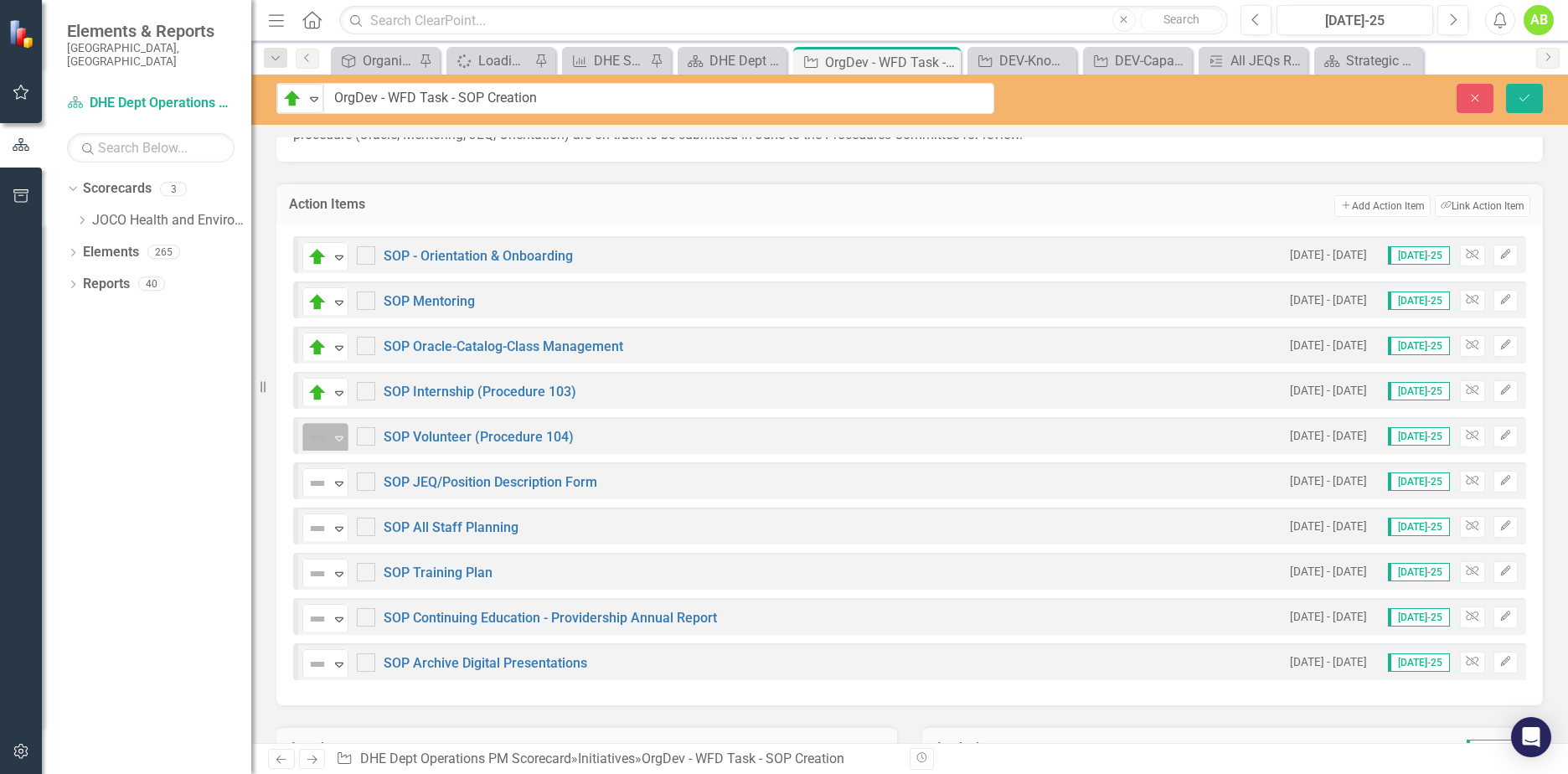
click at [343, 427] on div "Expand" at bounding box center [340, 438] width 17 height 27
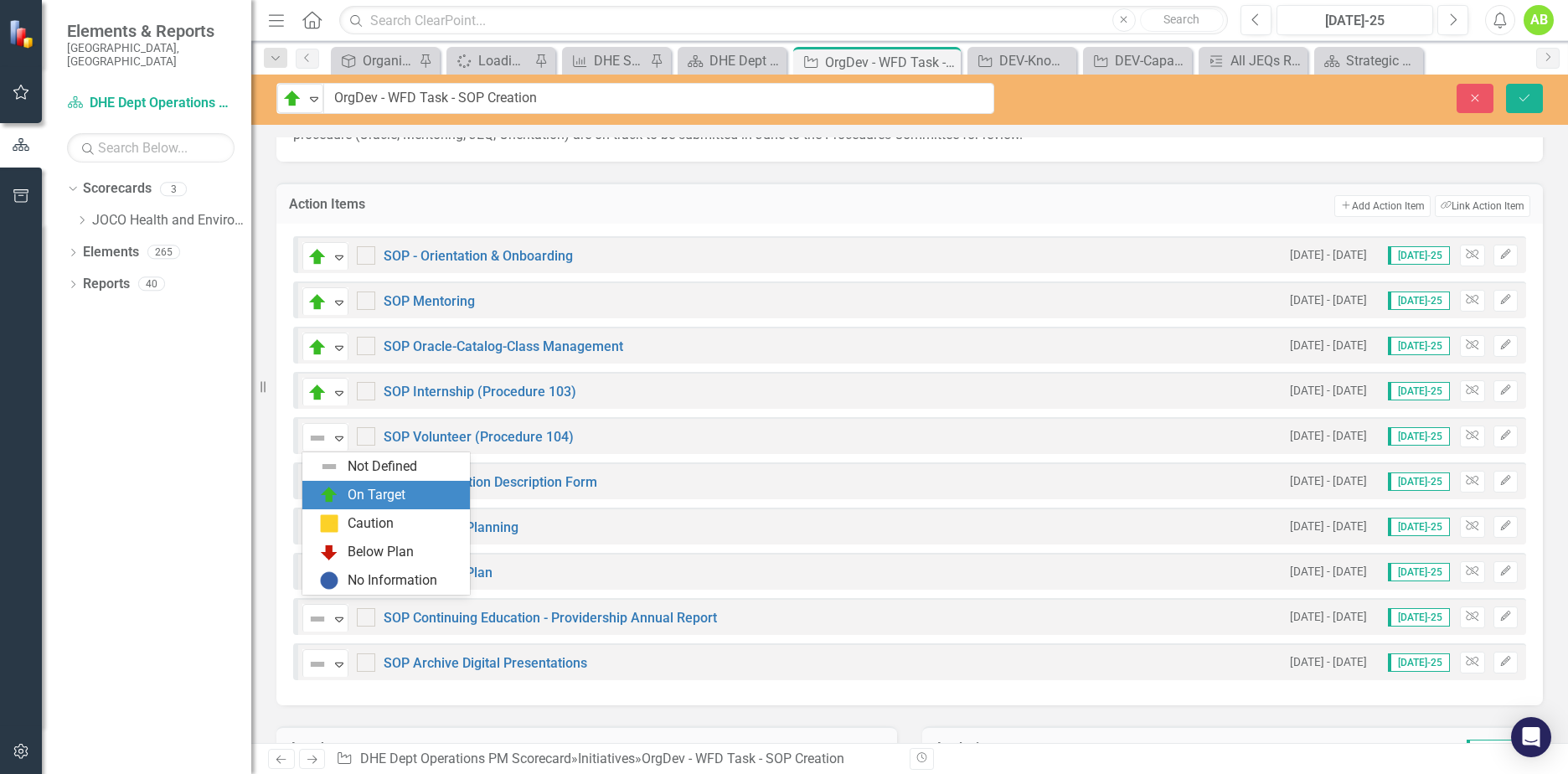
click at [352, 488] on div "On Target" at bounding box center [376, 496] width 58 height 20
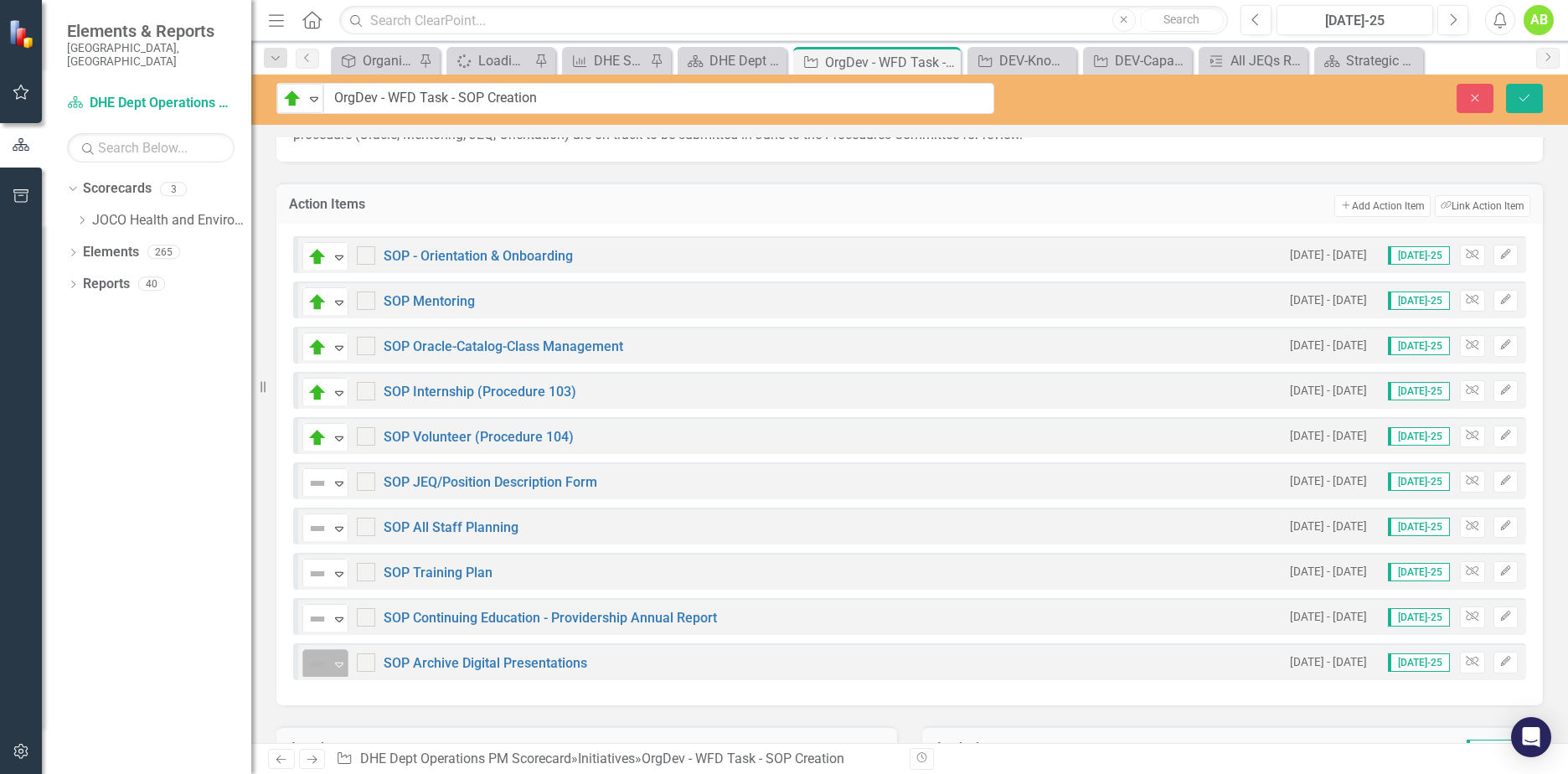
click at [334, 665] on icon "Expand" at bounding box center [340, 665] width 17 height 14
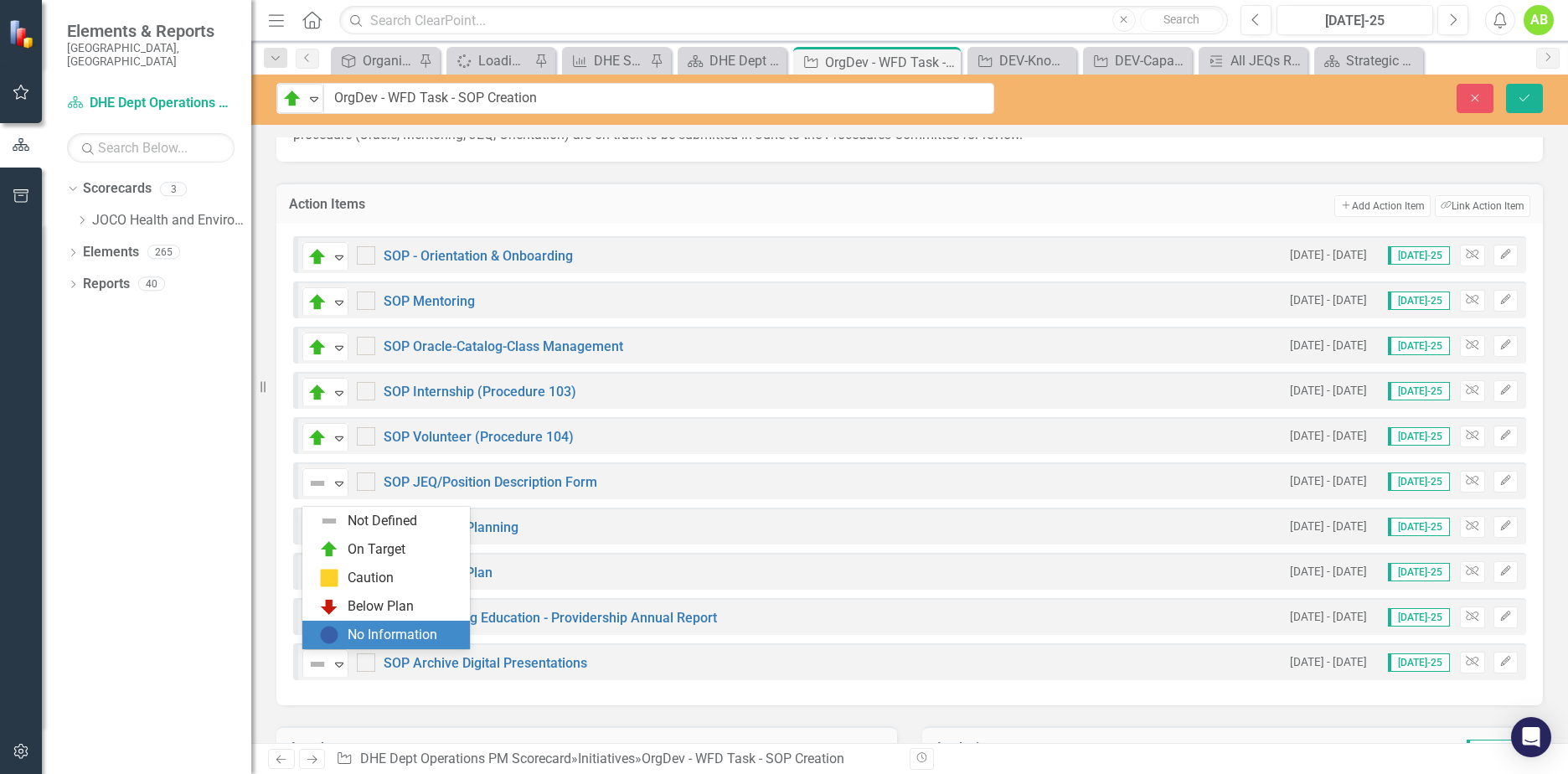
click at [351, 637] on div "No Information" at bounding box center [392, 635] width 89 height 20
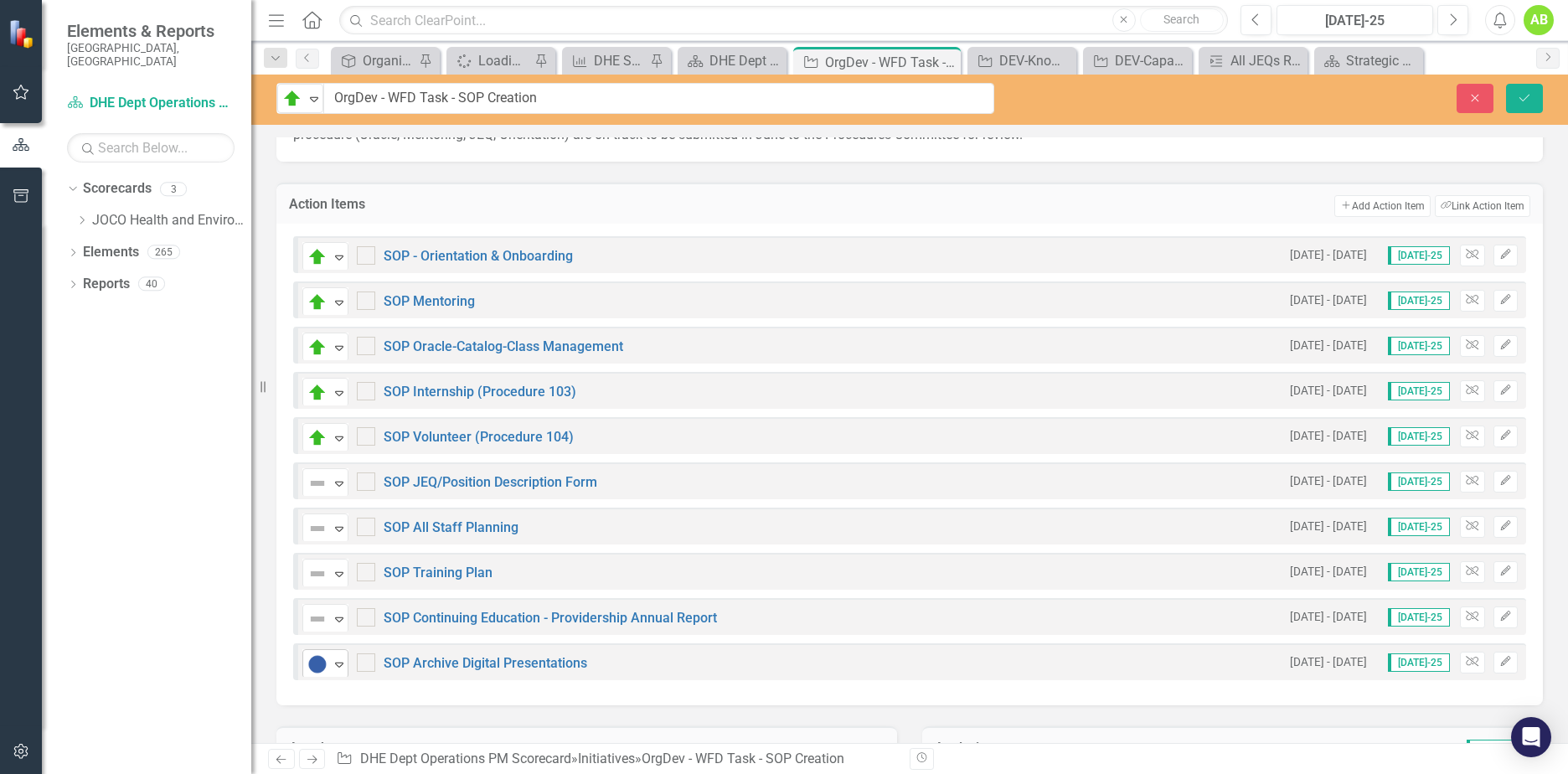
click at [340, 663] on icon "Expand" at bounding box center [340, 665] width 17 height 14
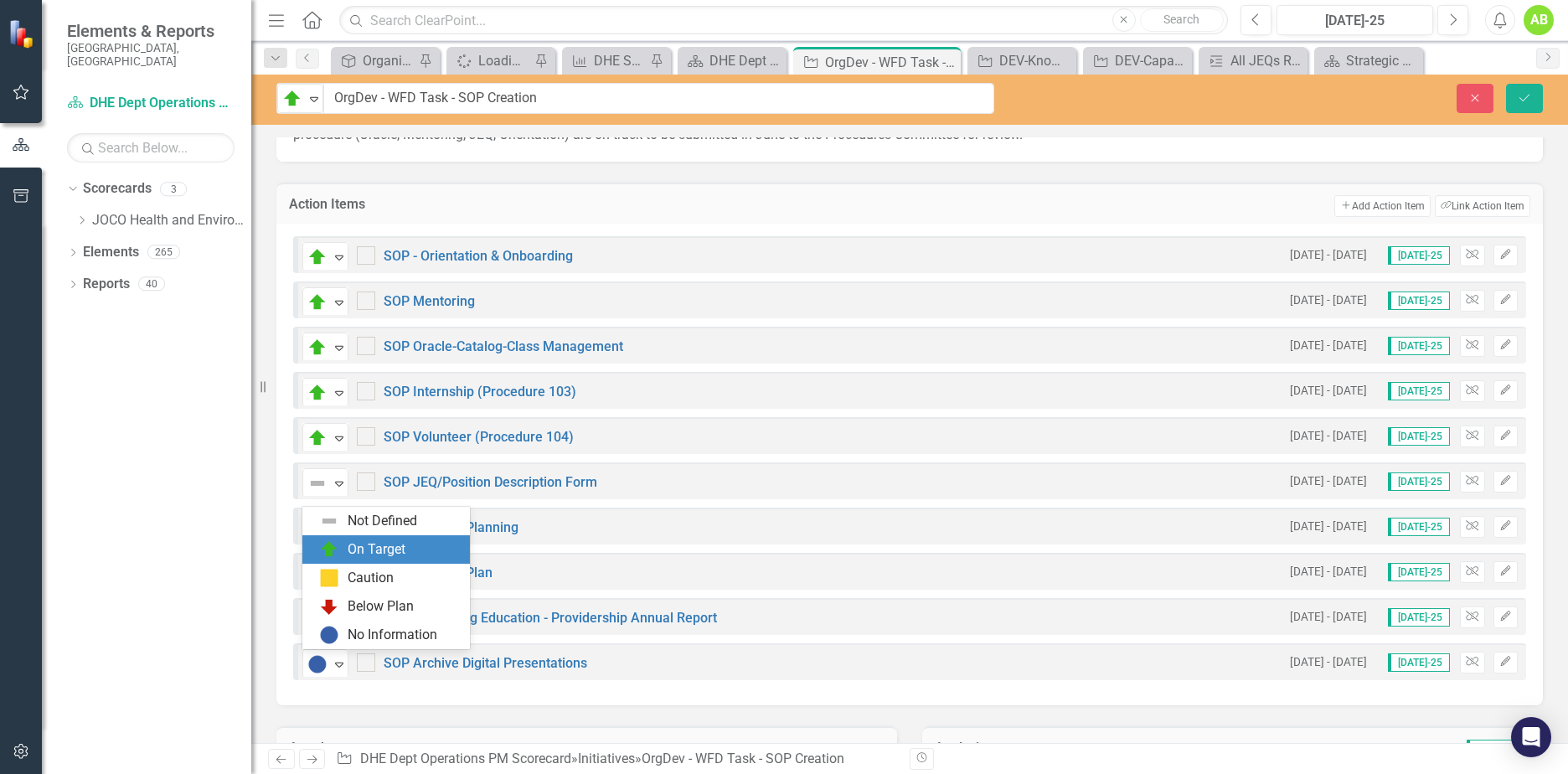
click at [374, 554] on div "On Target" at bounding box center [376, 550] width 58 height 20
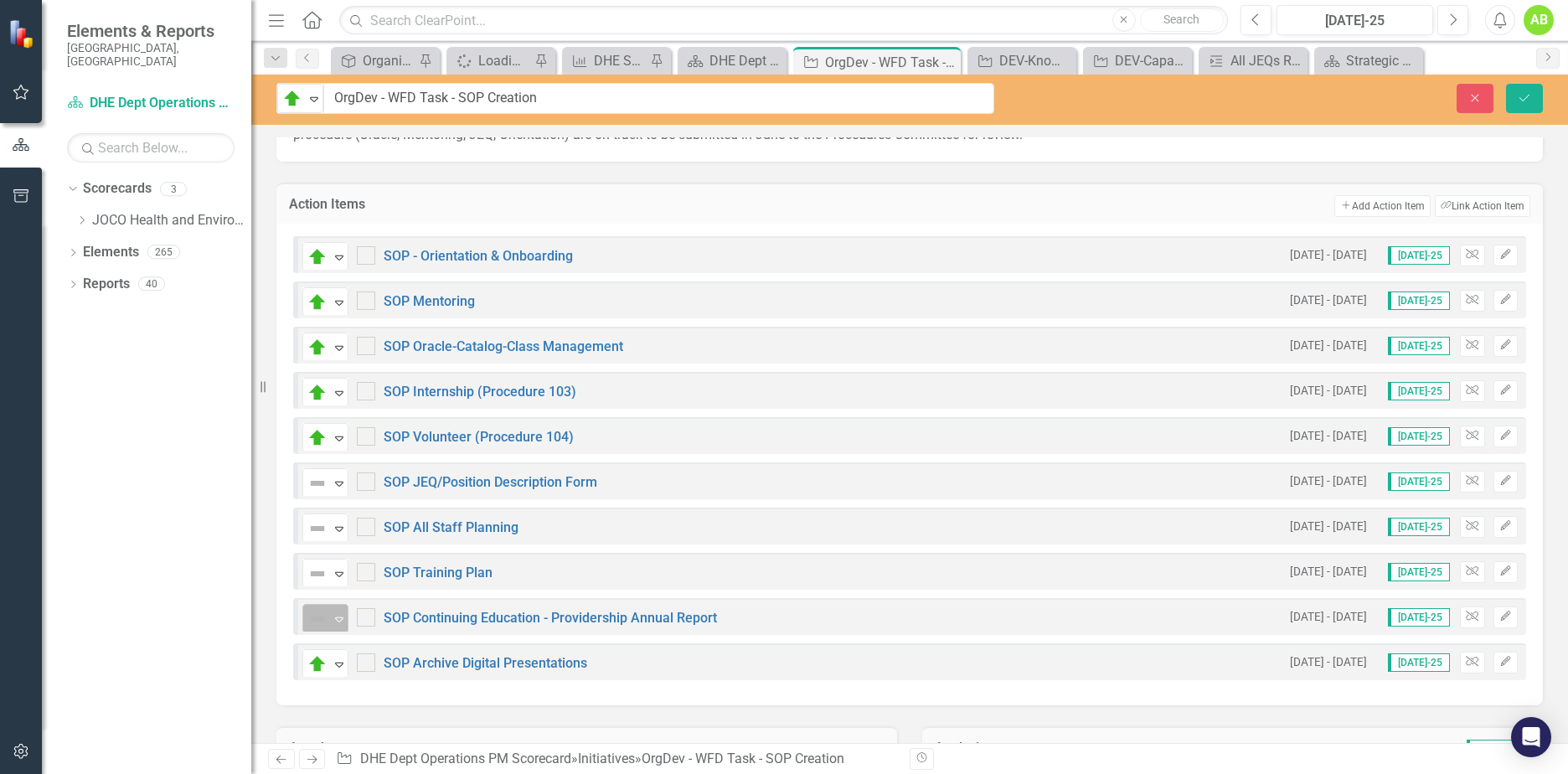
click at [340, 619] on icon "Expand" at bounding box center [340, 619] width 17 height 14
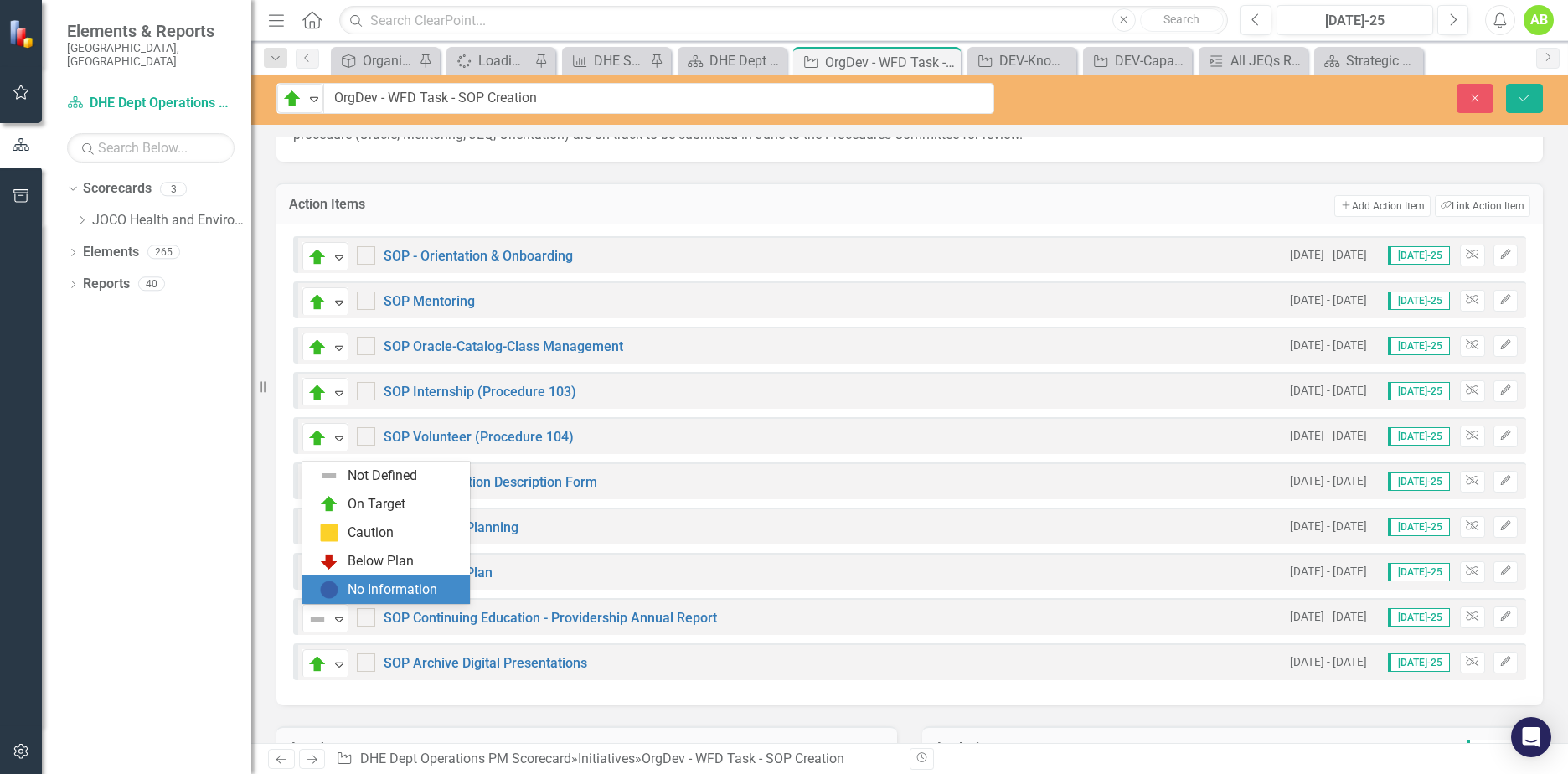
click at [354, 593] on div "No Information" at bounding box center [392, 590] width 89 height 20
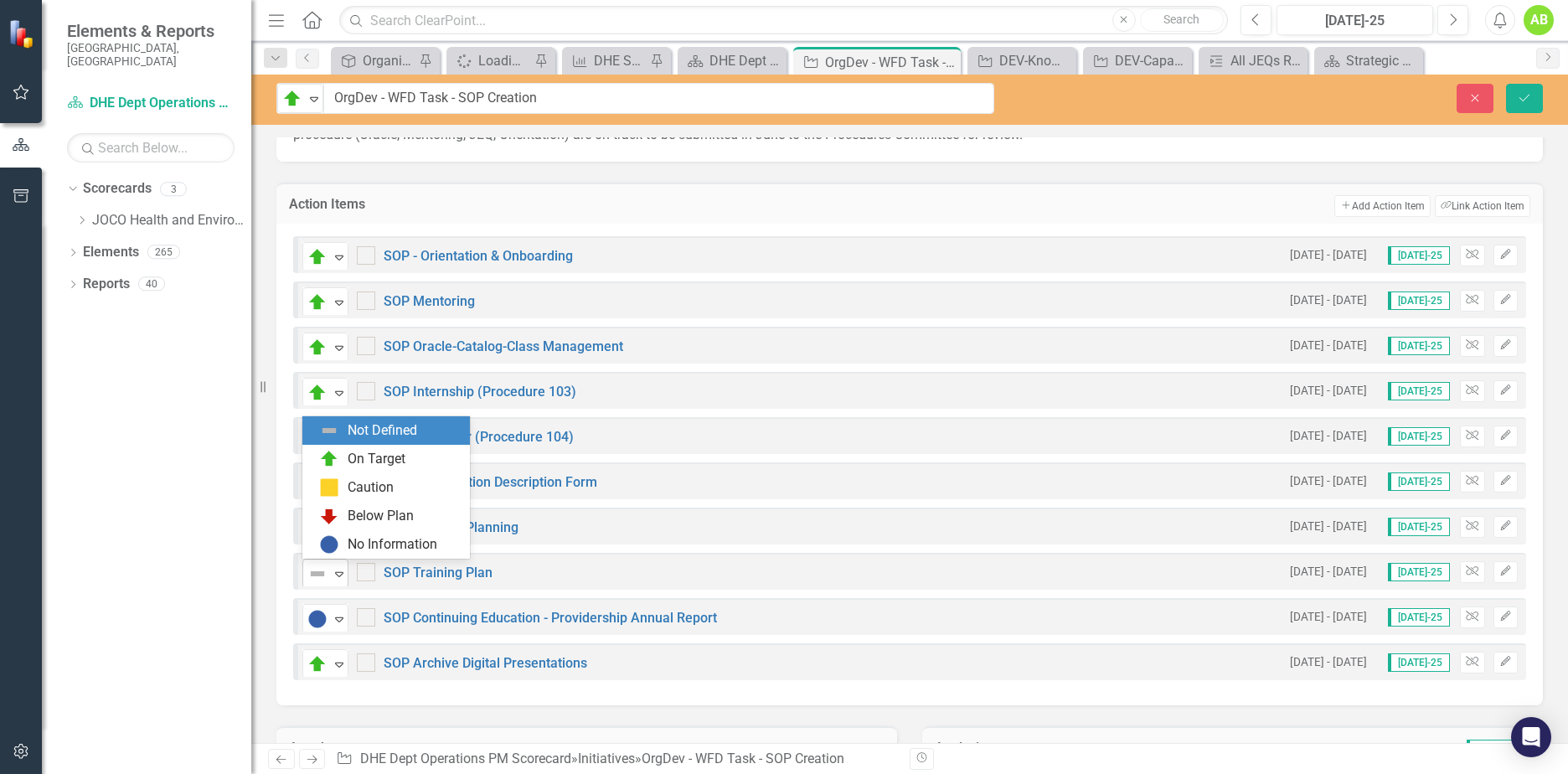
click at [341, 577] on icon "Expand" at bounding box center [340, 574] width 17 height 14
click at [380, 455] on div "On Target" at bounding box center [376, 459] width 58 height 20
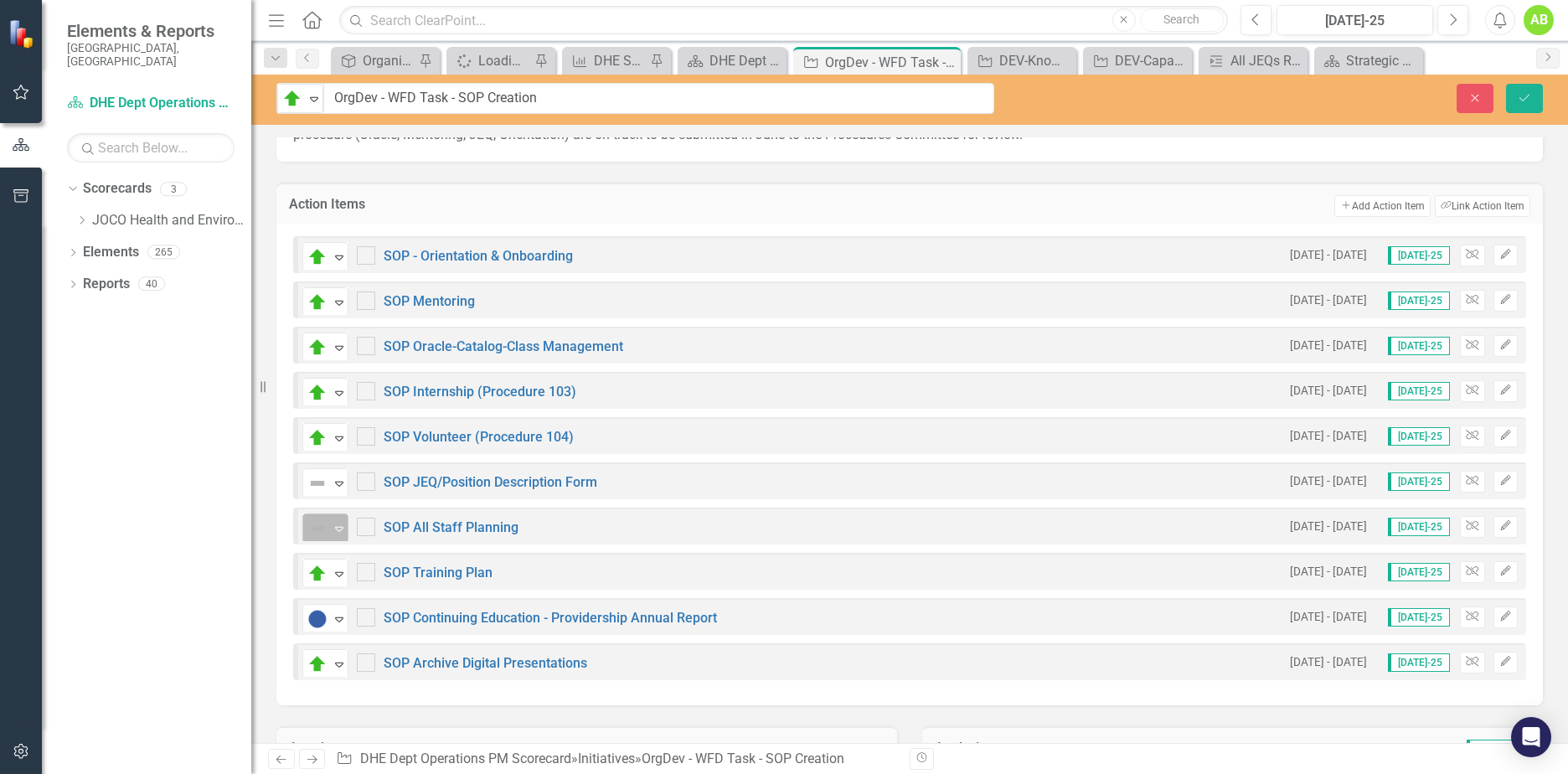
click at [341, 528] on icon "Expand" at bounding box center [340, 529] width 17 height 14
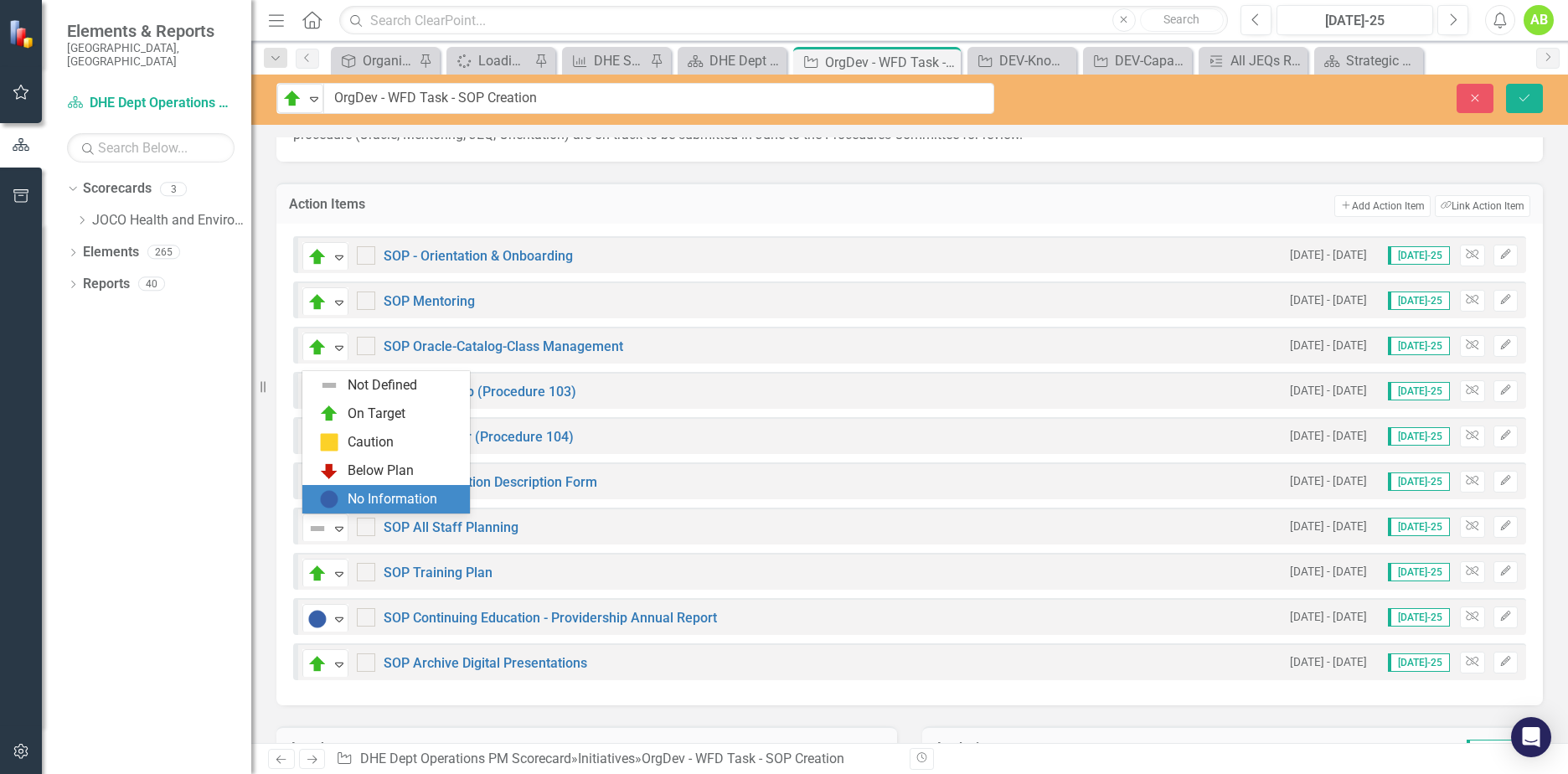
click at [352, 503] on div "No Information" at bounding box center [392, 500] width 89 height 20
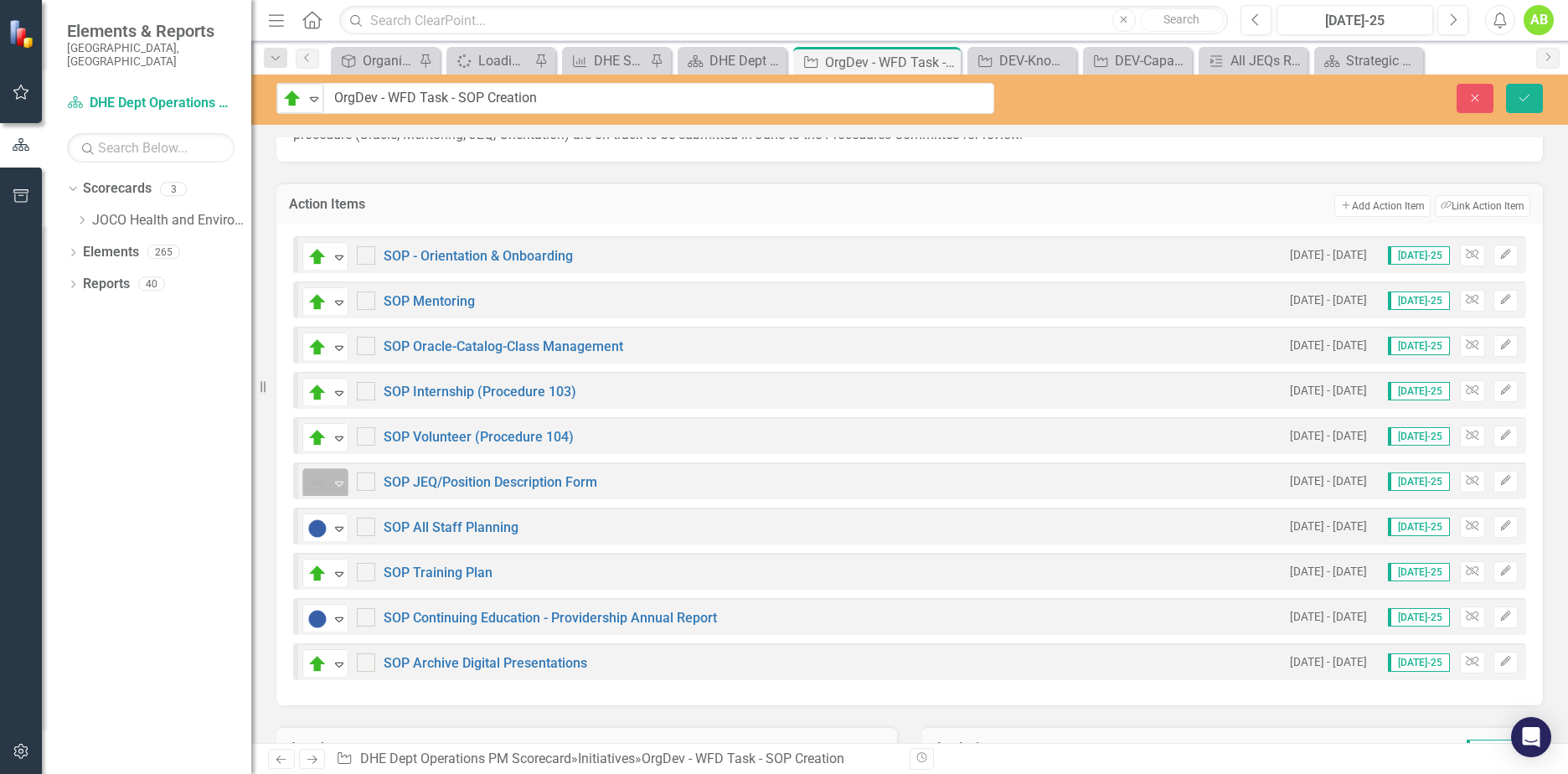
click at [341, 489] on icon "Expand" at bounding box center [340, 484] width 17 height 14
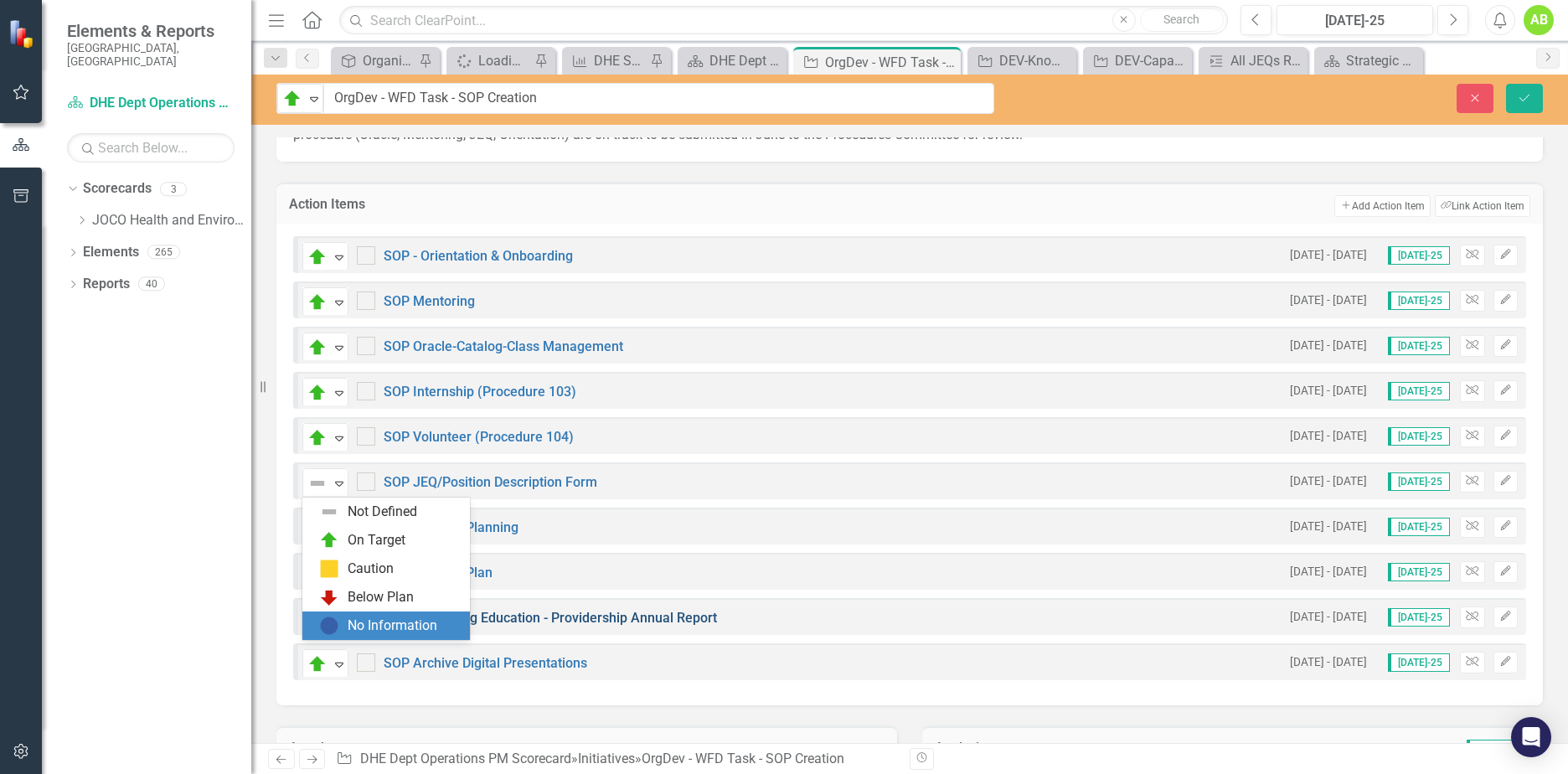
click at [392, 621] on div "No Information" at bounding box center [392, 626] width 89 height 20
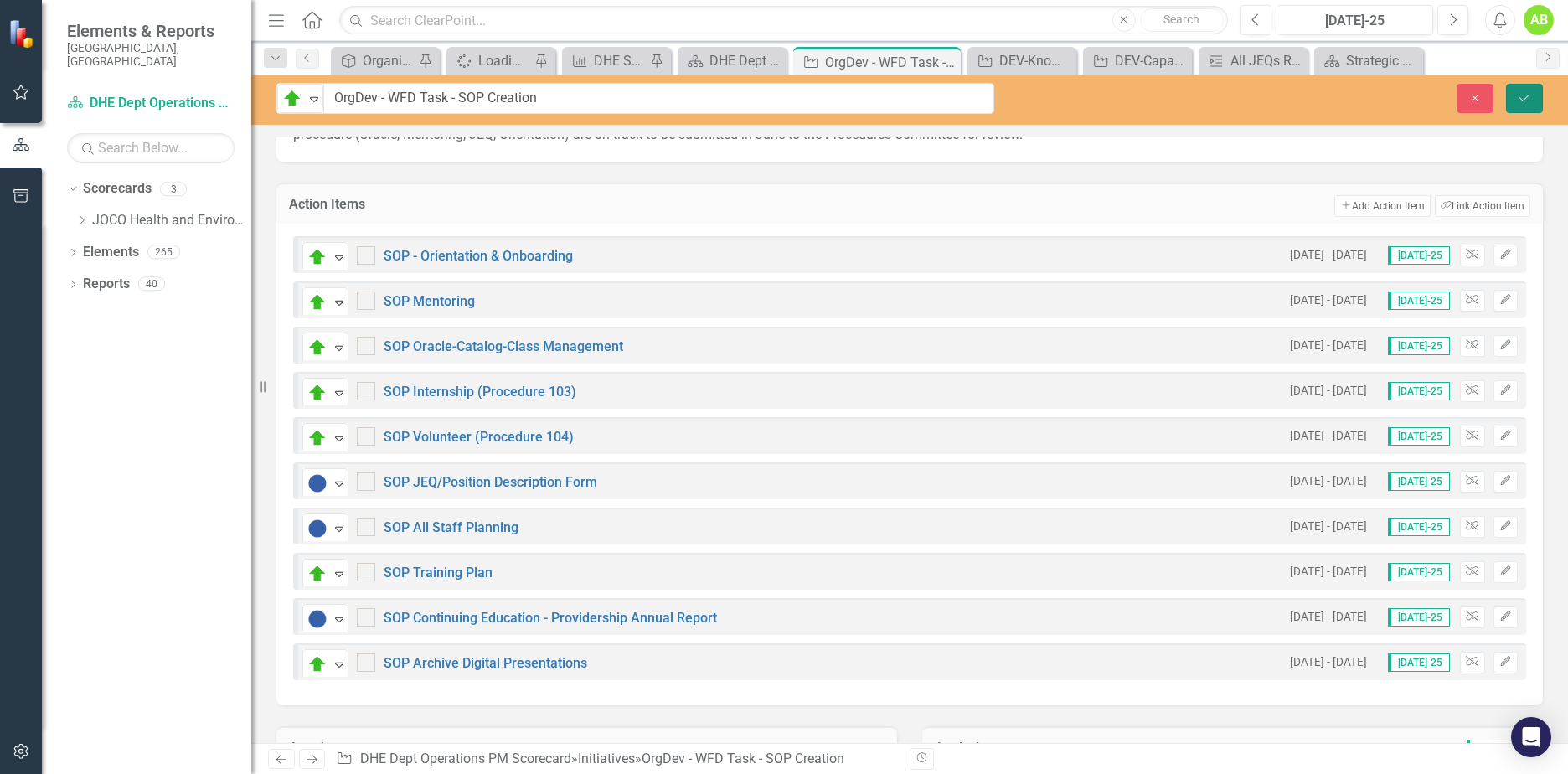
click at [1522, 100] on icon "submit" at bounding box center [1525, 97] width 10 height 7
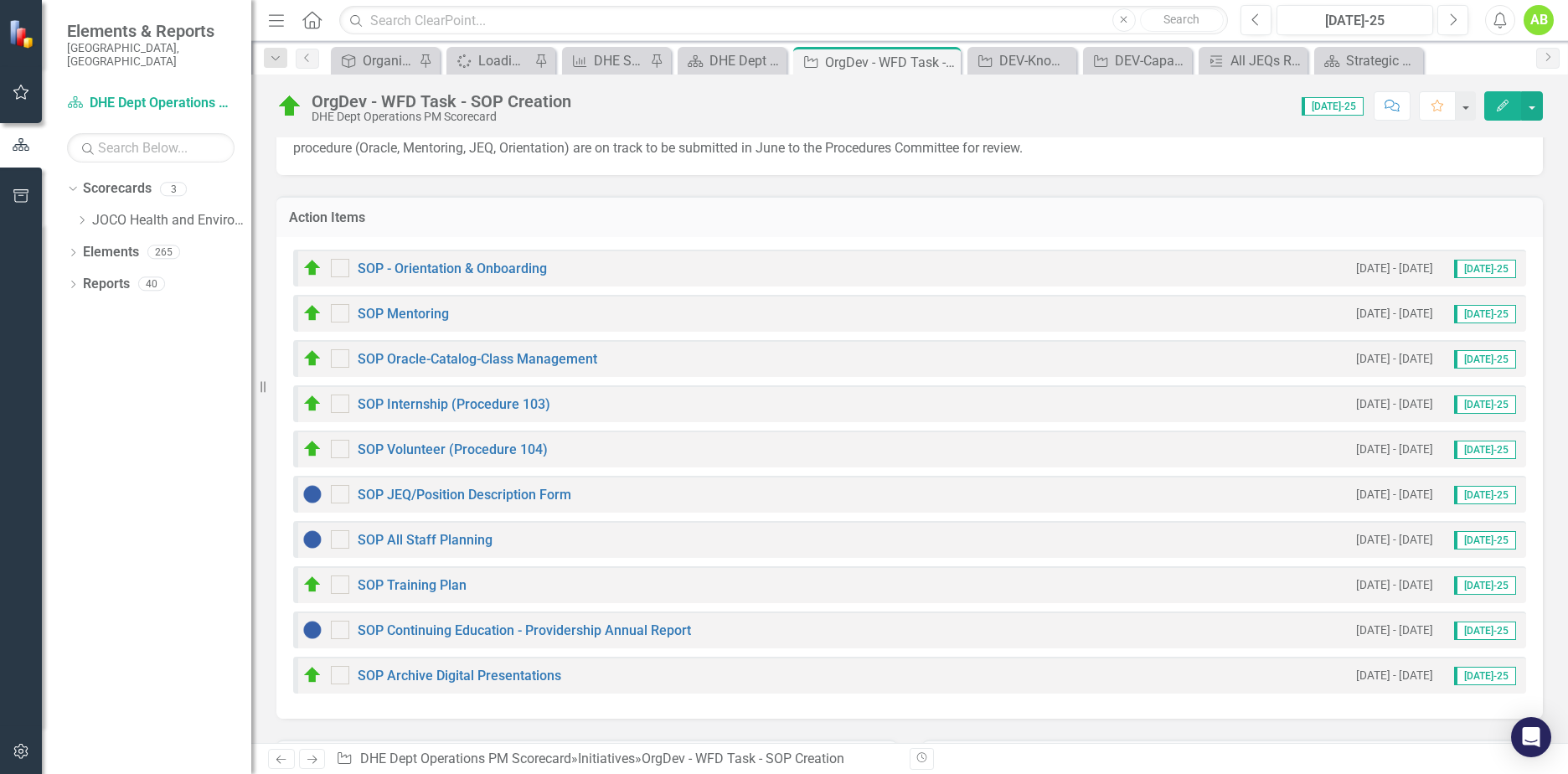
scroll to position [0, 0]
